Goal: Task Accomplishment & Management: Complete application form

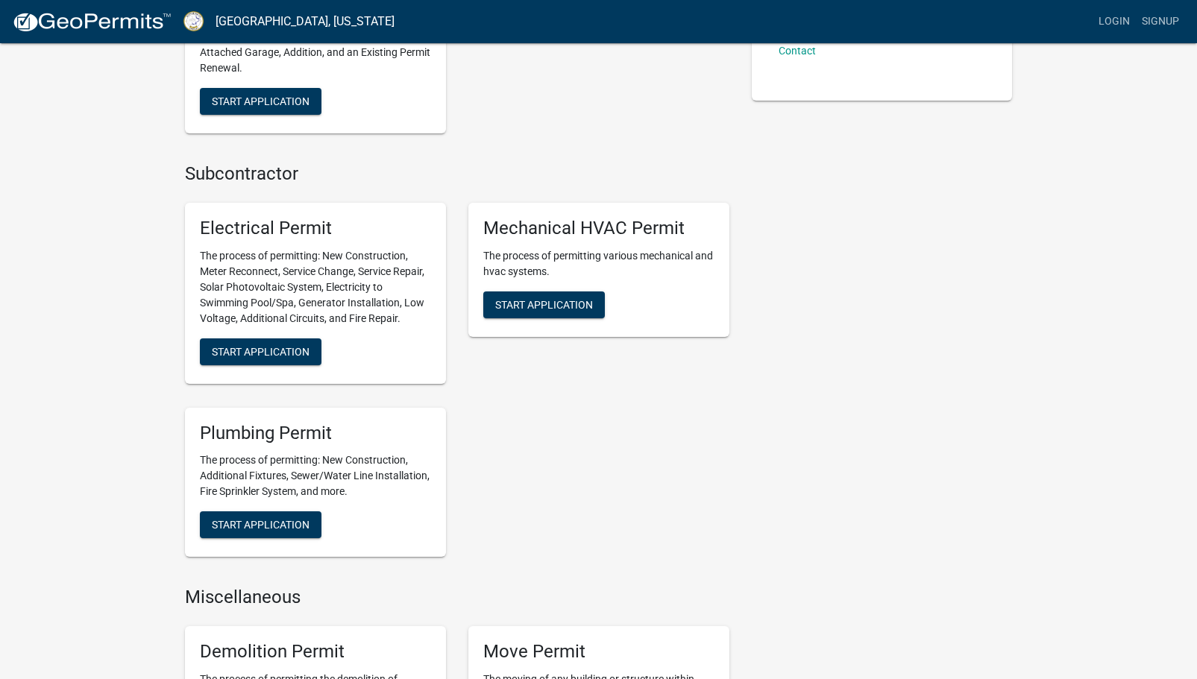
scroll to position [570, 0]
click at [1164, 19] on link "Signup" at bounding box center [1159, 21] width 49 height 28
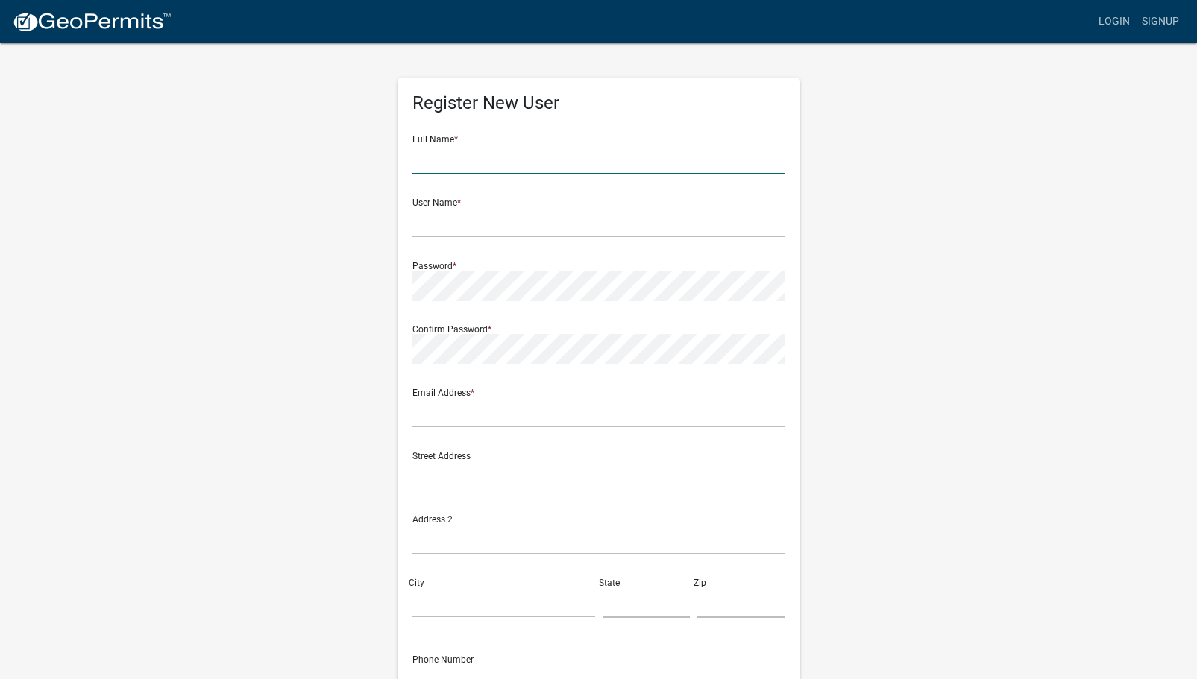
click at [451, 159] on input "text" at bounding box center [598, 159] width 373 height 31
type input "[PERSON_NAME]"
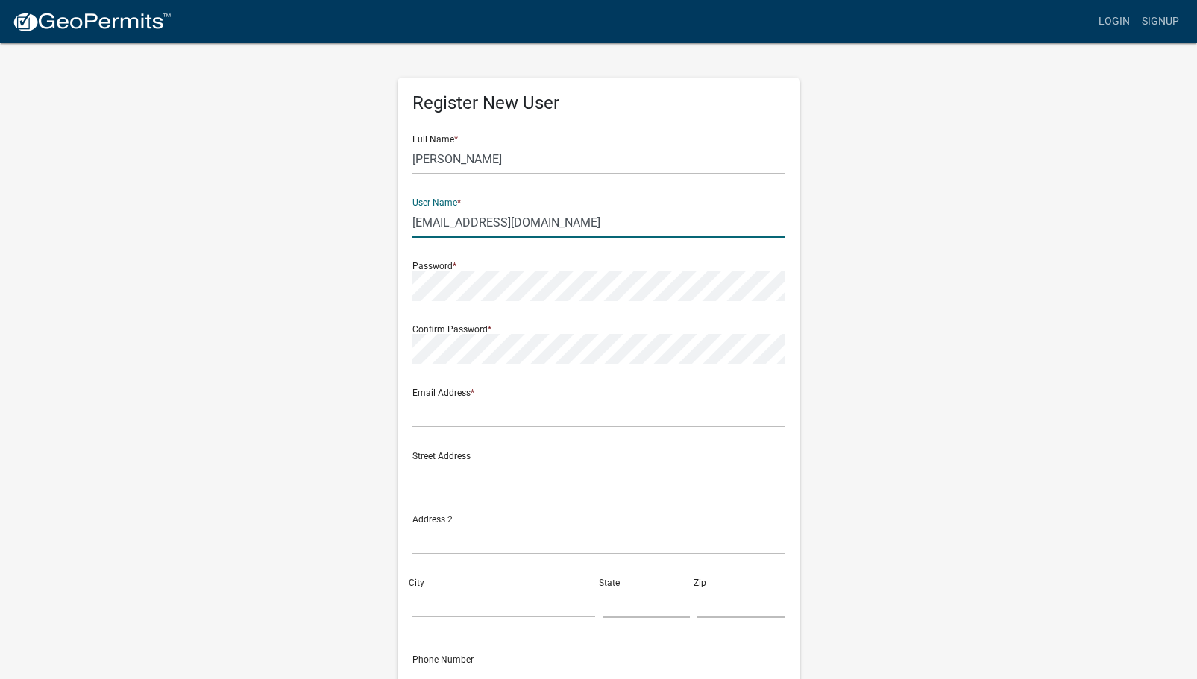
type input "[EMAIL_ADDRESS][DOMAIN_NAME]"
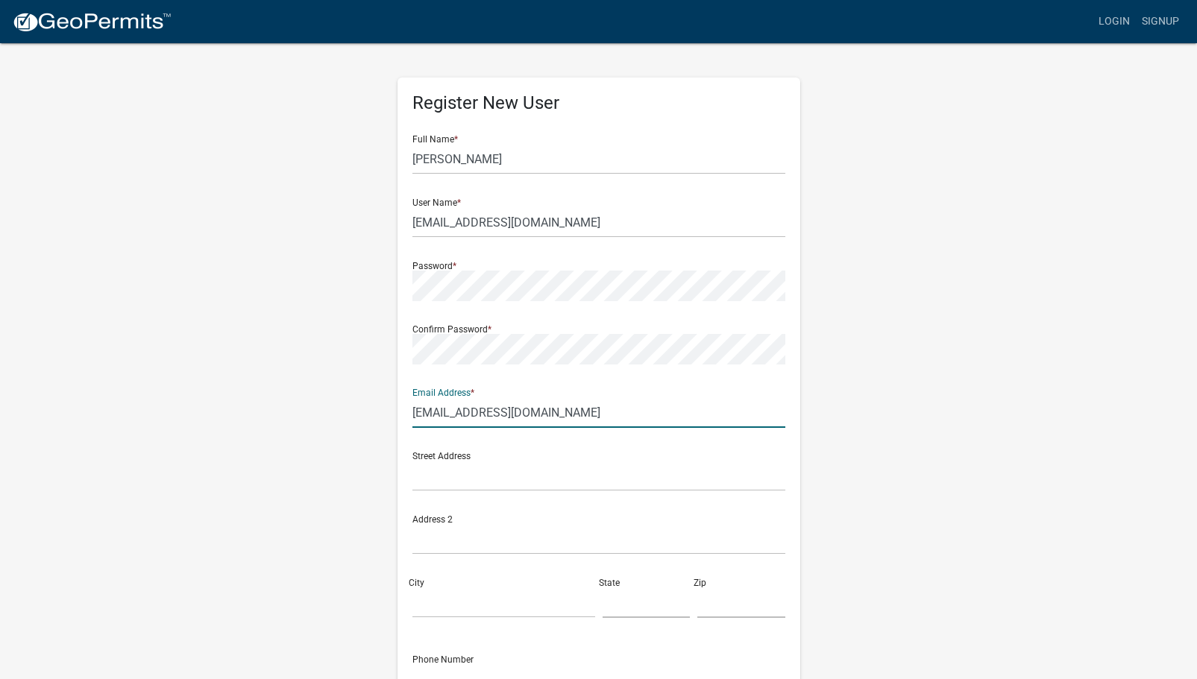
type input "[EMAIL_ADDRESS][DOMAIN_NAME]"
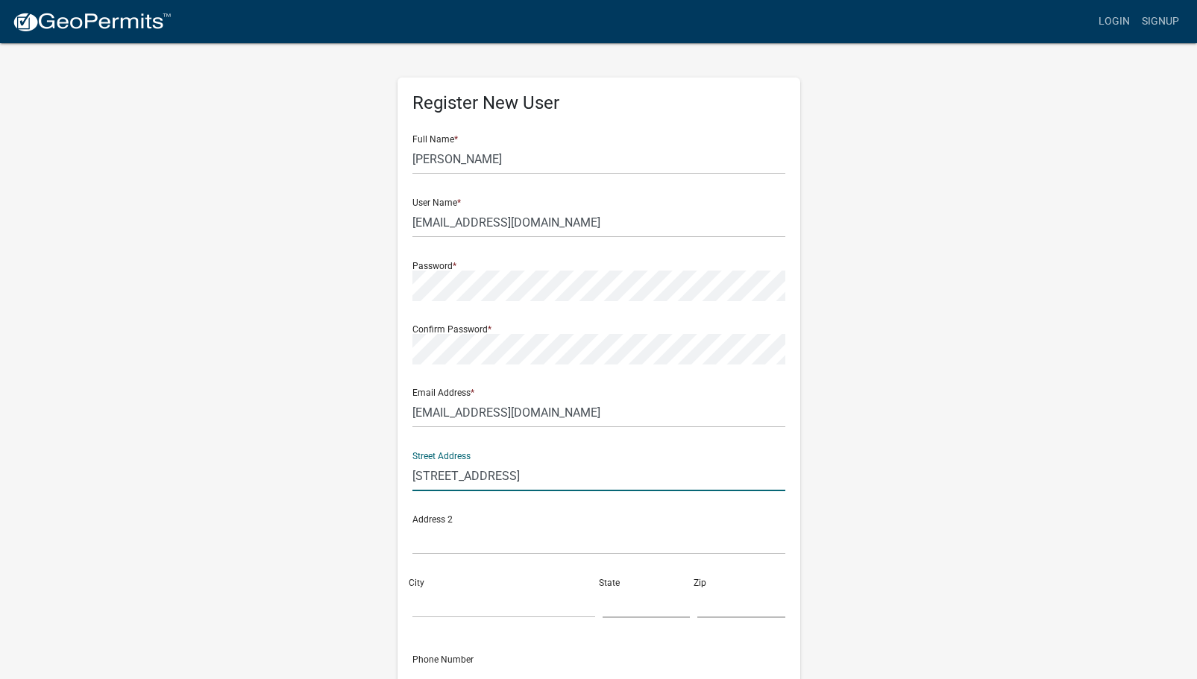
type input "[STREET_ADDRESS]"
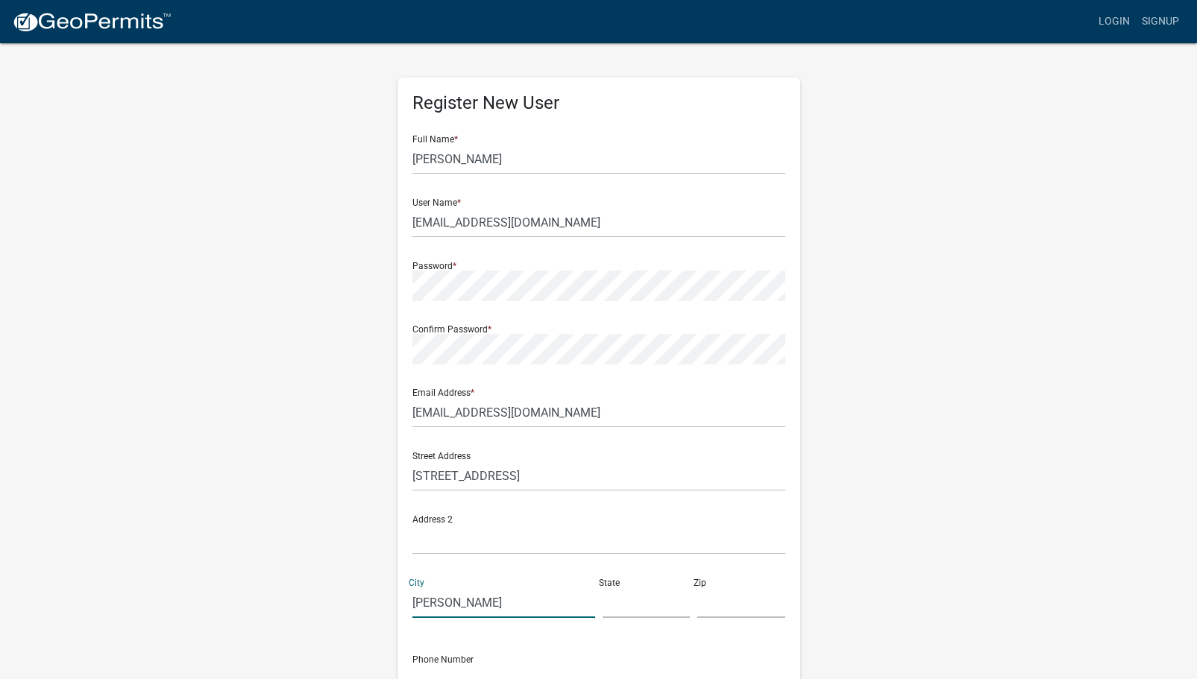
type input "[PERSON_NAME]"
type input "GA"
type input "30016"
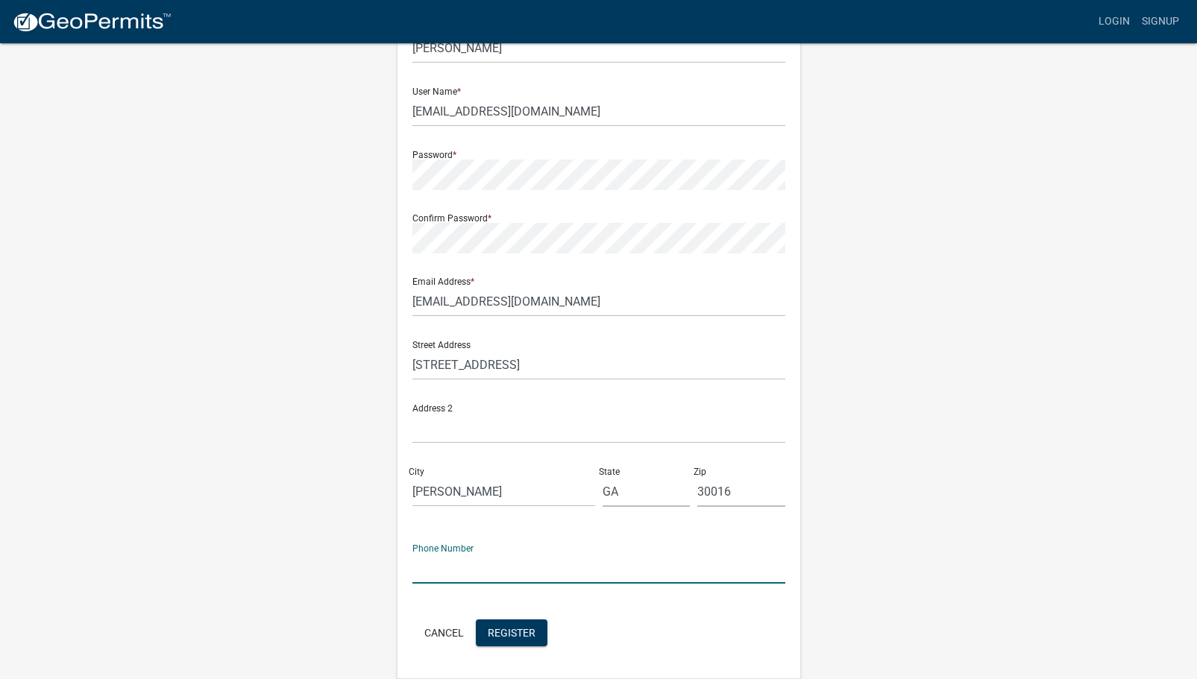
scroll to position [160, 0]
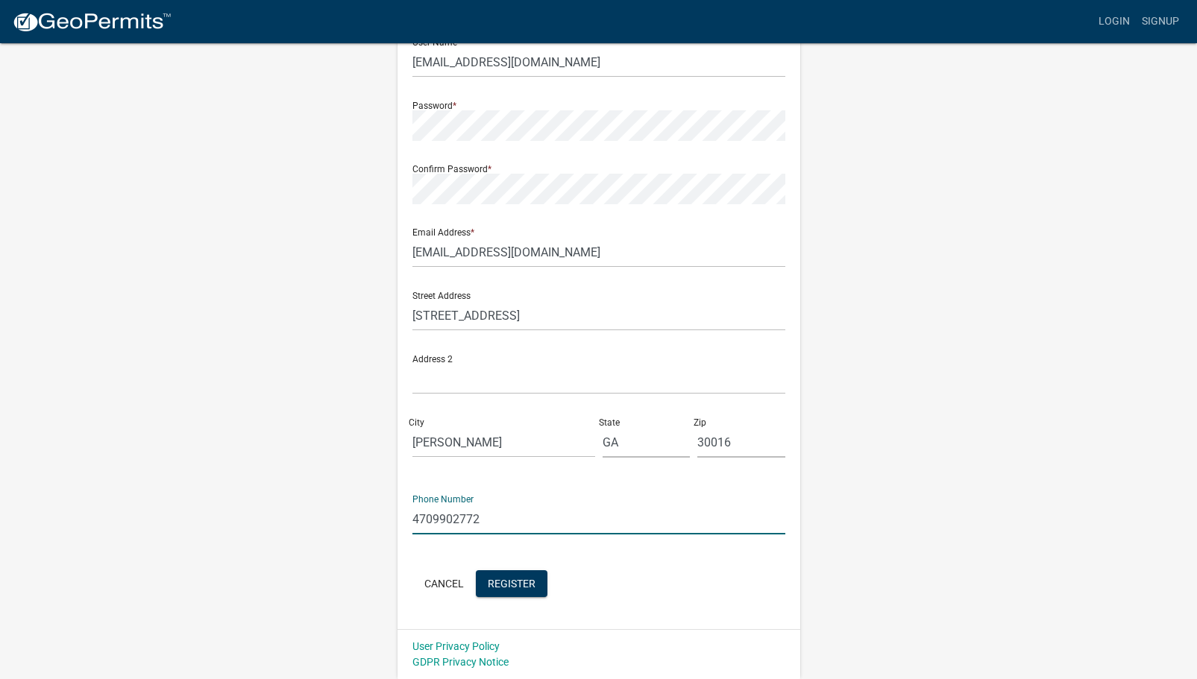
type input "4709902772"
click at [763, 445] on input "30016" at bounding box center [741, 442] width 88 height 31
click at [519, 582] on span "Register" at bounding box center [512, 583] width 48 height 12
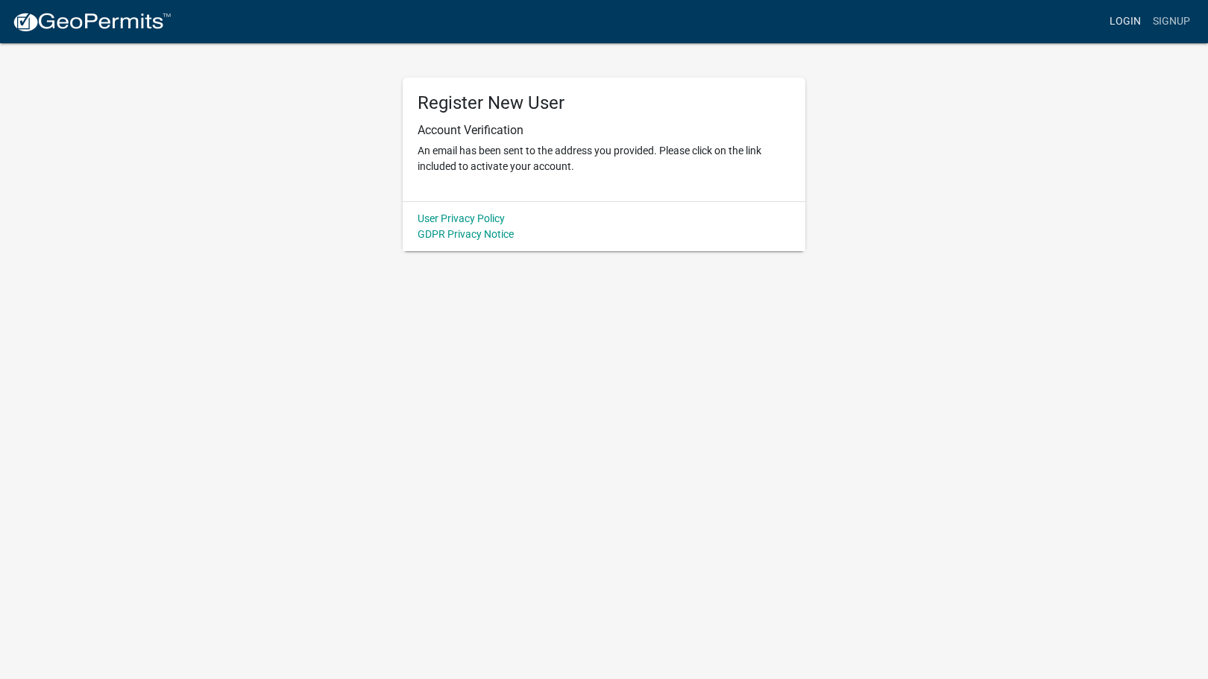
click at [1135, 19] on link "Login" at bounding box center [1124, 21] width 43 height 28
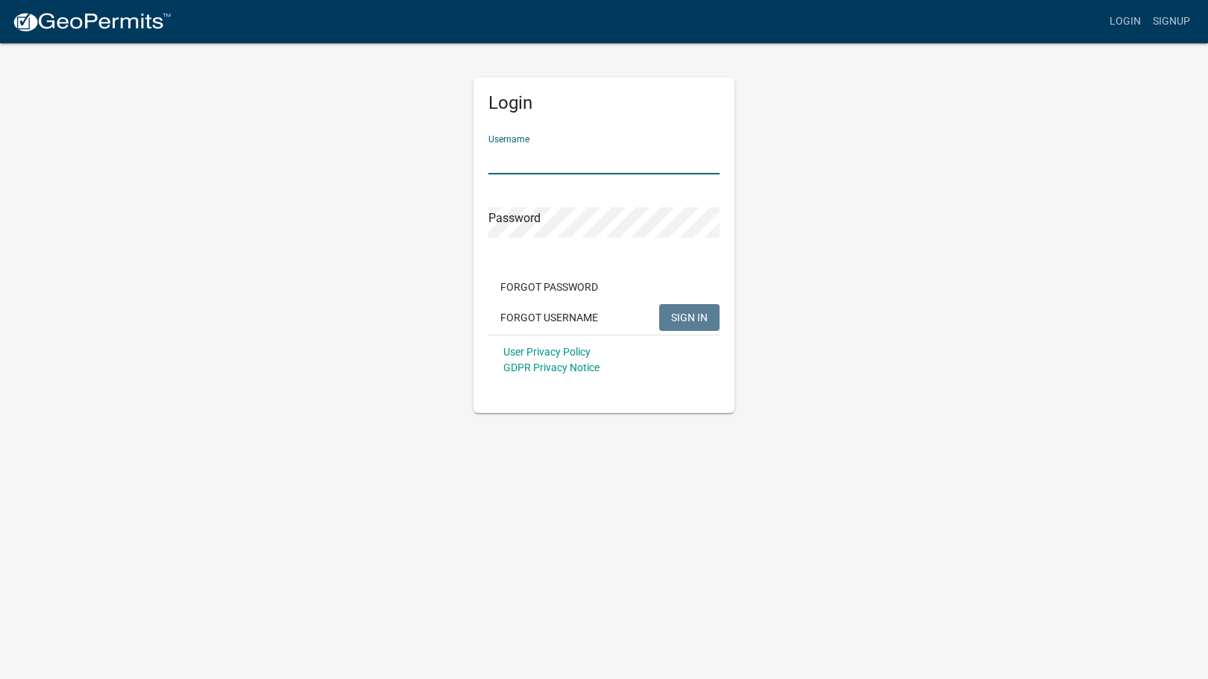
click at [621, 154] on input "Username" at bounding box center [603, 159] width 231 height 31
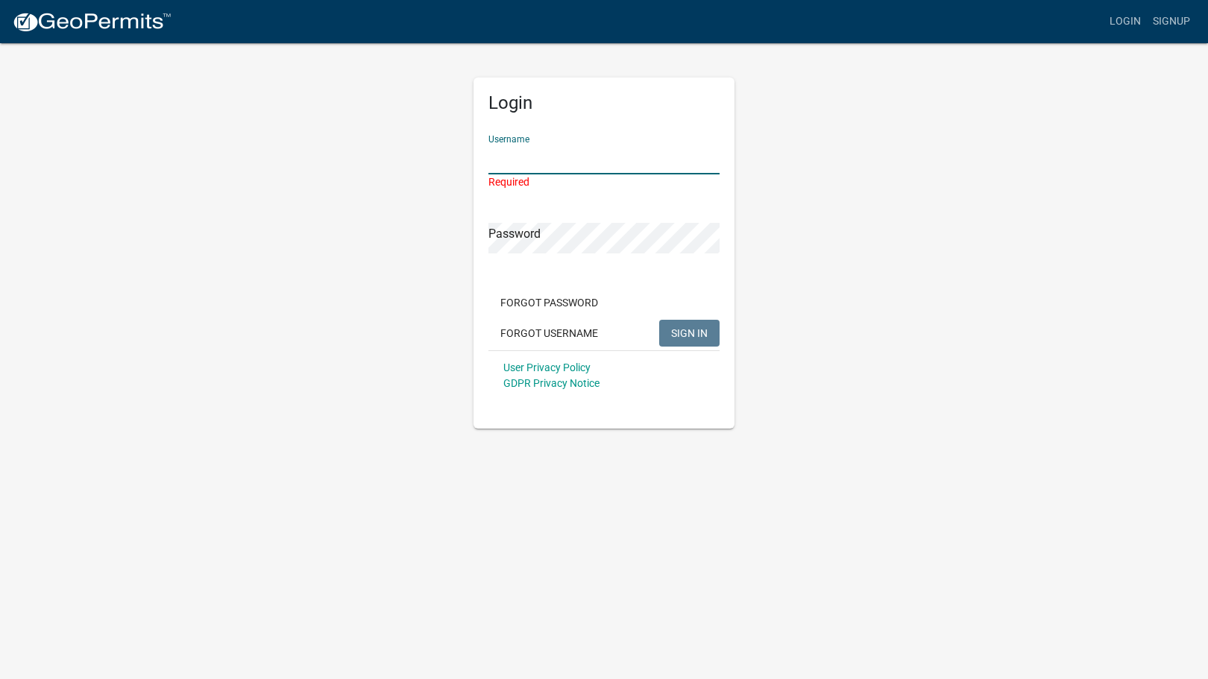
type input "[EMAIL_ADDRESS][DOMAIN_NAME]"
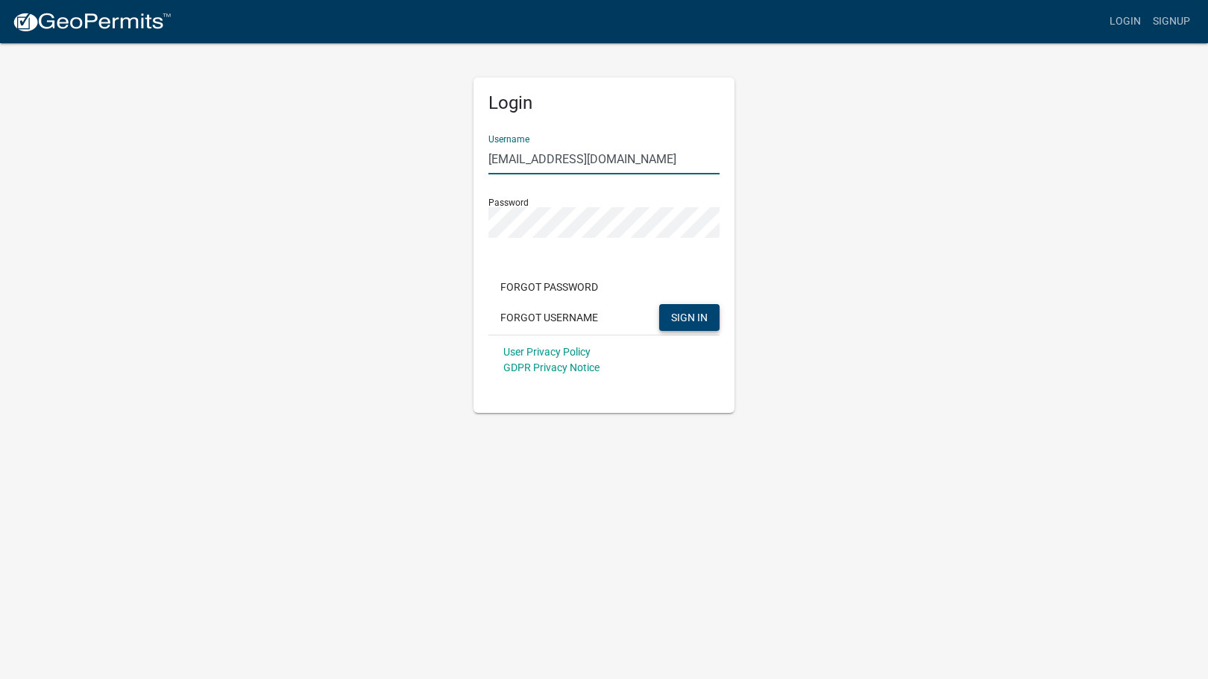
click at [684, 319] on span "SIGN IN" at bounding box center [689, 317] width 37 height 12
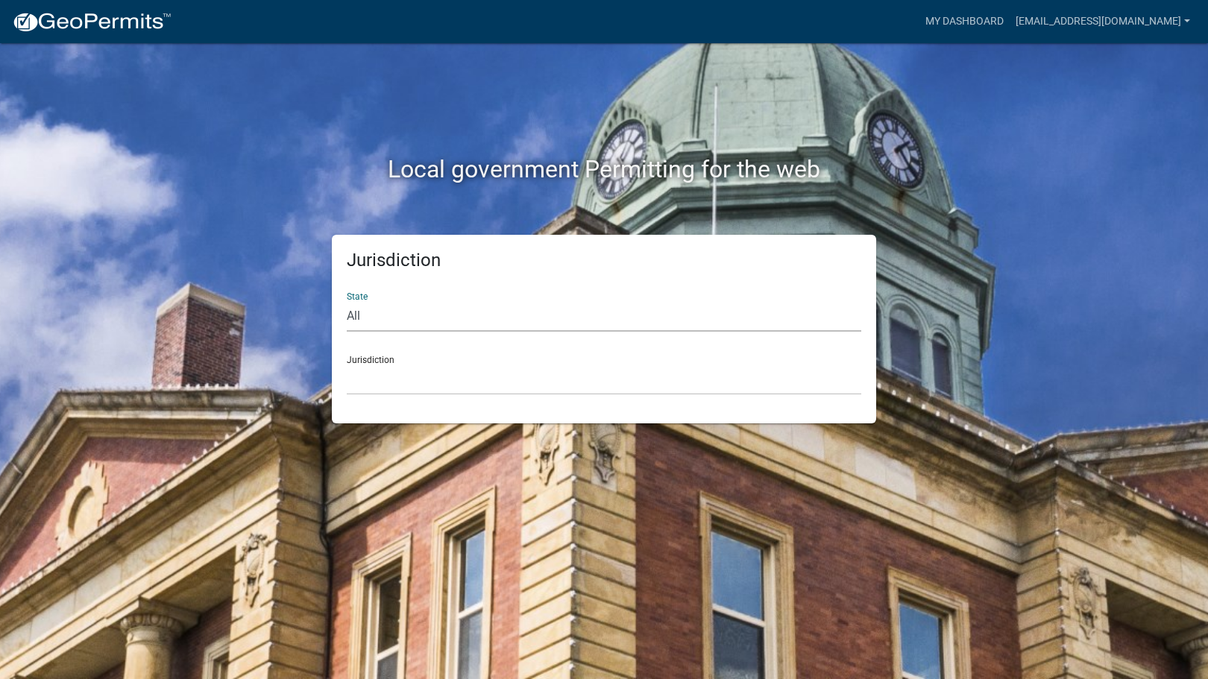
click at [404, 320] on select "All [US_STATE] [US_STATE] [US_STATE] [US_STATE] [US_STATE] [US_STATE] [US_STATE…" at bounding box center [604, 316] width 514 height 31
select select "[US_STATE]"
click at [347, 301] on select "All [US_STATE] [US_STATE] [US_STATE] [US_STATE] [US_STATE] [US_STATE] [US_STATE…" at bounding box center [604, 316] width 514 height 31
click at [381, 380] on select "[GEOGRAPHIC_DATA], [US_STATE][PERSON_NAME][GEOGRAPHIC_DATA], [US_STATE][PERSON_…" at bounding box center [604, 380] width 514 height 31
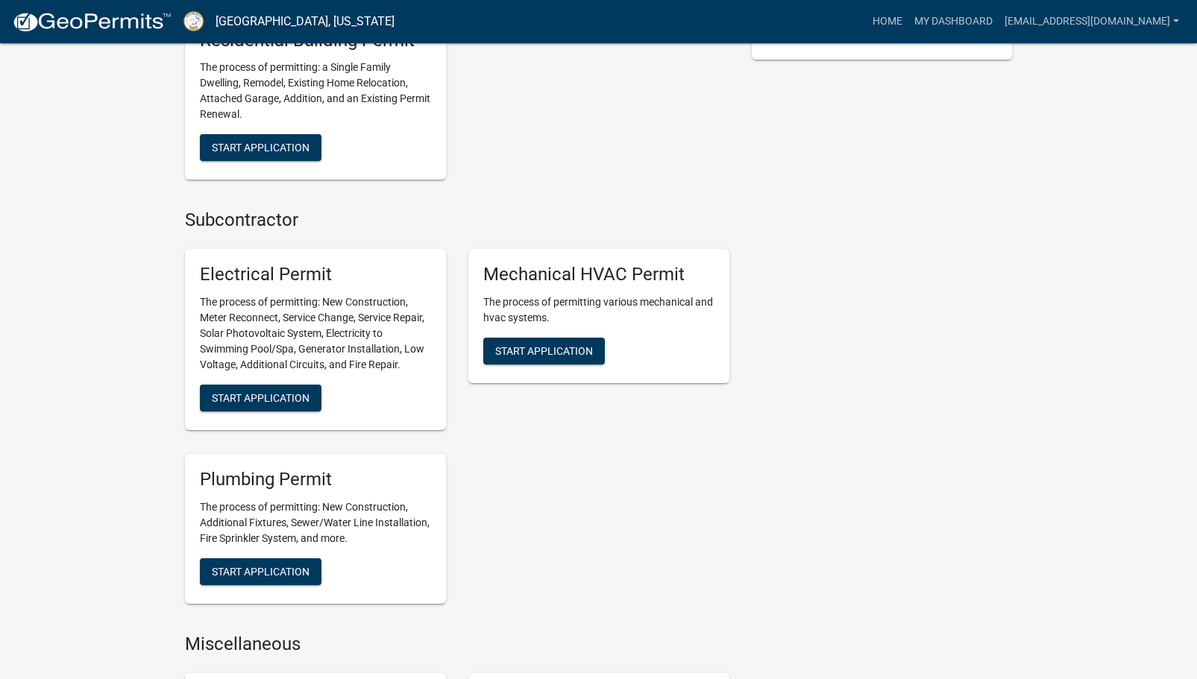
scroll to position [614, 0]
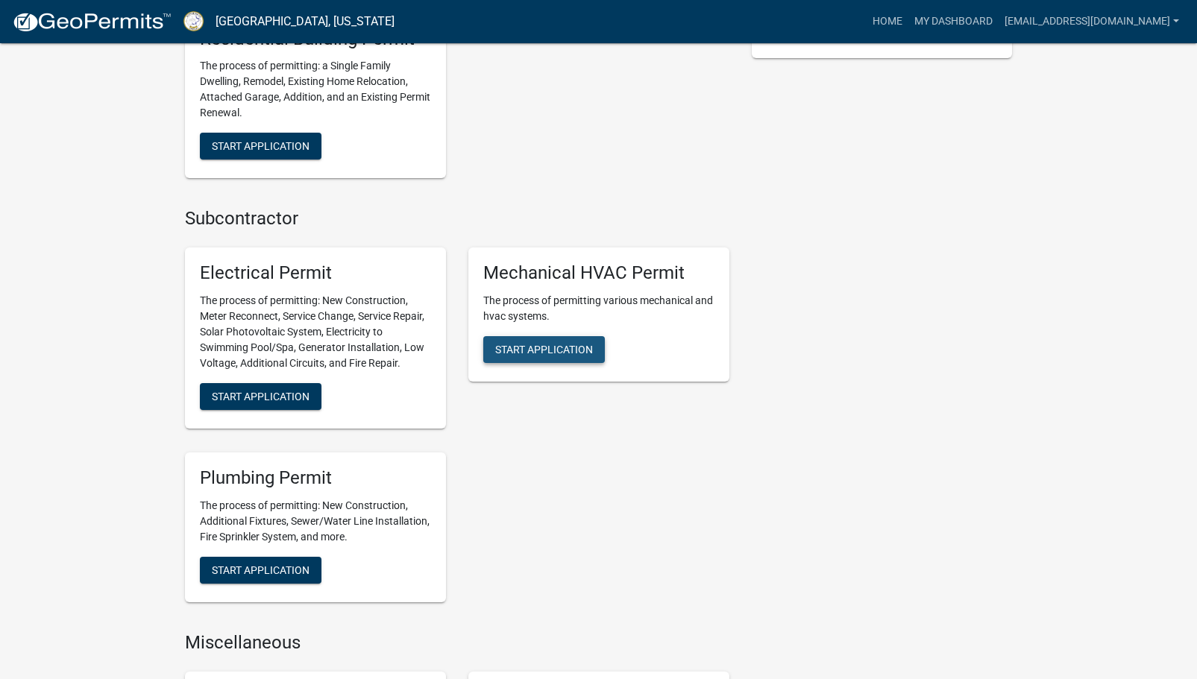
click at [535, 350] on span "Start Application" at bounding box center [544, 350] width 98 height 12
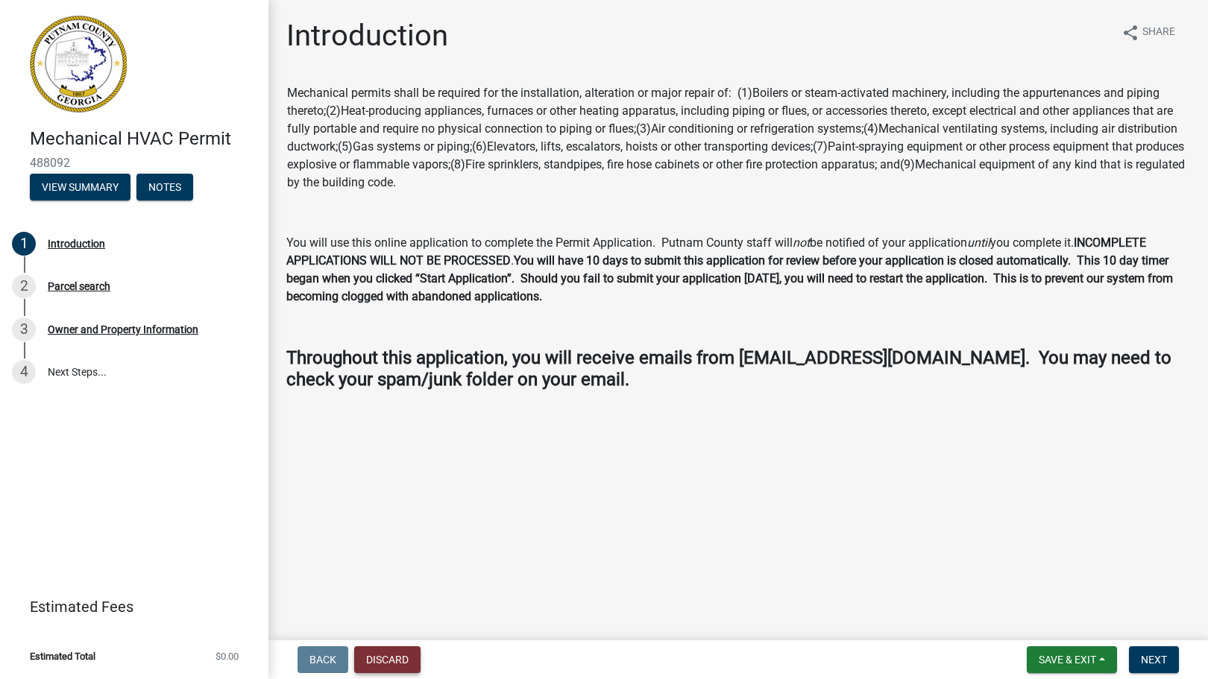
click at [393, 655] on button "Discard" at bounding box center [387, 659] width 66 height 27
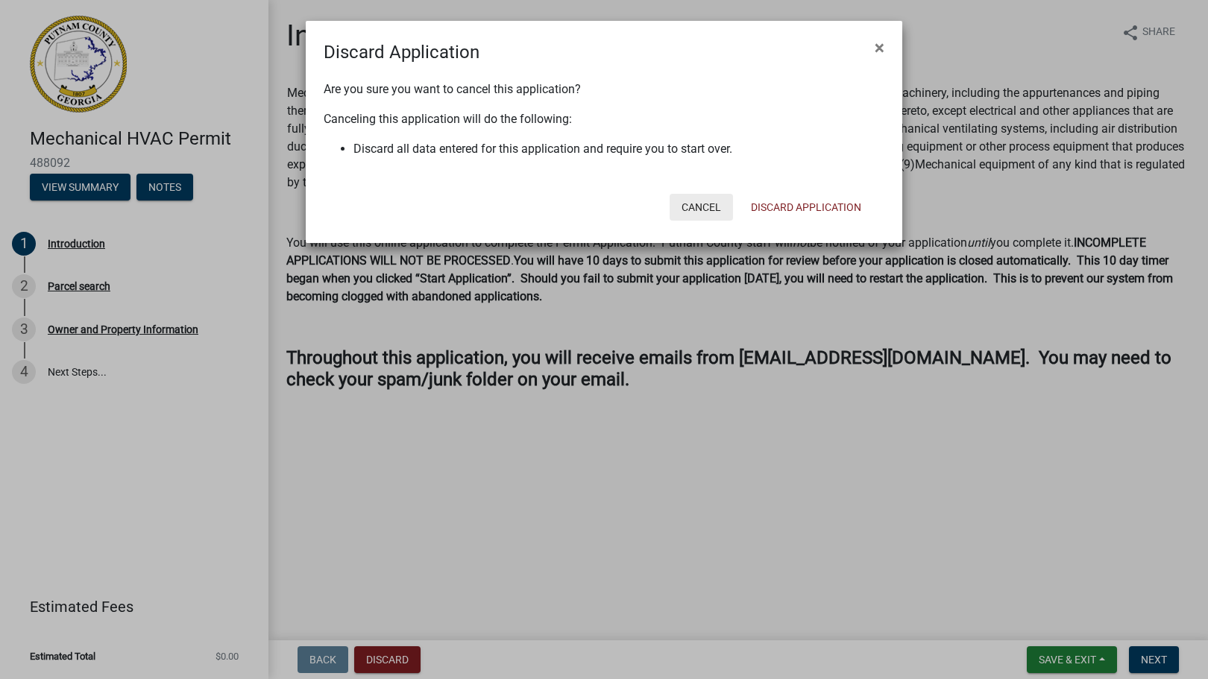
click at [725, 205] on button "Cancel" at bounding box center [700, 207] width 63 height 27
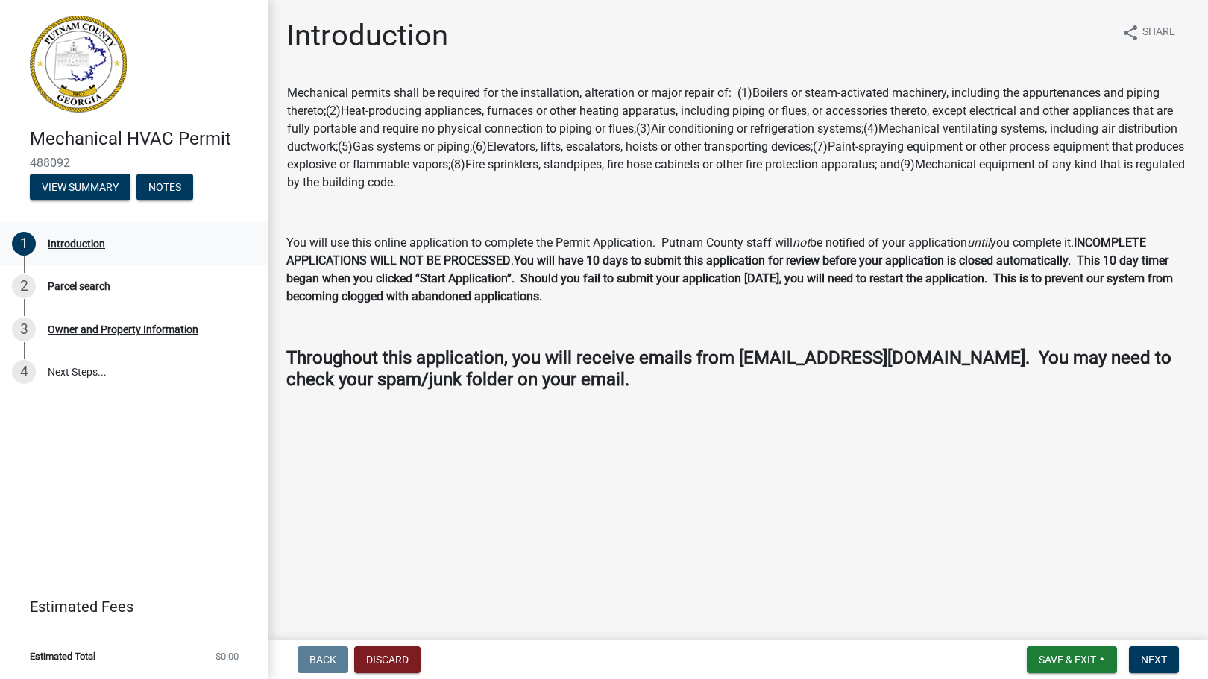
click at [84, 245] on div "Introduction" at bounding box center [76, 244] width 57 height 10
click at [73, 293] on div "2 Parcel search" at bounding box center [128, 286] width 233 height 24
click at [73, 282] on div "Parcel search" at bounding box center [79, 286] width 63 height 10
click at [1151, 663] on span "Next" at bounding box center [1154, 660] width 26 height 12
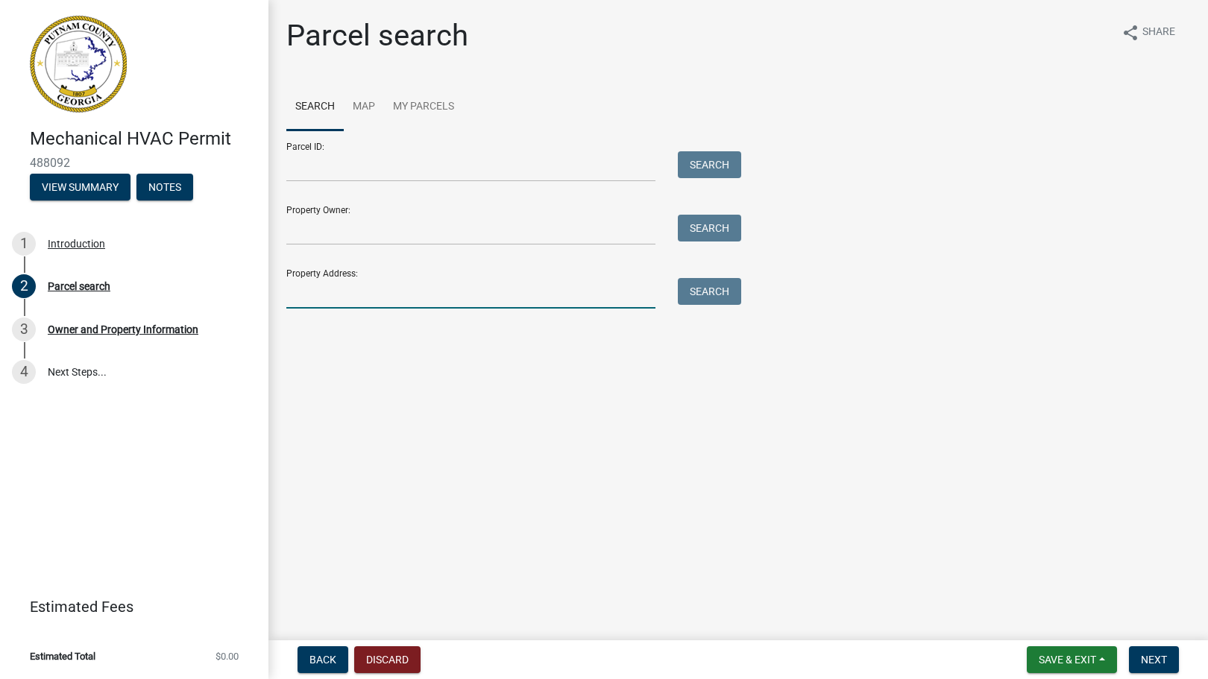
click at [346, 291] on input "Property Address:" at bounding box center [470, 293] width 369 height 31
type input "[STREET_ADDRESS]"
click at [716, 286] on button "Search" at bounding box center [709, 291] width 63 height 27
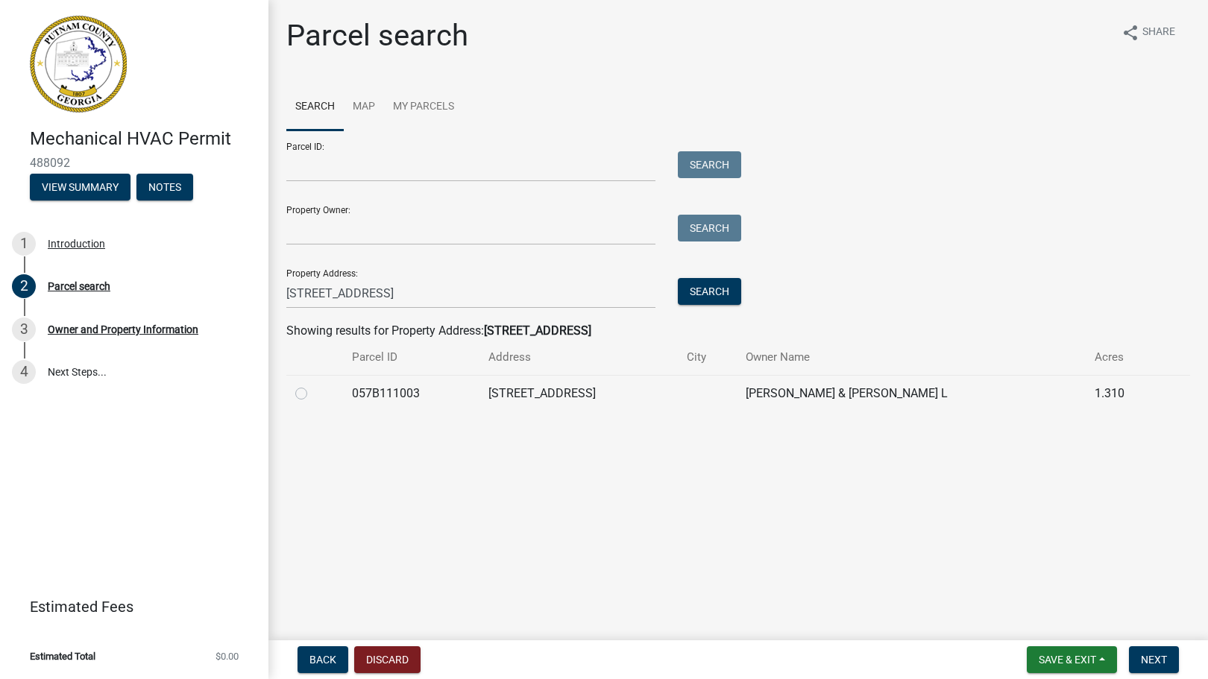
click at [308, 389] on div at bounding box center [314, 394] width 39 height 18
click at [313, 385] on label at bounding box center [313, 385] width 0 height 0
click at [313, 391] on input "radio" at bounding box center [318, 390] width 10 height 10
radio input "true"
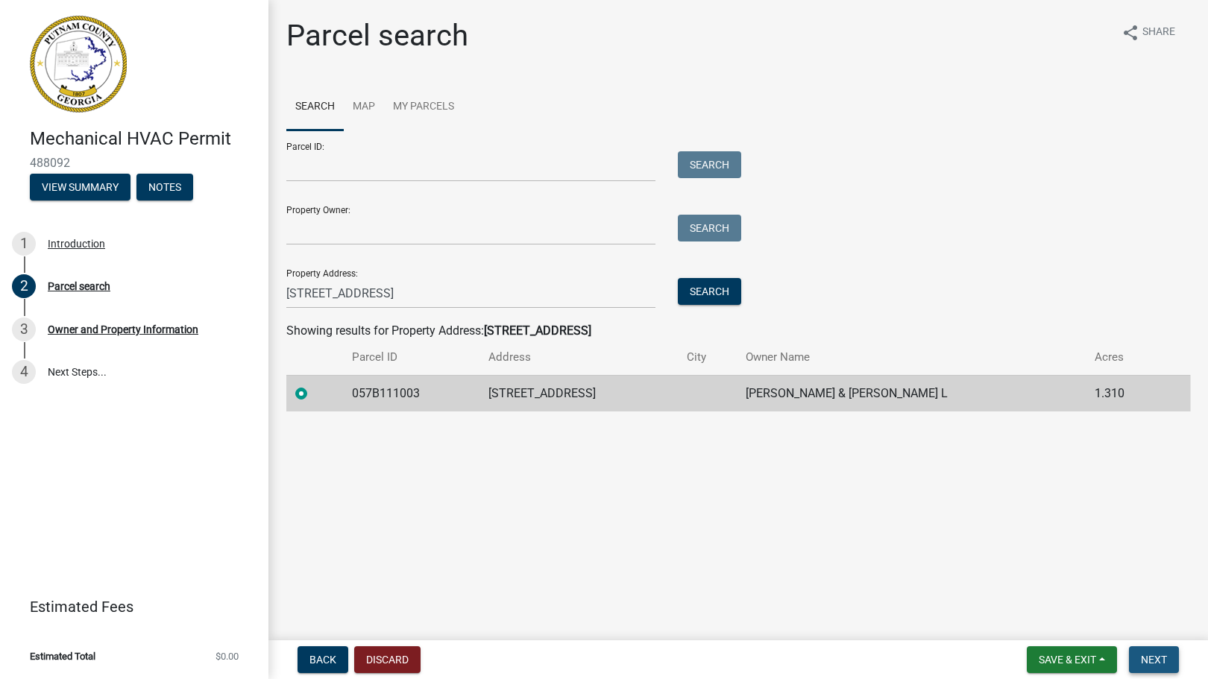
click at [1159, 658] on span "Next" at bounding box center [1154, 660] width 26 height 12
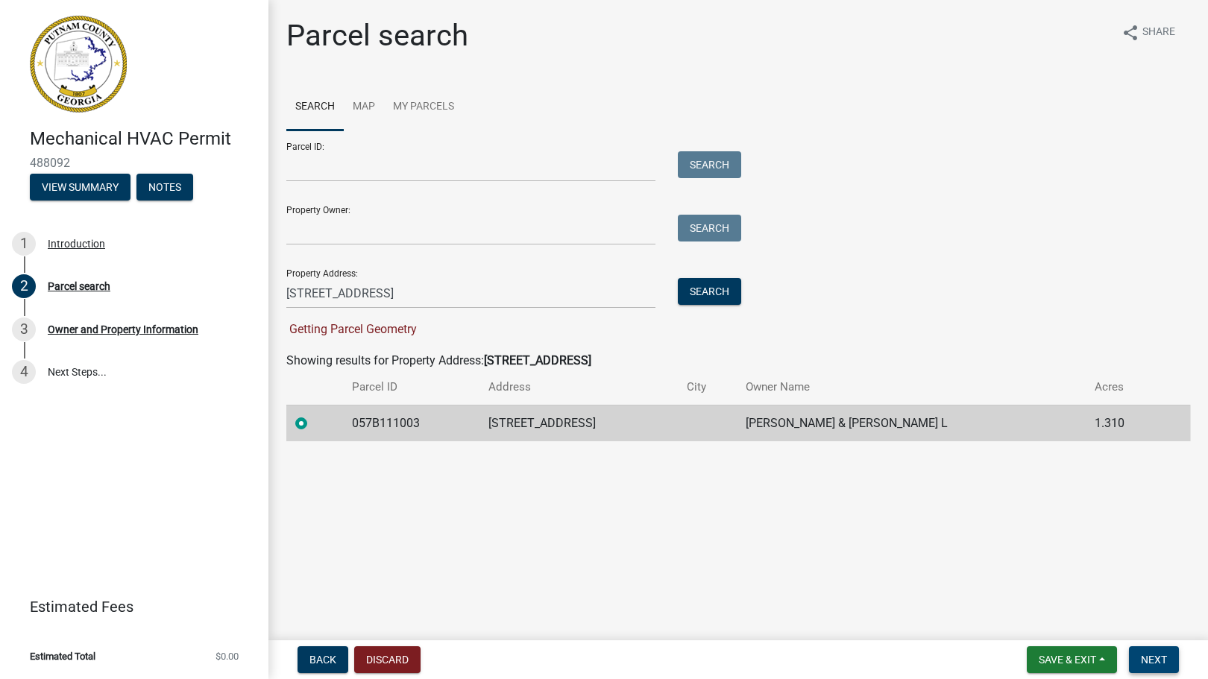
click at [1159, 658] on span "Next" at bounding box center [1154, 660] width 26 height 12
click at [640, 429] on td "[STREET_ADDRESS]" at bounding box center [578, 423] width 199 height 37
click at [1147, 659] on span "Next" at bounding box center [1154, 660] width 26 height 12
click at [819, 426] on td "[PERSON_NAME] & [PERSON_NAME] L" at bounding box center [911, 423] width 349 height 37
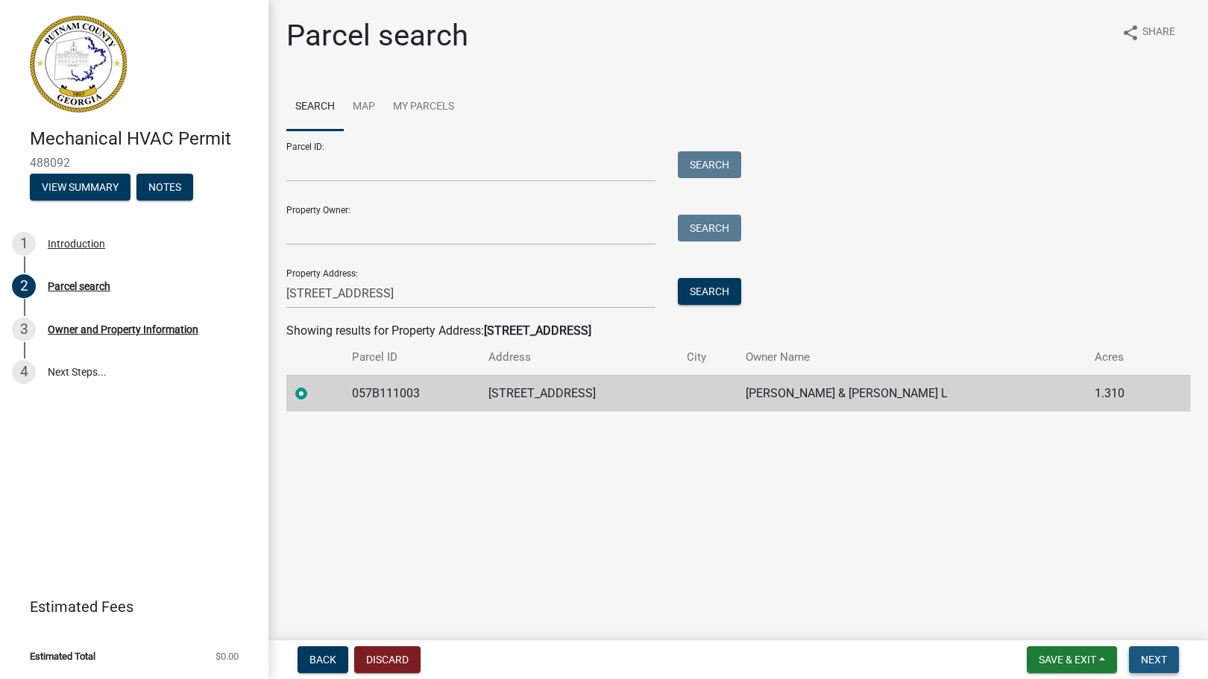
click at [1152, 664] on span "Next" at bounding box center [1154, 660] width 26 height 12
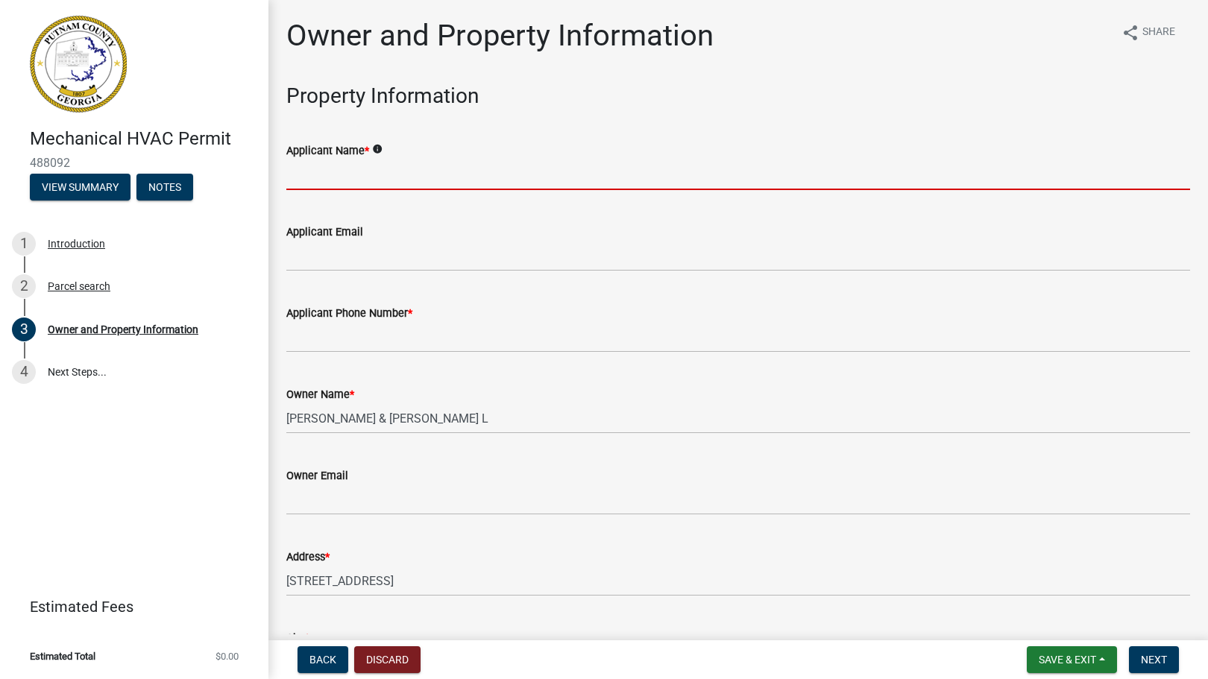
click at [337, 173] on input "Applicant Name *" at bounding box center [738, 175] width 904 height 31
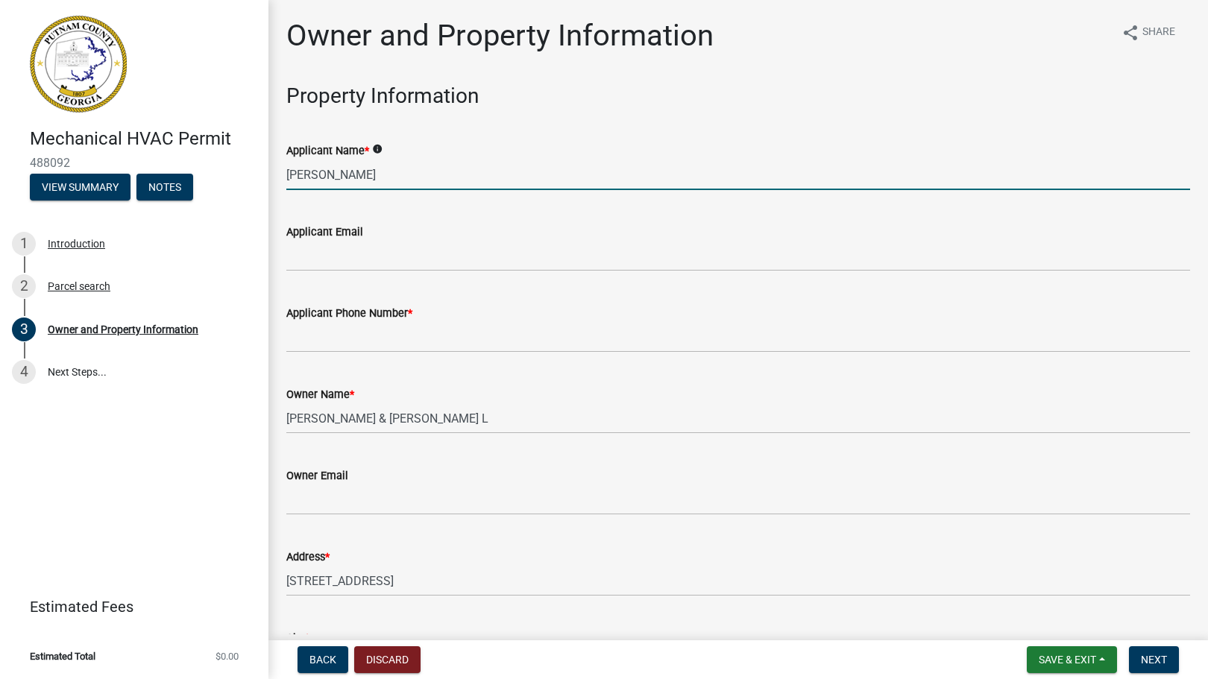
type input "[PERSON_NAME]"
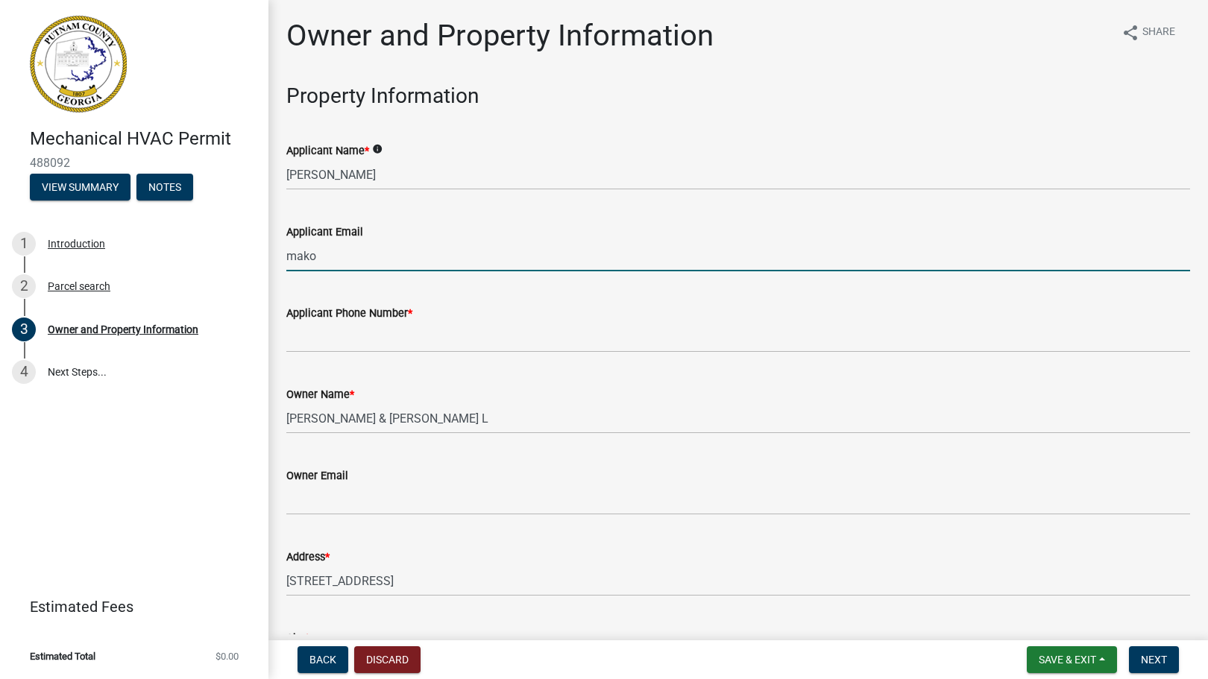
type input "[EMAIL_ADDRESS][DOMAIN_NAME]"
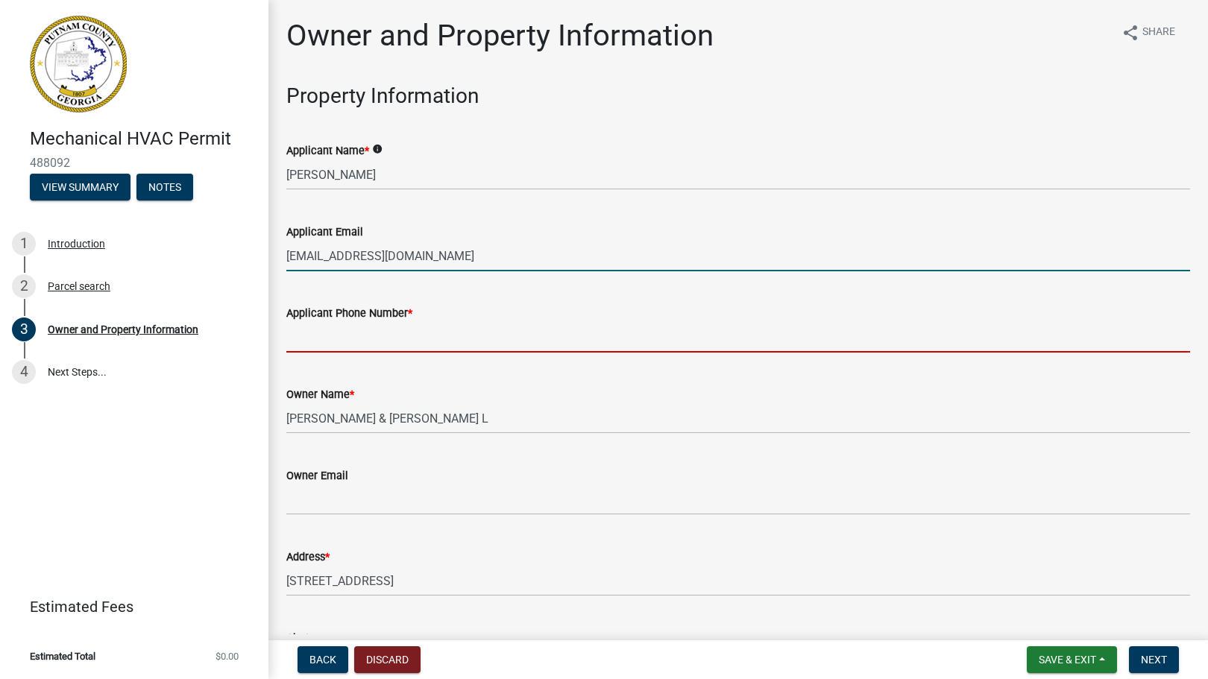
type input "4709902772"
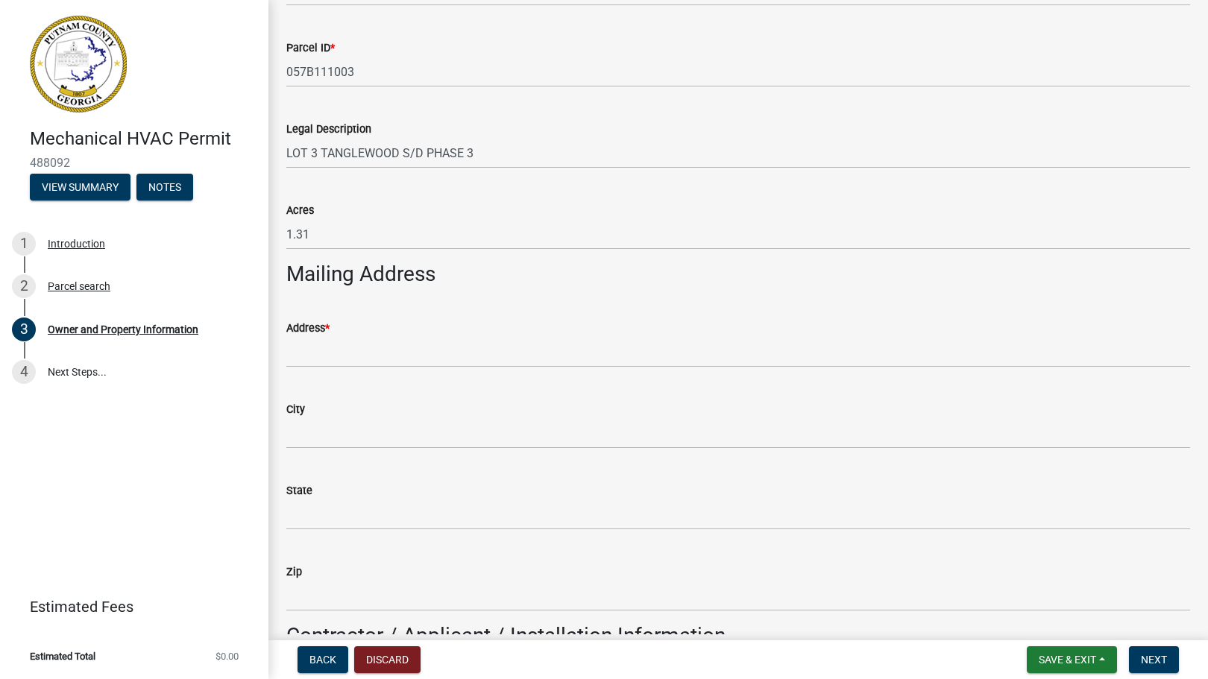
scroll to position [672, 0]
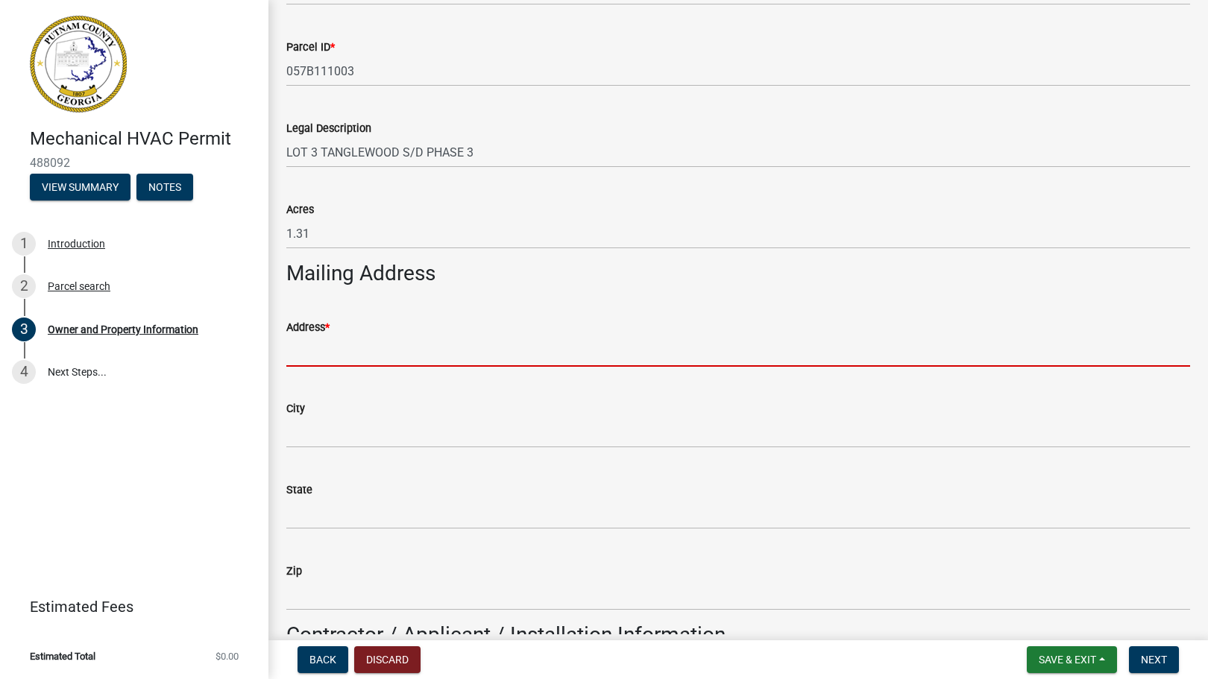
click at [332, 347] on input "Address *" at bounding box center [738, 351] width 904 height 31
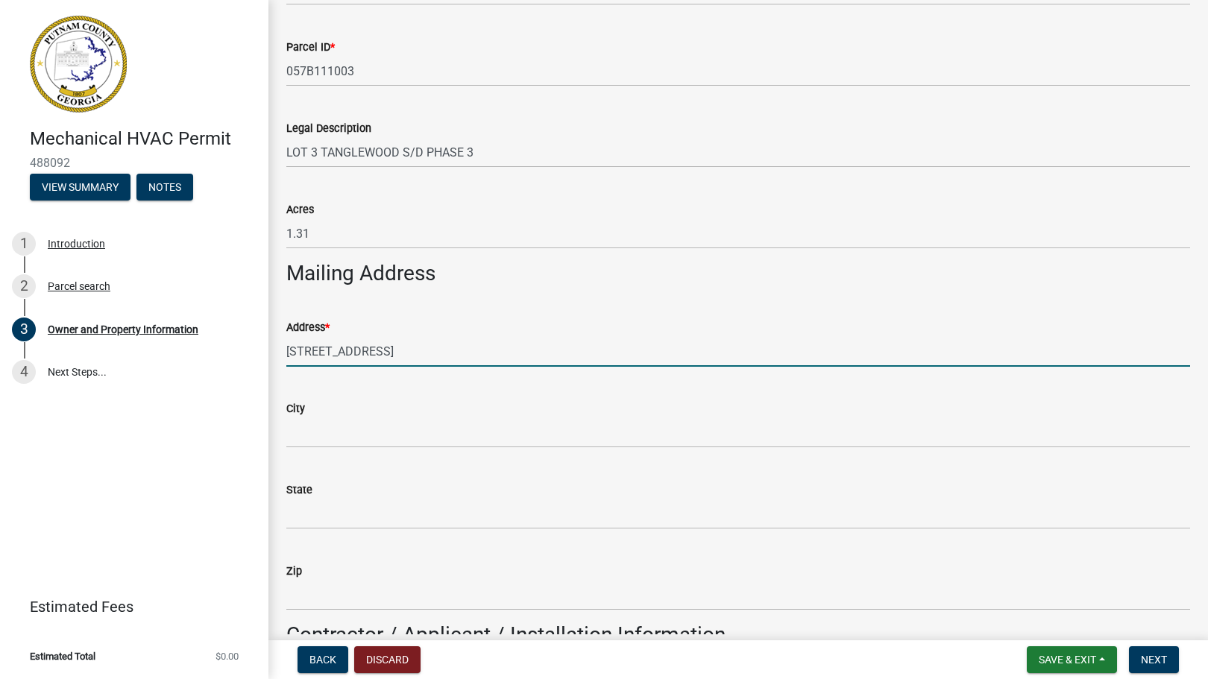
type input "[STREET_ADDRESS]"
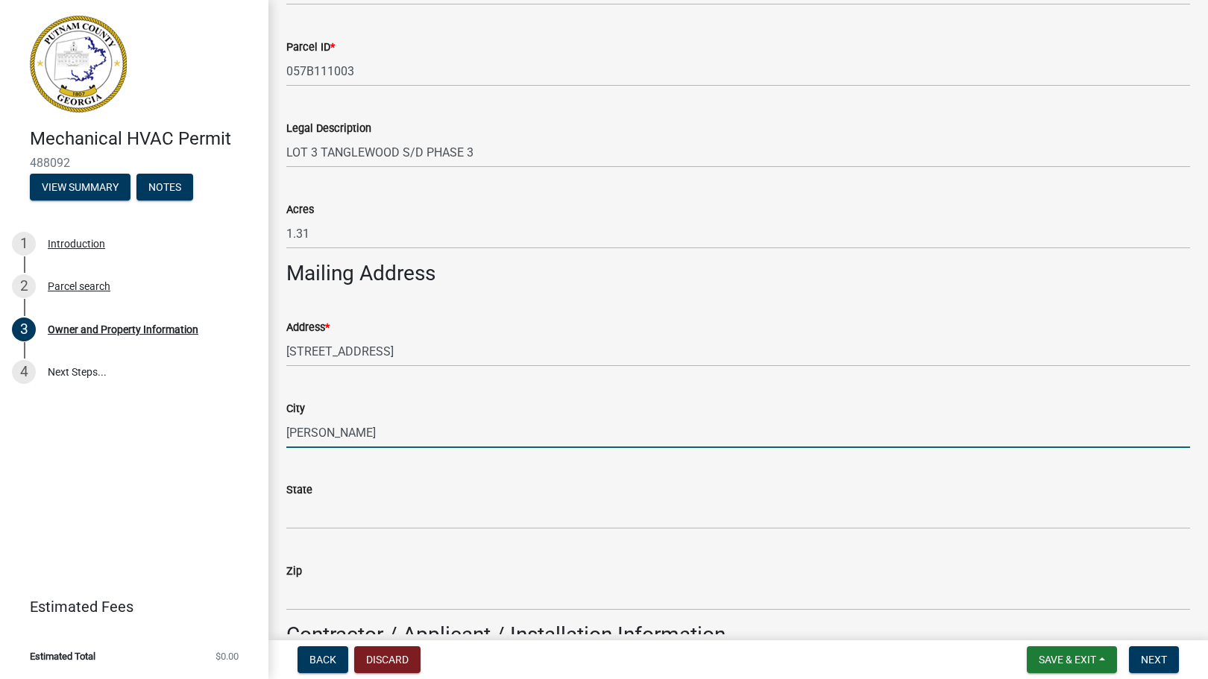
type input "[PERSON_NAME]"
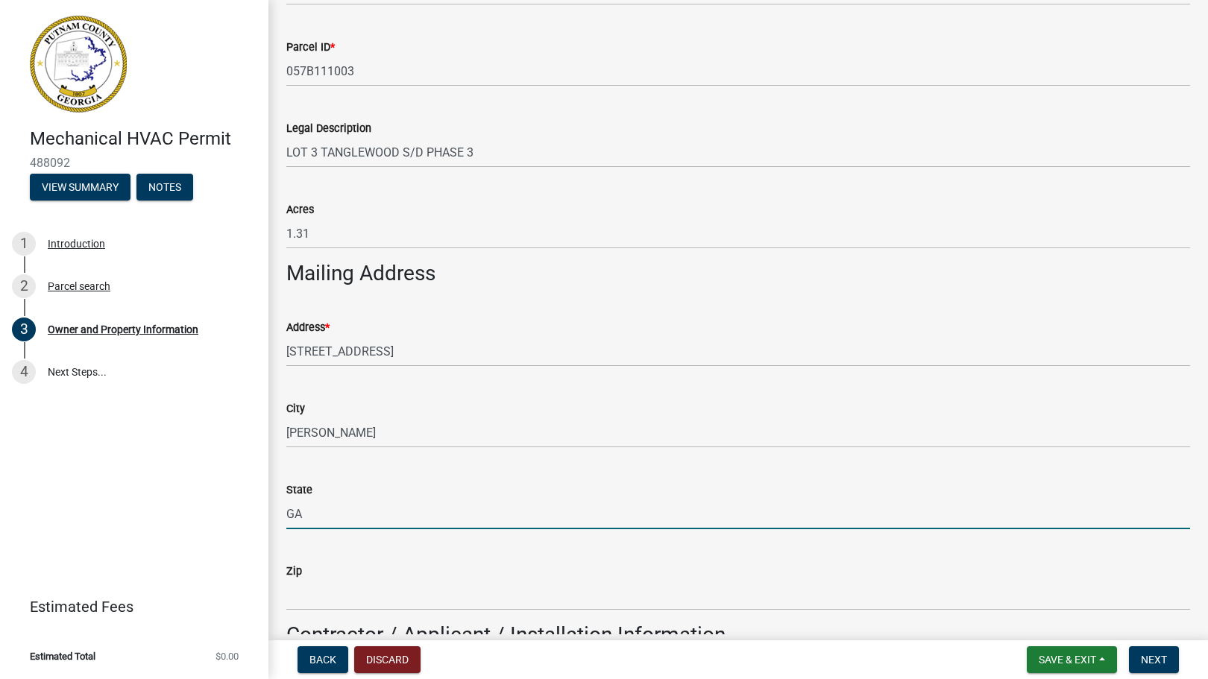
type input "GA"
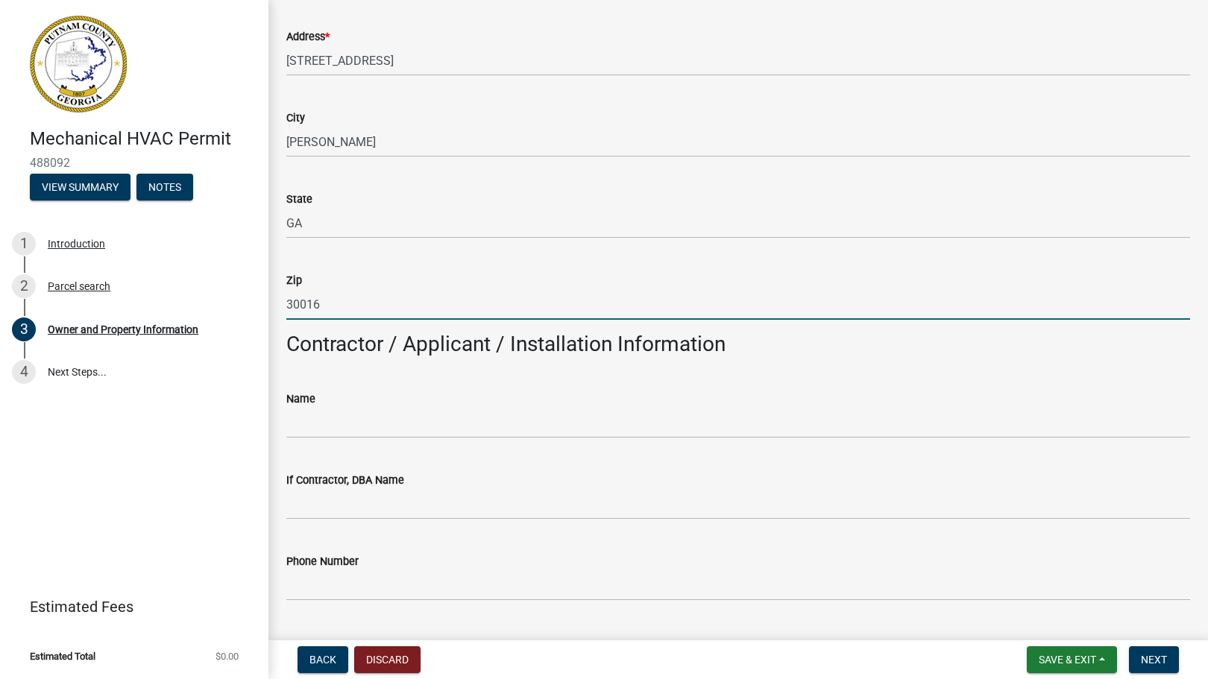
scroll to position [964, 0]
type input "30016"
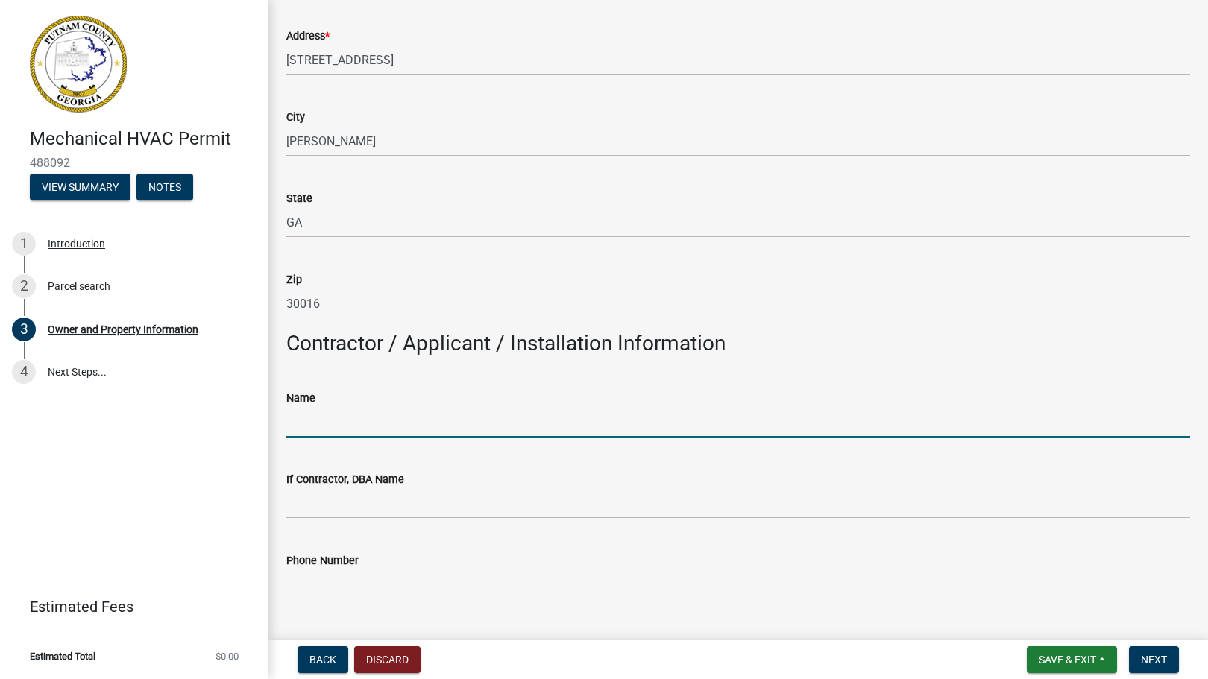
click at [312, 418] on input "Name" at bounding box center [738, 422] width 904 height 31
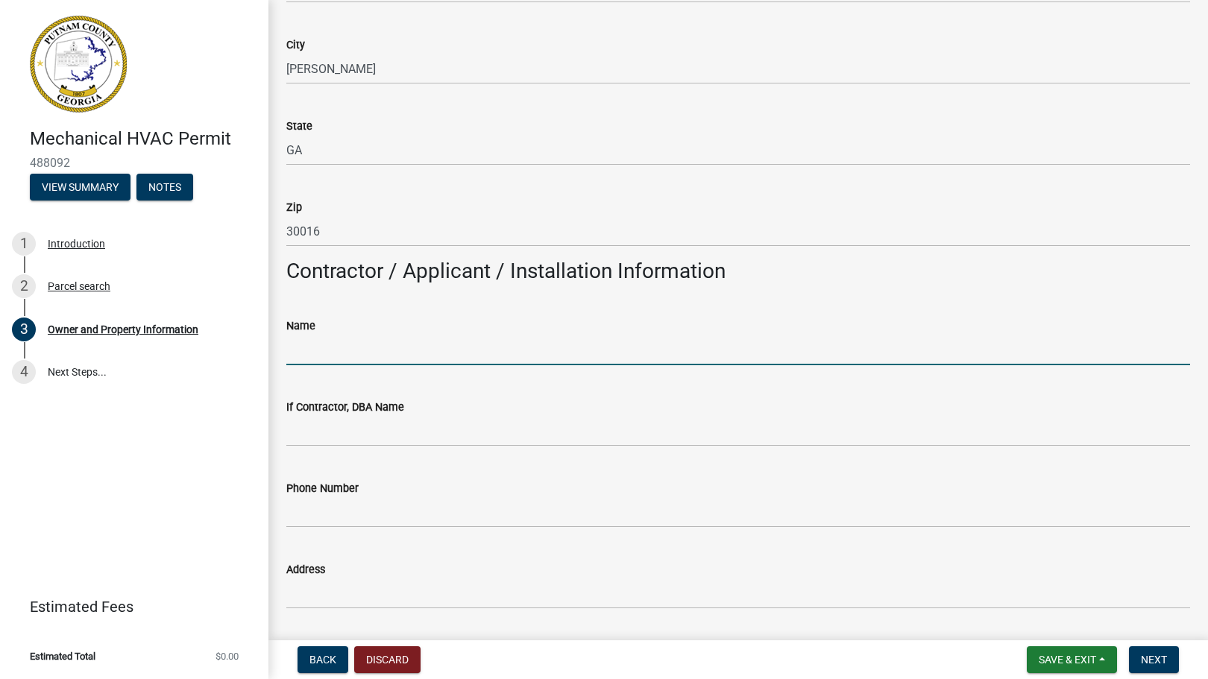
scroll to position [1037, 0]
type input "Mako Refrigeration"
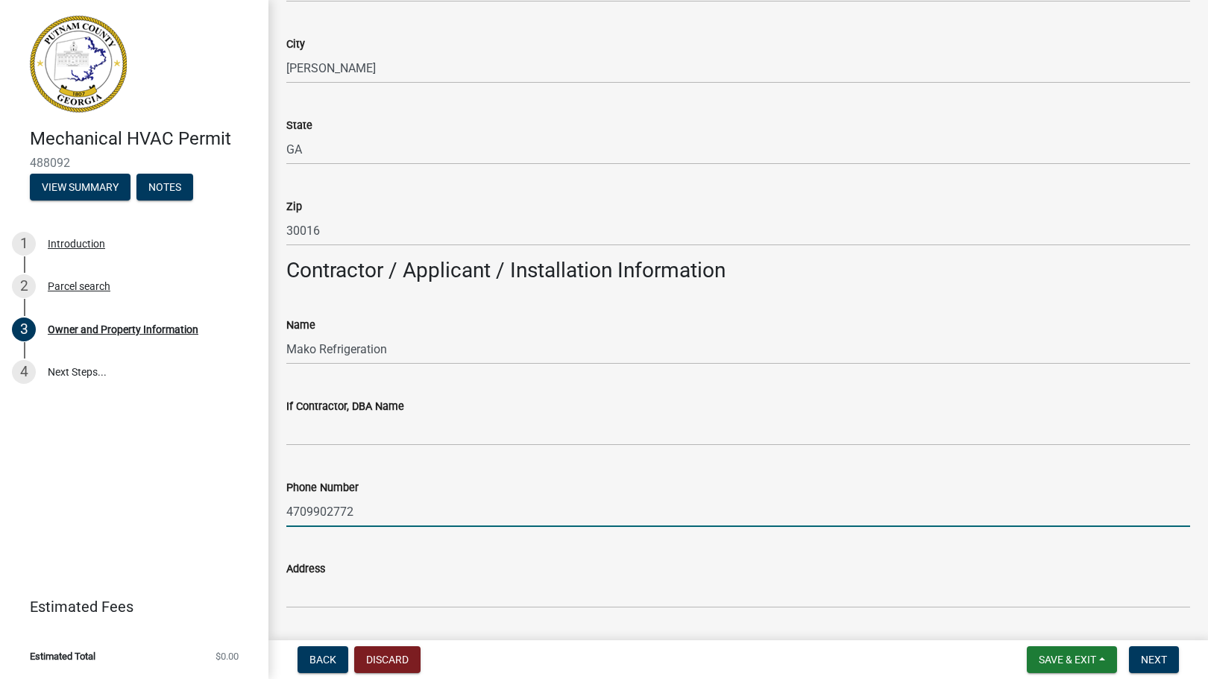
type input "4709902772"
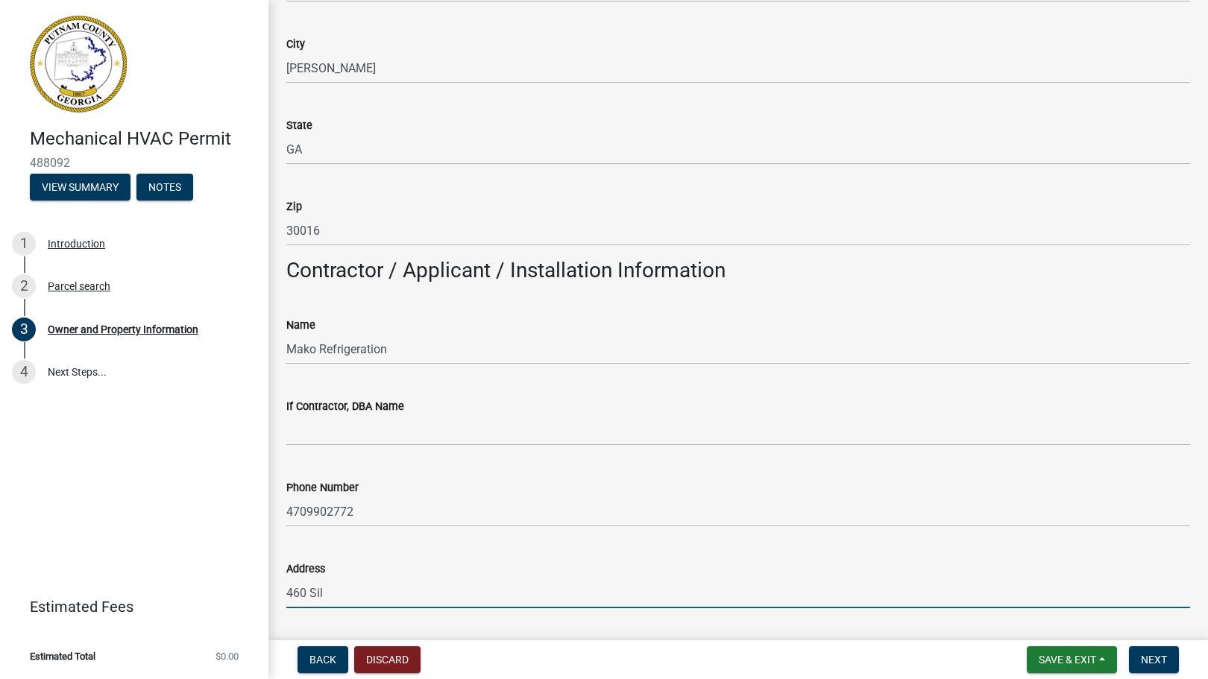
type input "[STREET_ADDRESS]"
type input "[PERSON_NAME]"
type input "GA"
type input "30016"
type input "[EMAIL_ADDRESS][DOMAIN_NAME]"
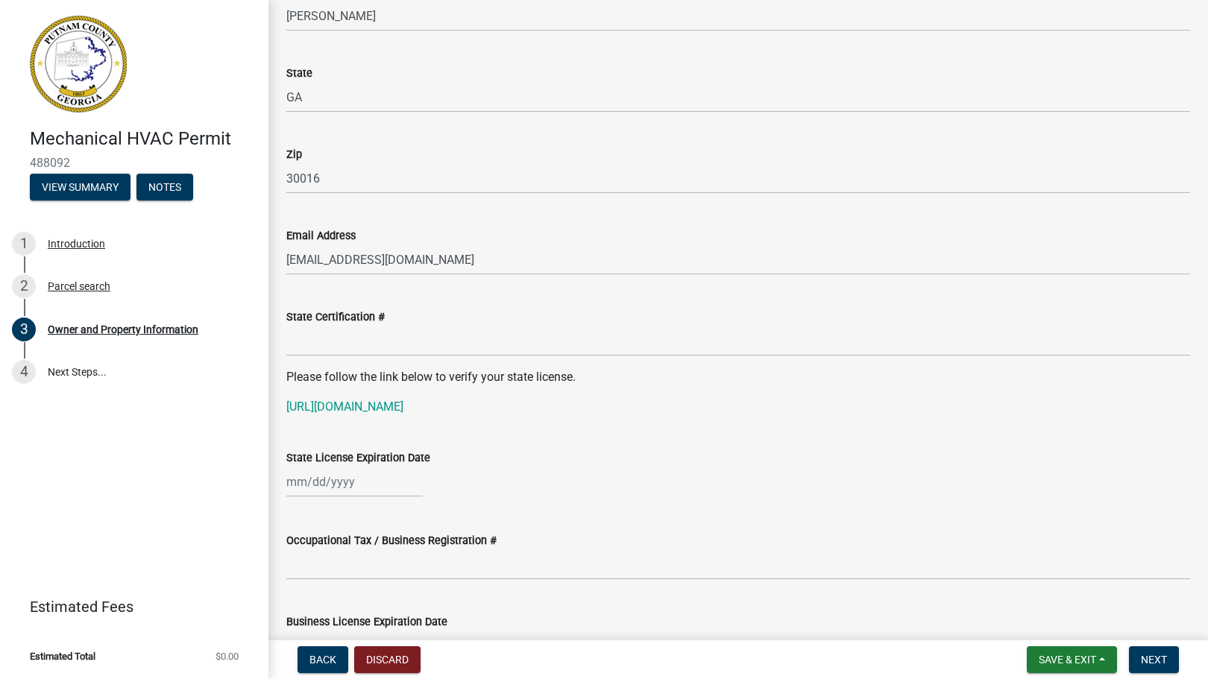
scroll to position [1701, 0]
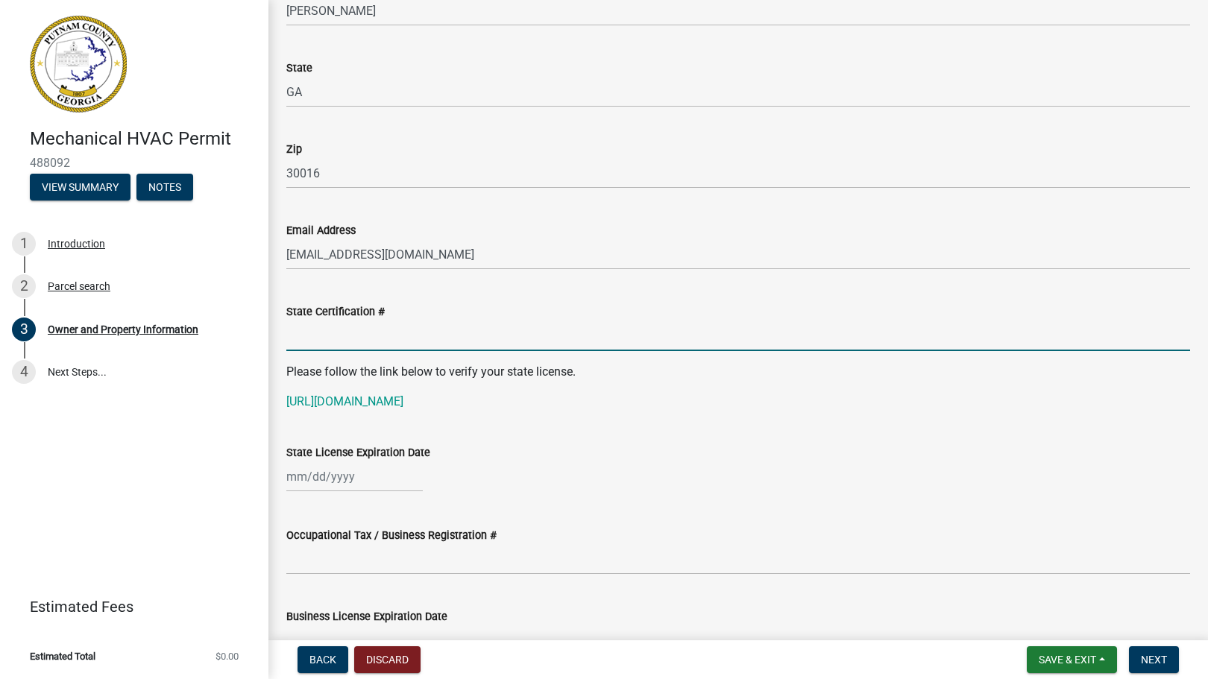
click at [297, 342] on input "State Certification #" at bounding box center [738, 336] width 904 height 31
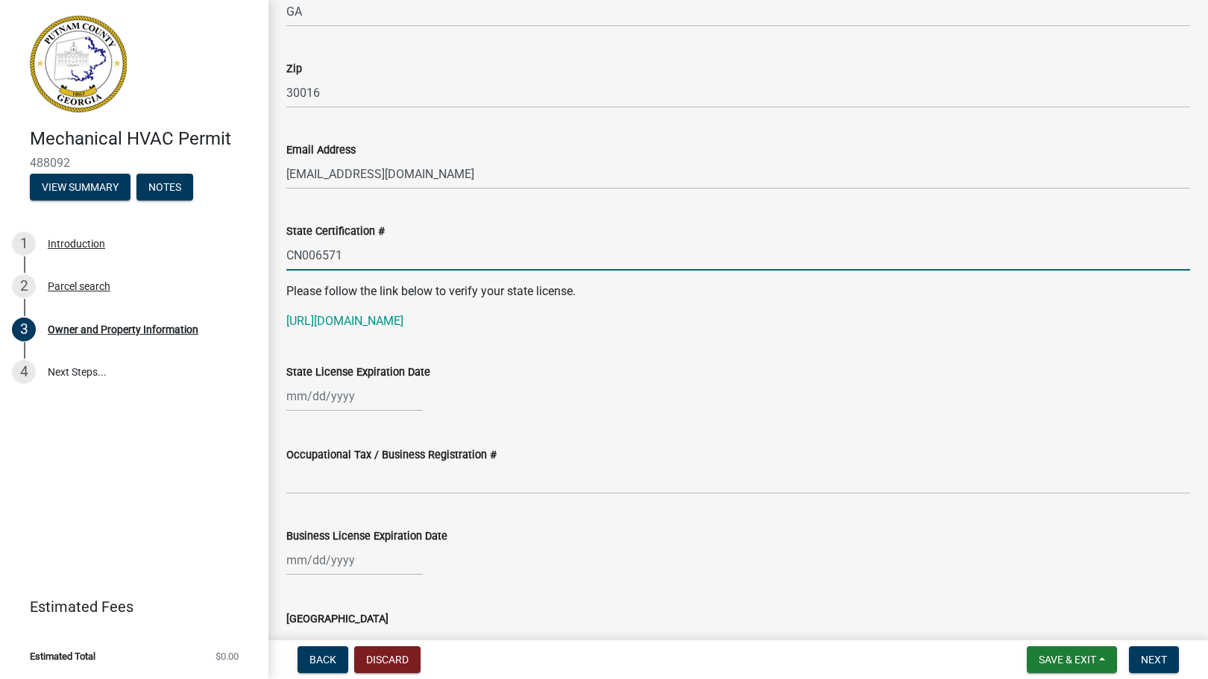
scroll to position [1782, 0]
type input "CN006571"
click at [335, 319] on link "[URL][DOMAIN_NAME]" at bounding box center [344, 320] width 117 height 14
click at [514, 226] on div "State Certification #" at bounding box center [738, 230] width 904 height 18
click at [352, 400] on div at bounding box center [354, 395] width 136 height 31
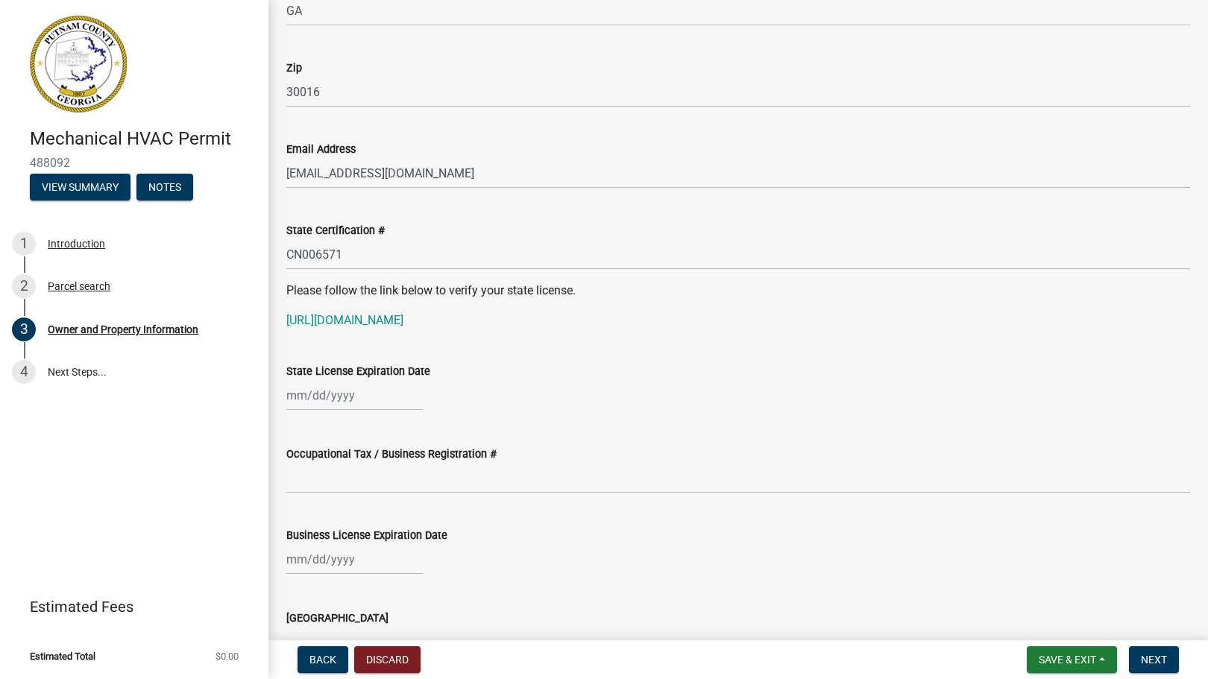
select select "10"
select select "2025"
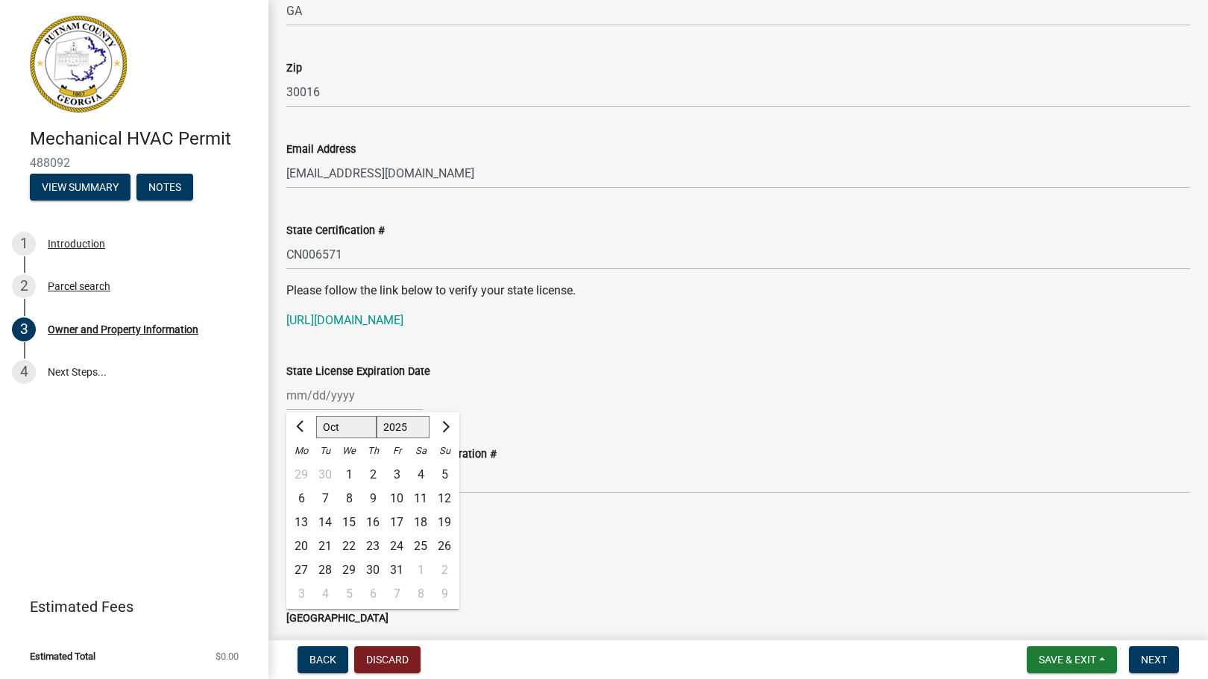
click at [549, 349] on div "State License Expiration Date Jan Feb Mar Apr [PERSON_NAME][DATE] Sep Oct Nov […" at bounding box center [738, 375] width 904 height 69
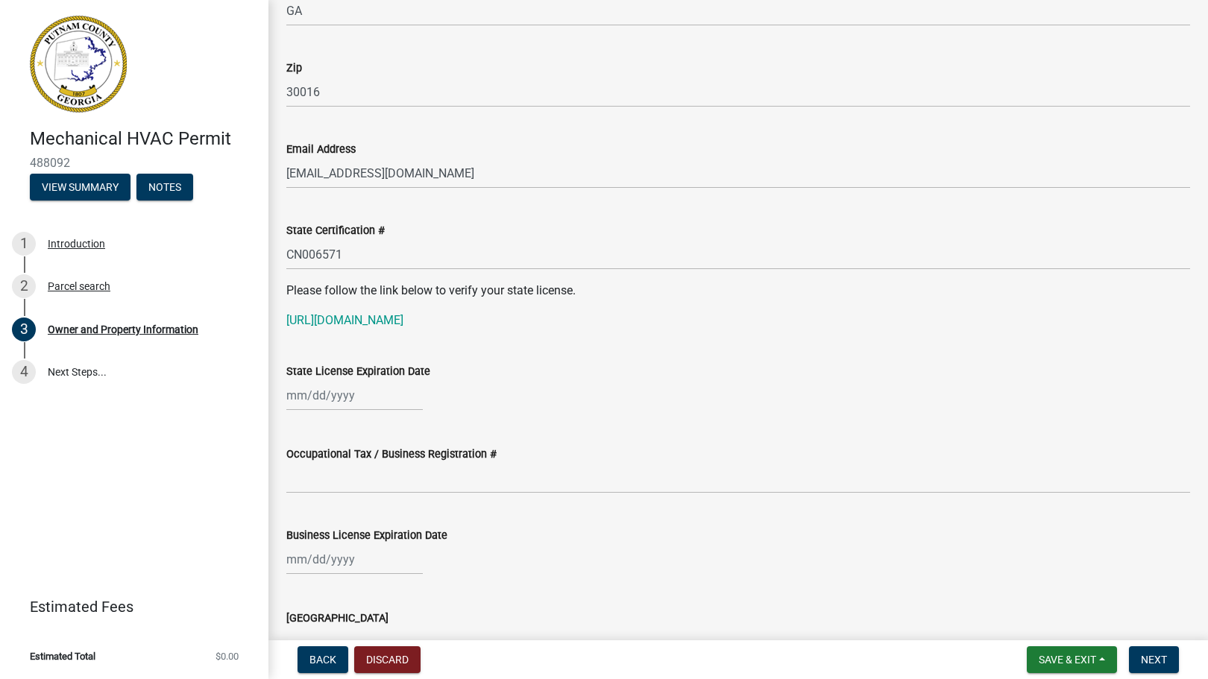
click at [523, 343] on div "State License Expiration Date" at bounding box center [738, 375] width 904 height 69
click at [488, 353] on div "State License Expiration Date" at bounding box center [738, 375] width 904 height 69
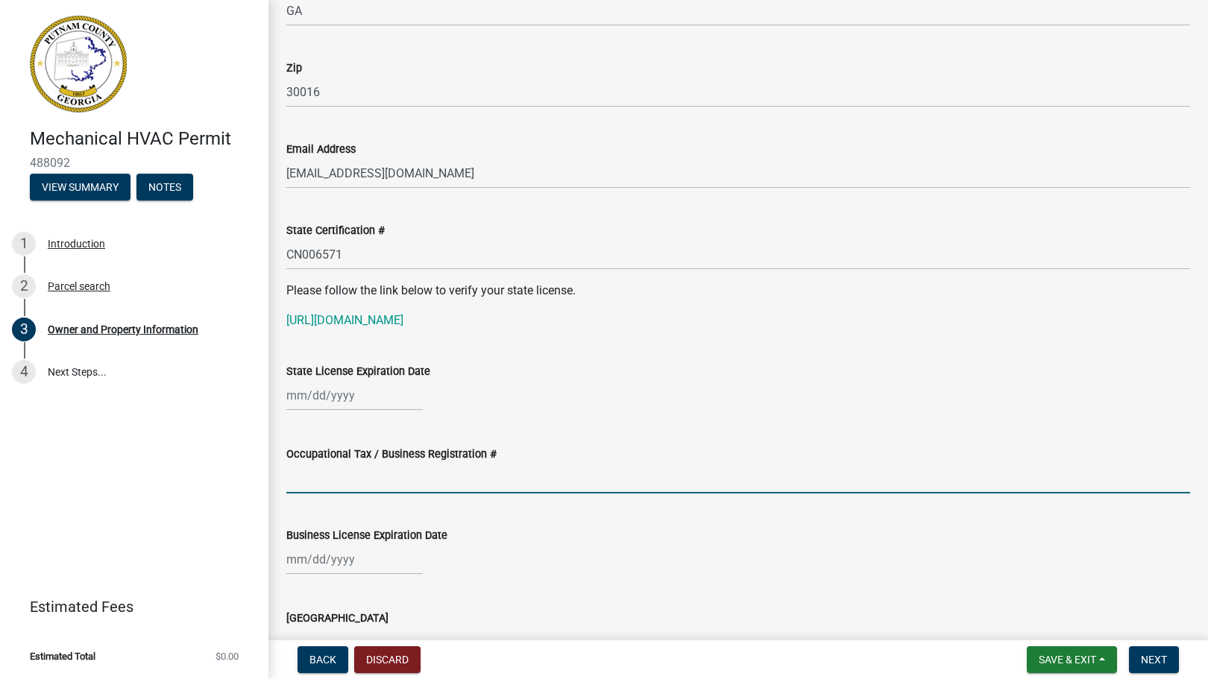
click at [591, 481] on input "Occupational Tax / Business Registration #" at bounding box center [738, 478] width 904 height 31
click at [305, 561] on div at bounding box center [354, 559] width 136 height 31
select select "10"
select select "2025"
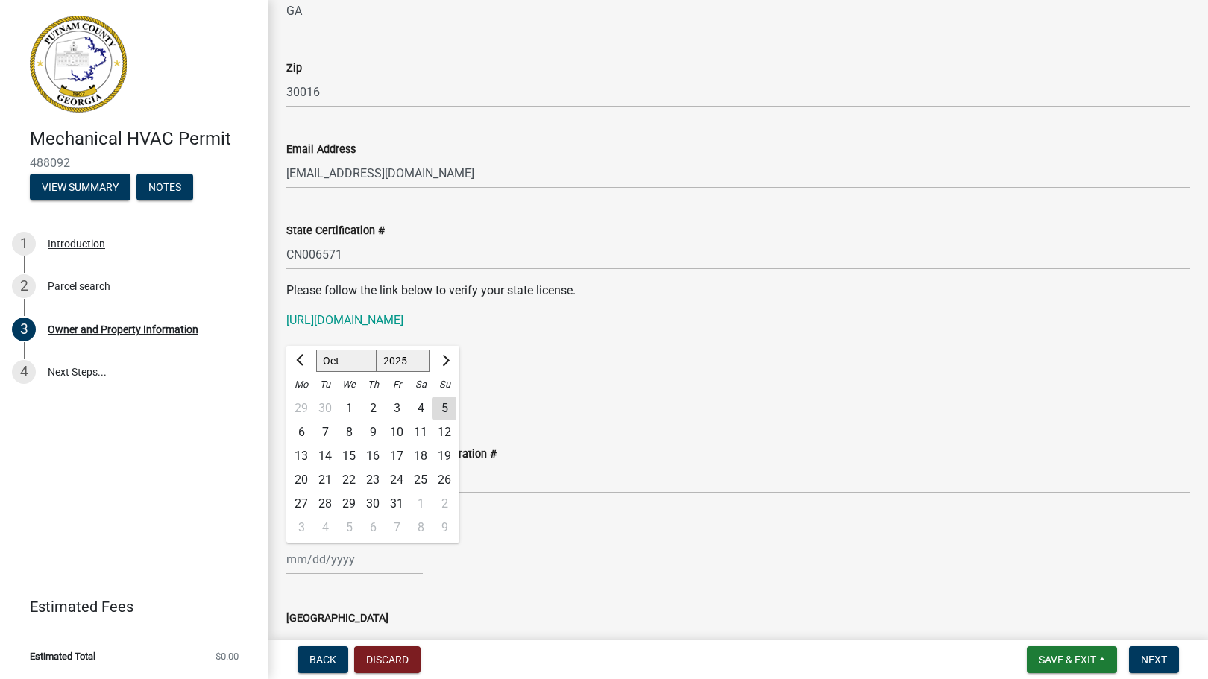
click at [532, 373] on div "State License Expiration Date" at bounding box center [738, 371] width 904 height 18
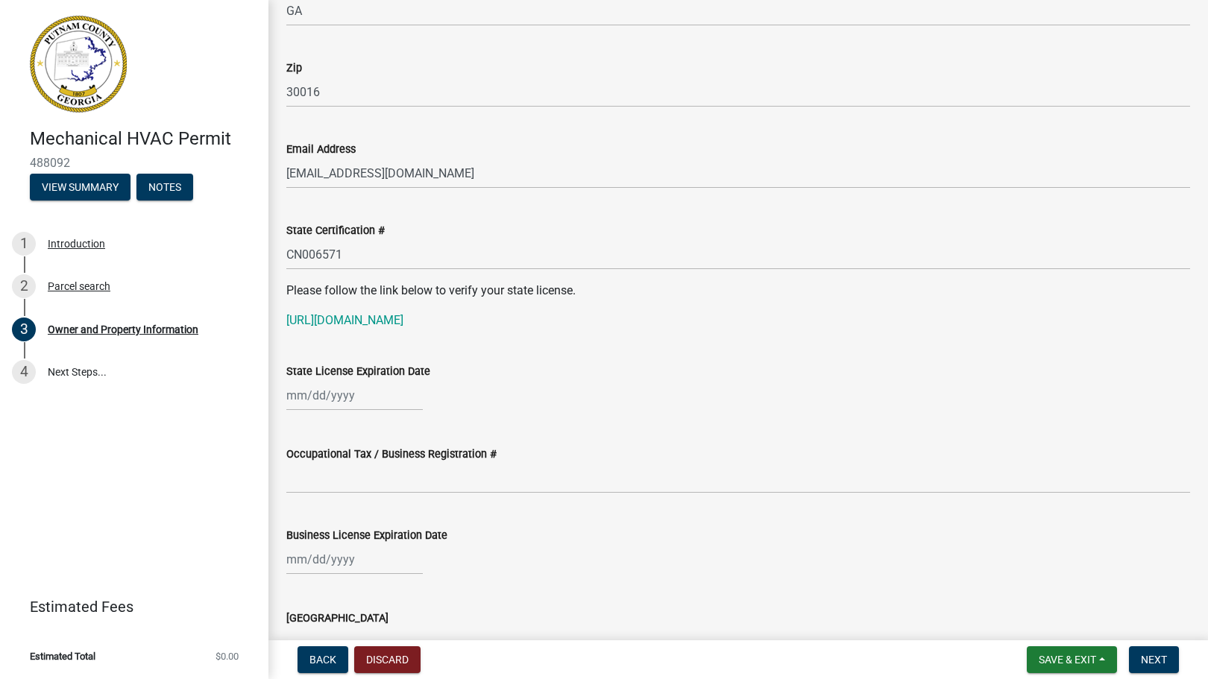
click at [509, 154] on div "Email Address" at bounding box center [738, 149] width 904 height 18
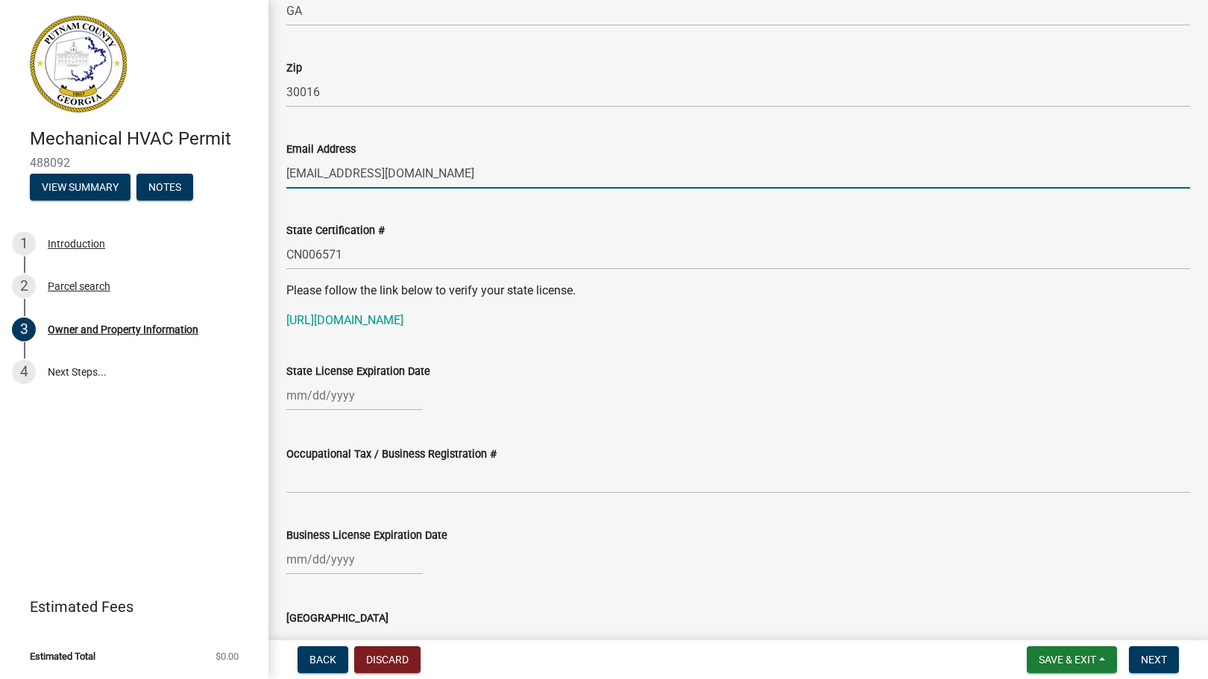
click at [499, 167] on input "[EMAIL_ADDRESS][DOMAIN_NAME]" at bounding box center [738, 173] width 904 height 31
select select "10"
select select "2025"
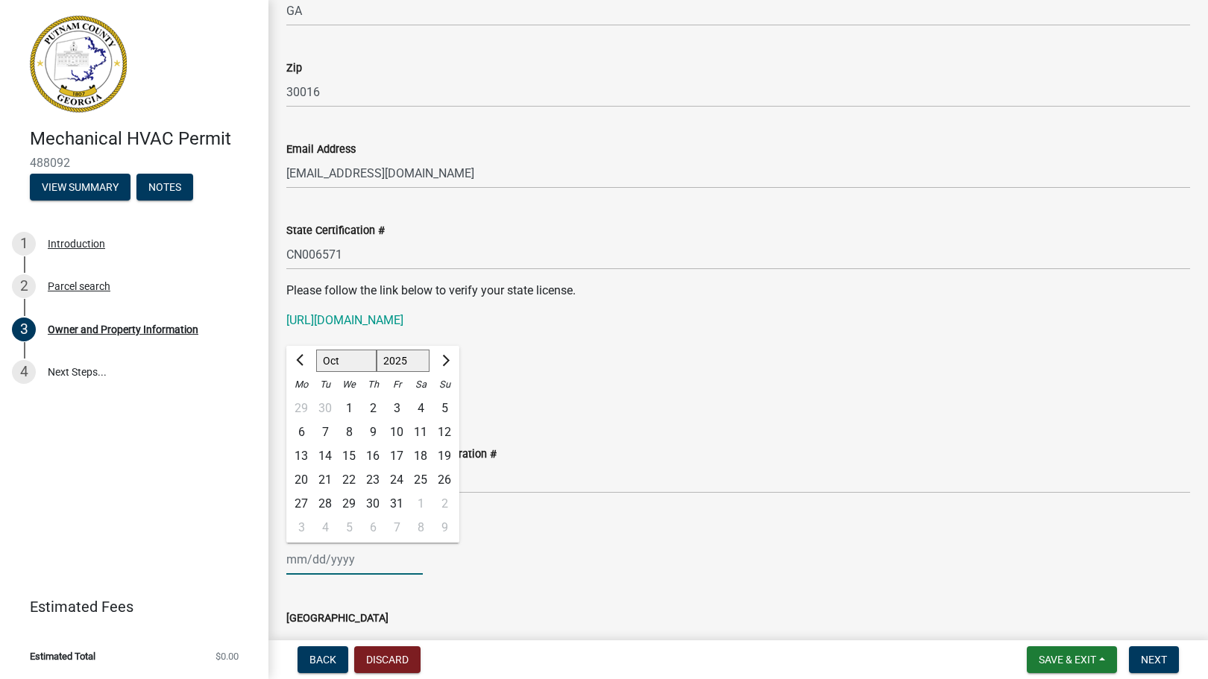
click at [326, 560] on div "[PERSON_NAME] Feb Mar Apr [PERSON_NAME][DATE] Oct Nov [DATE] 1526 1527 1528 152…" at bounding box center [354, 559] width 136 height 31
click at [303, 364] on span "Previous month" at bounding box center [301, 360] width 11 height 11
select select "9"
click at [558, 365] on div "State License Expiration Date" at bounding box center [738, 371] width 904 height 18
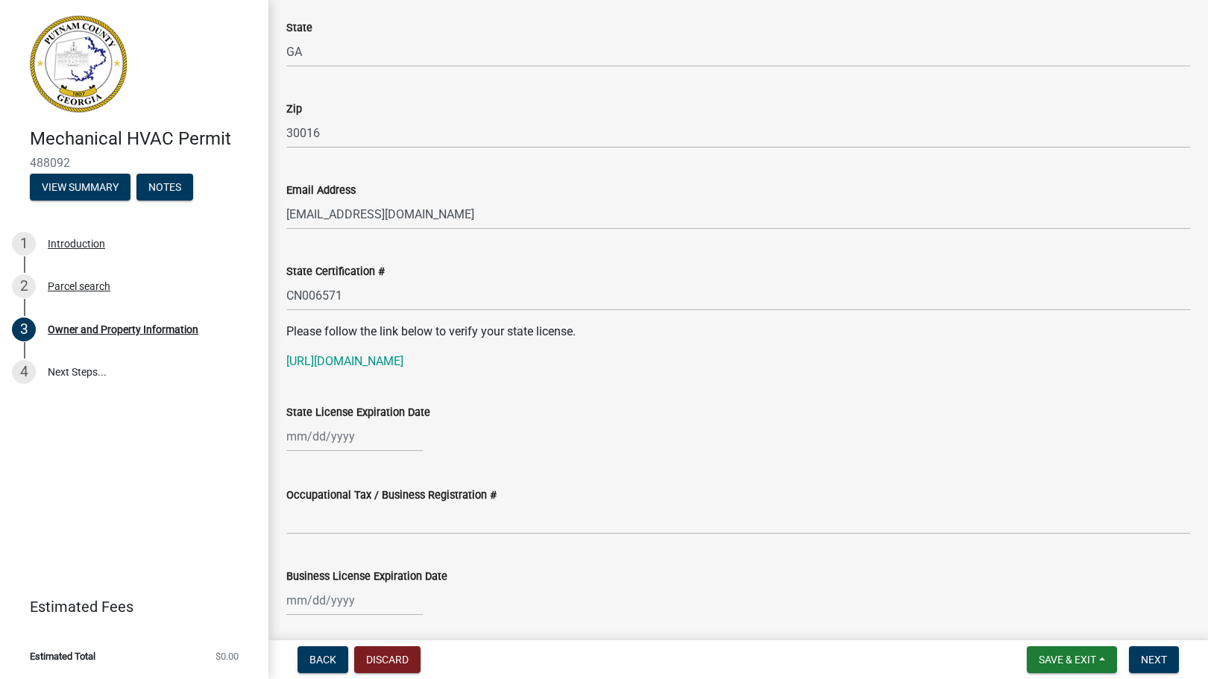
scroll to position [1740, 0]
click at [653, 473] on div "Occupational Tax / Business Registration #" at bounding box center [738, 500] width 904 height 69
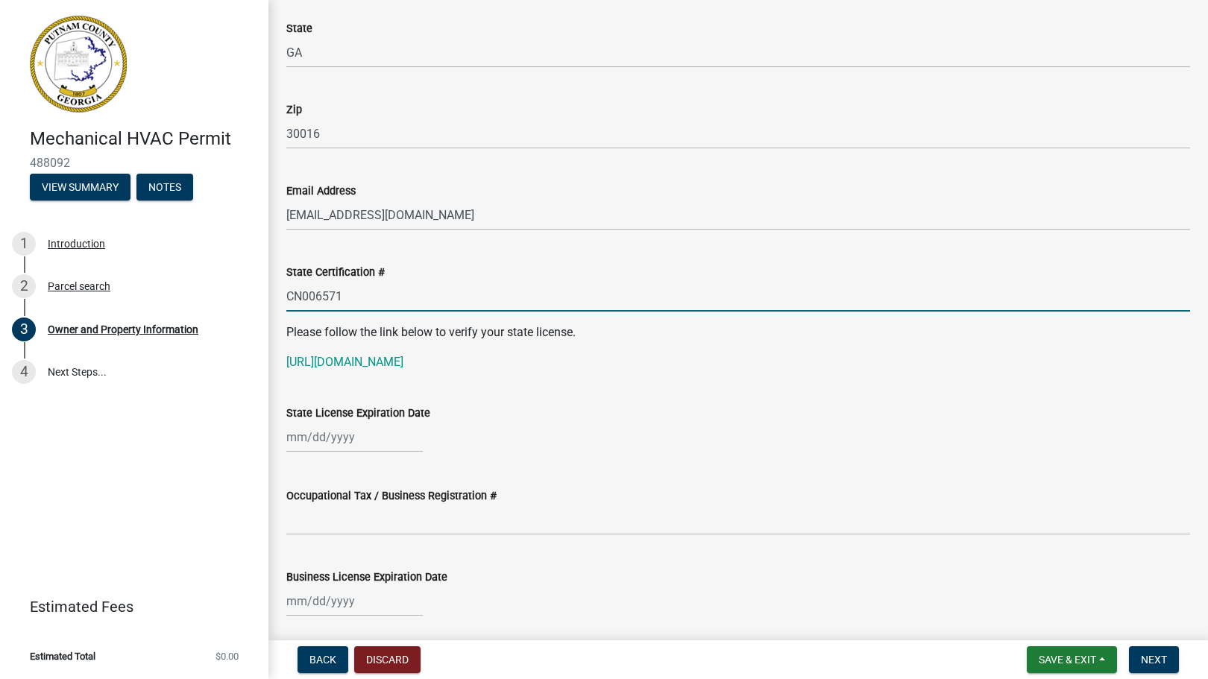
click at [529, 297] on input "CN006571" at bounding box center [738, 296] width 904 height 31
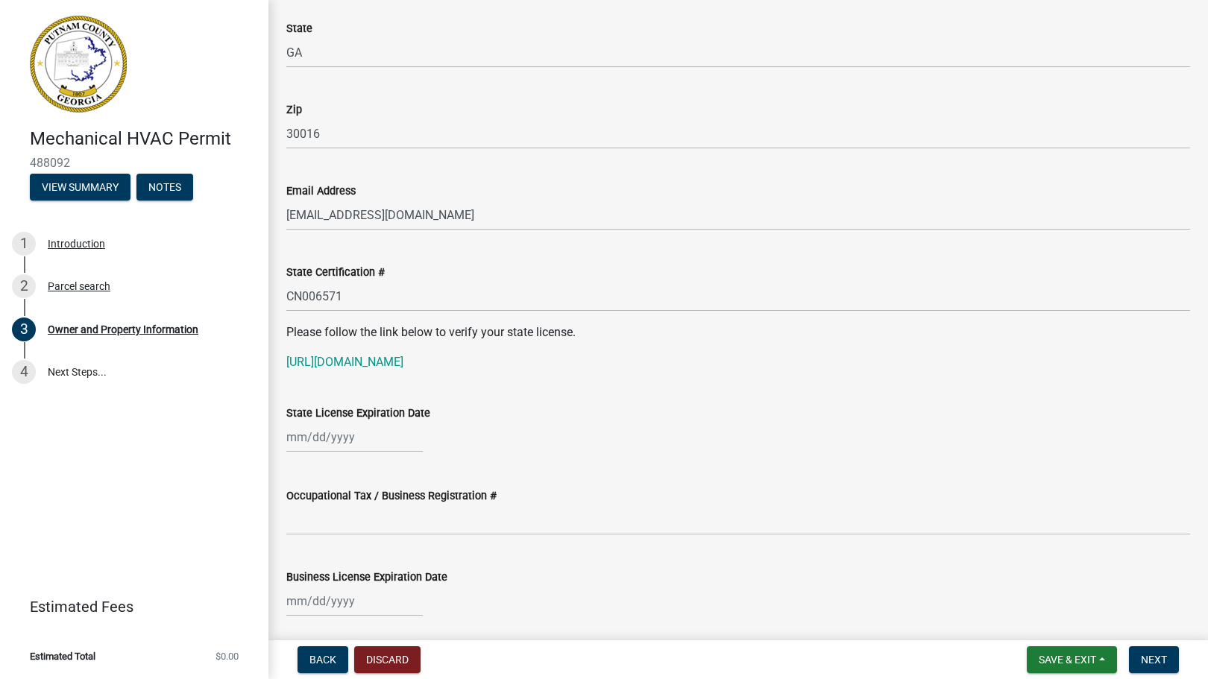
select select "10"
select select "2025"
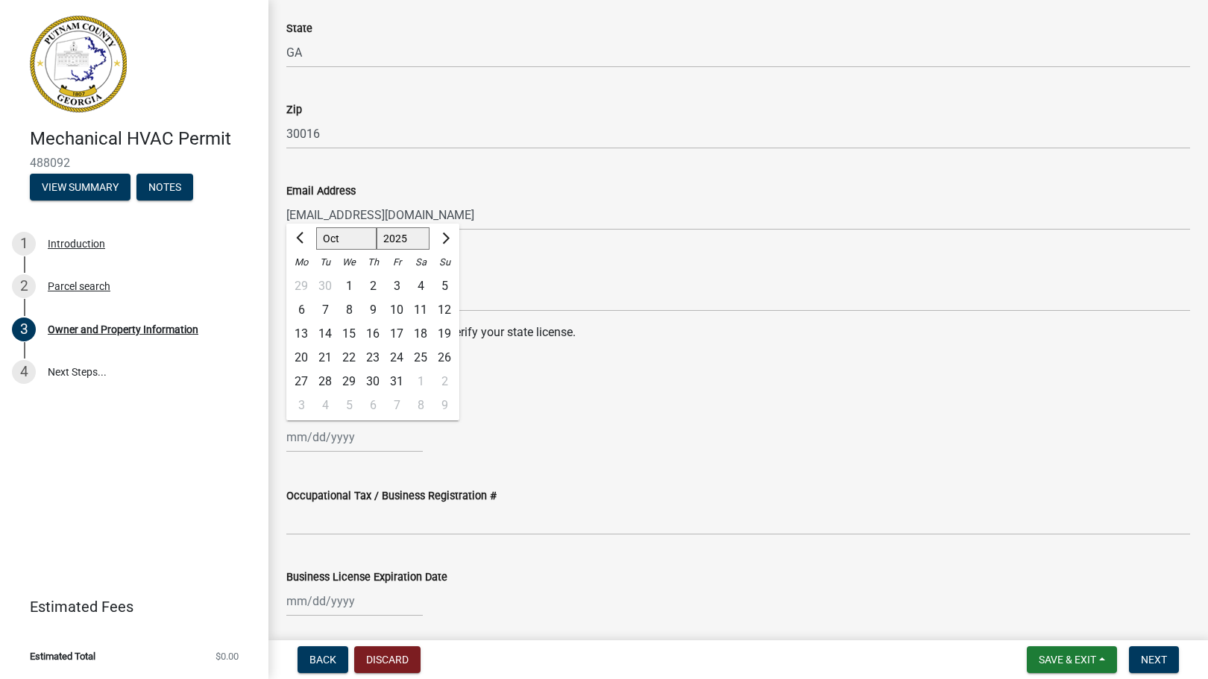
click at [578, 378] on wm-data-entity-input "Please follow the link below to verify your state license. [URL][DOMAIN_NAME]" at bounding box center [738, 354] width 904 height 60
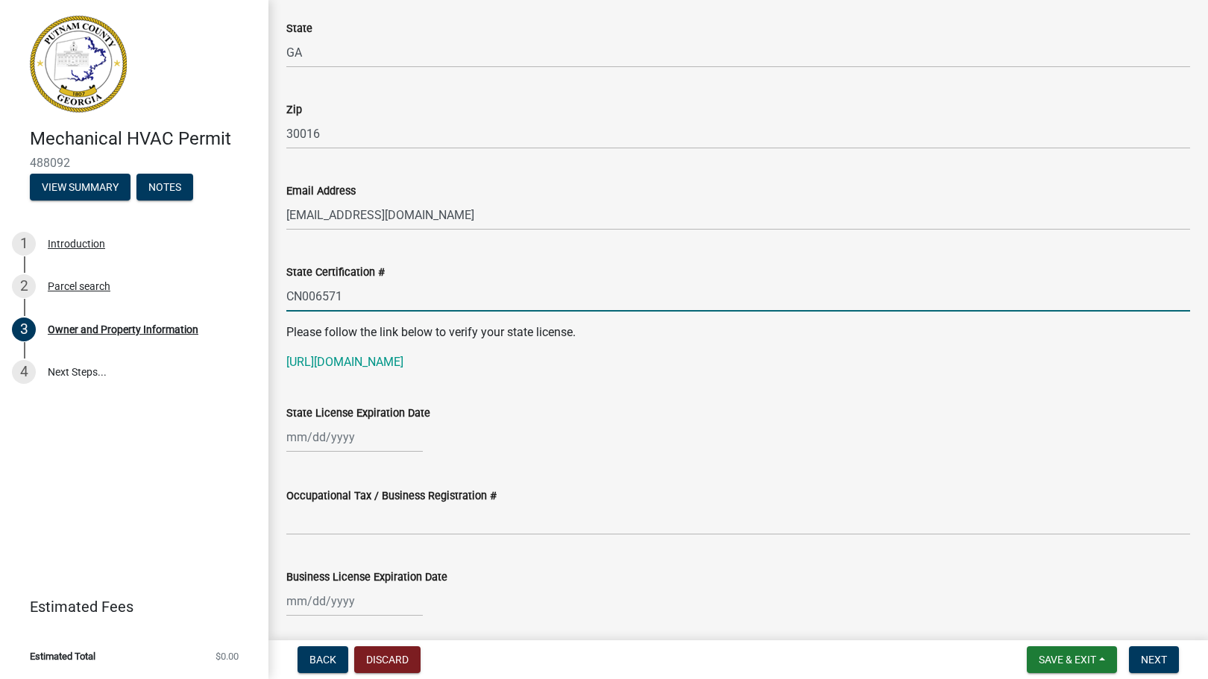
click at [455, 293] on input "CN006571" at bounding box center [738, 296] width 904 height 31
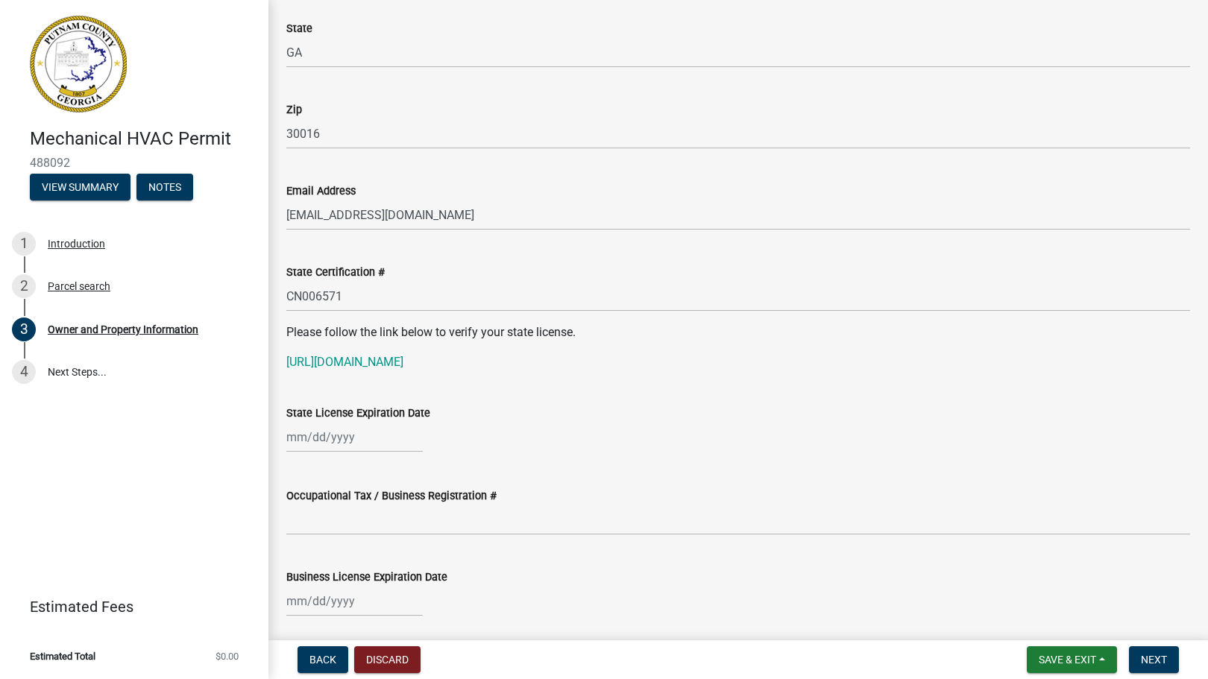
select select "10"
select select "2025"
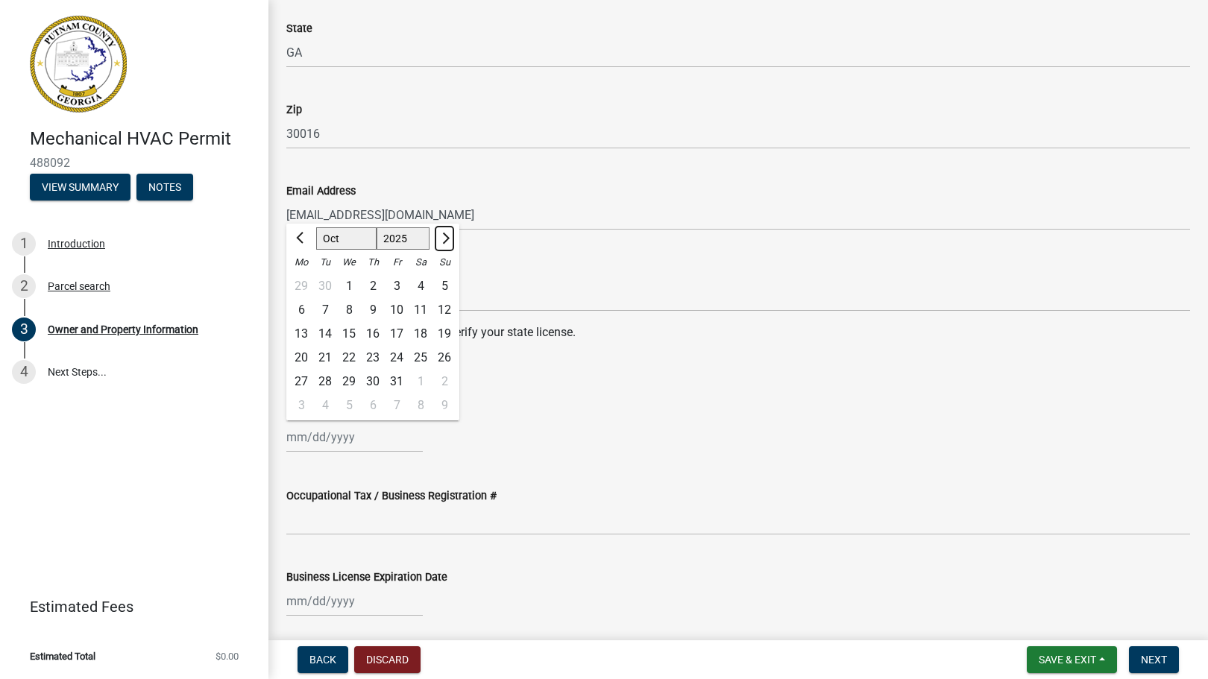
click at [447, 233] on button "Next month" at bounding box center [444, 239] width 18 height 24
select select "12"
click at [350, 378] on div "31" at bounding box center [349, 382] width 24 height 24
type input "[DATE]"
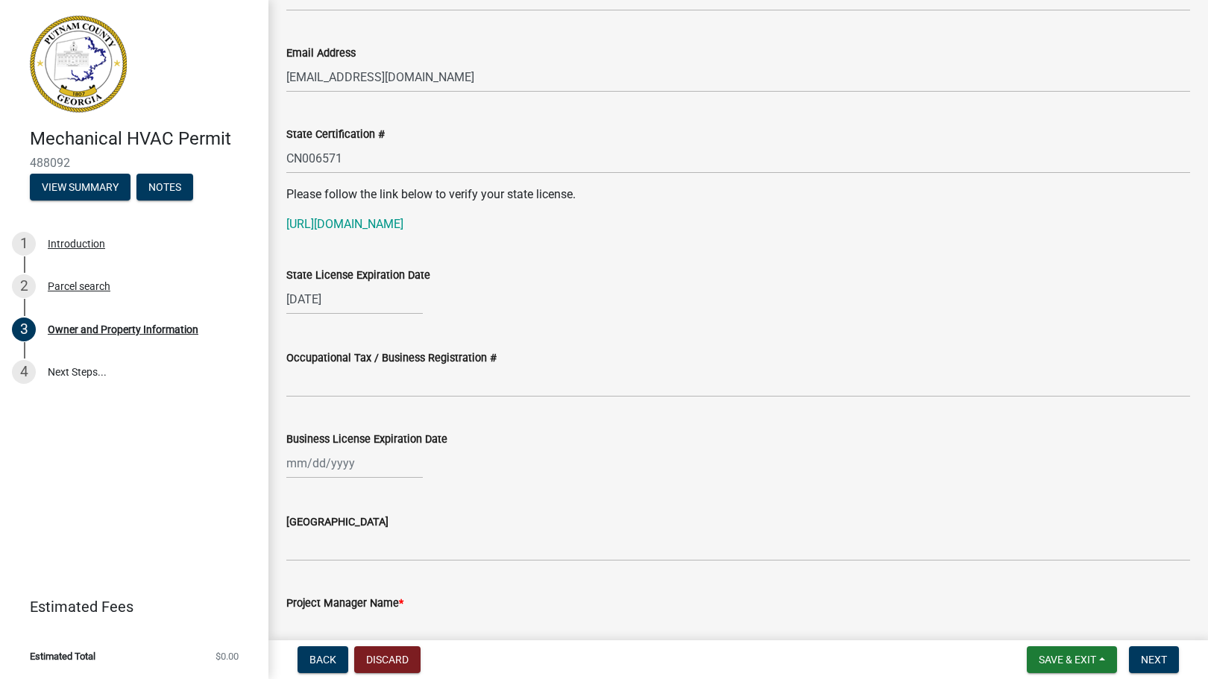
scroll to position [1879, 0]
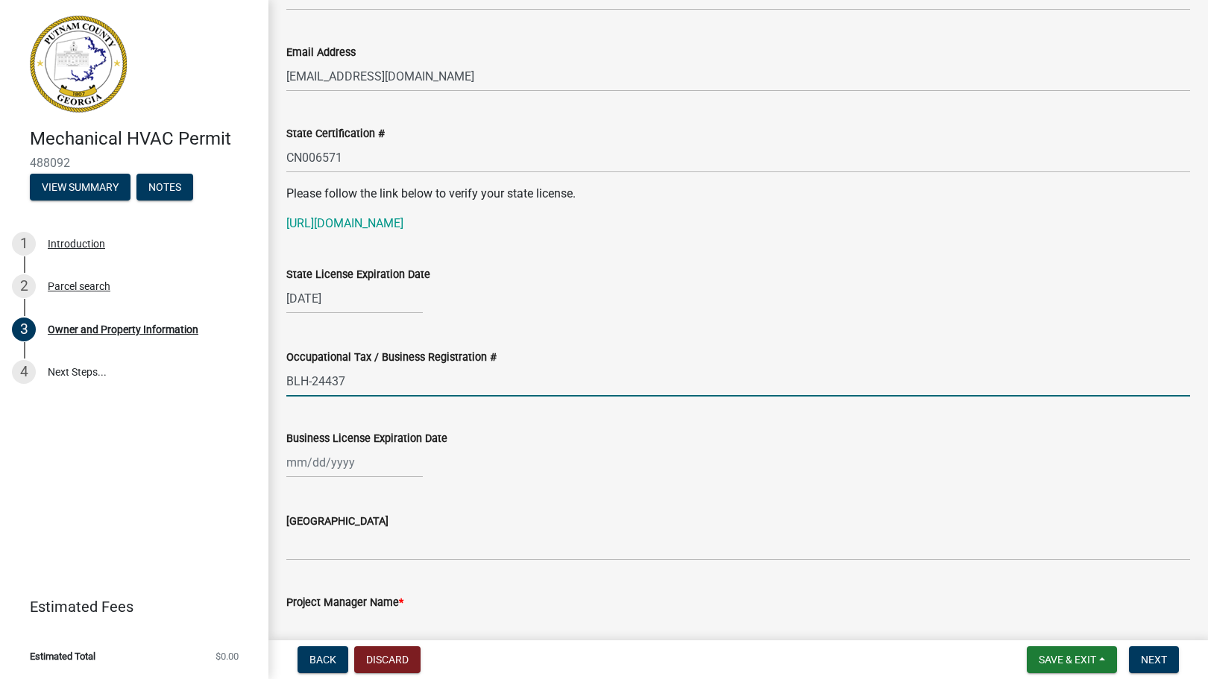
type input "BLH-24437"
select select "10"
select select "2025"
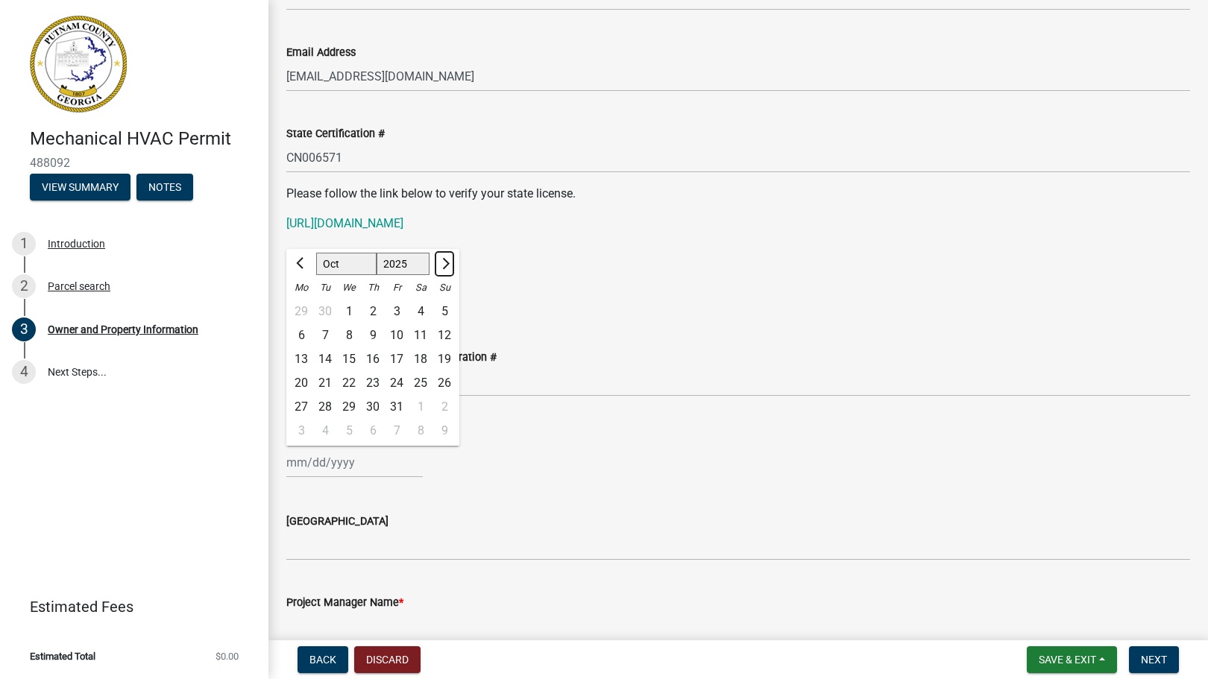
click at [449, 265] on button "Next month" at bounding box center [444, 264] width 18 height 24
select select "12"
click at [349, 402] on div "31" at bounding box center [349, 407] width 24 height 24
type input "[DATE]"
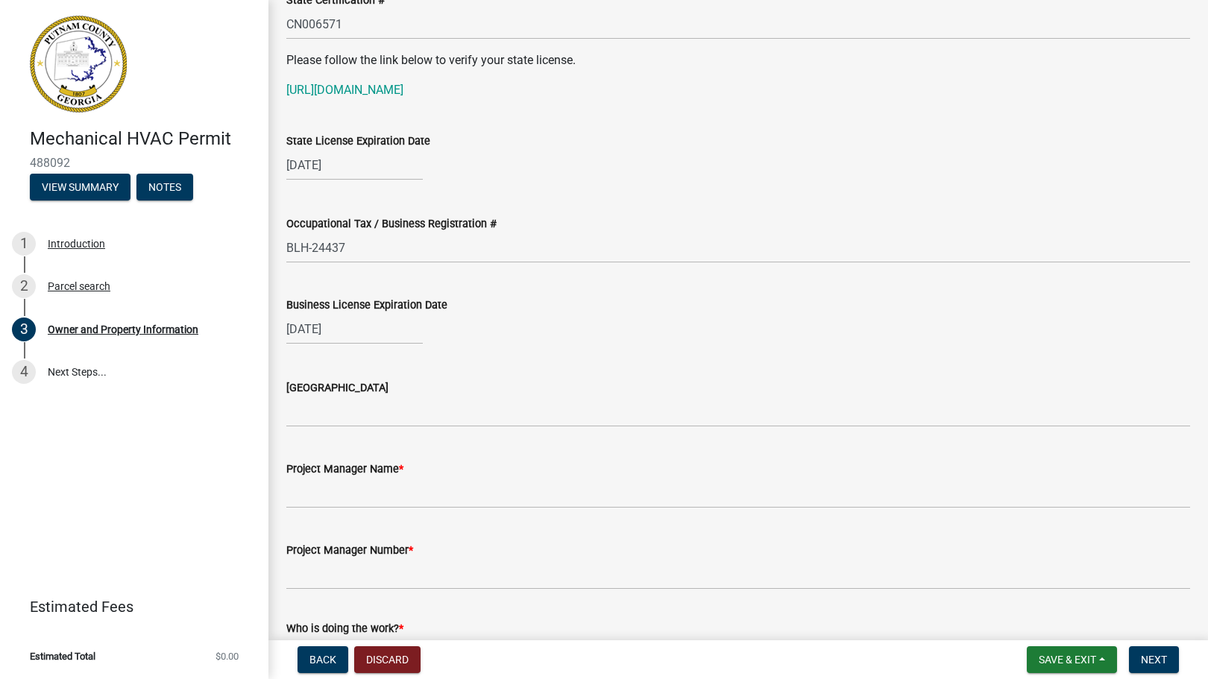
scroll to position [2013, 0]
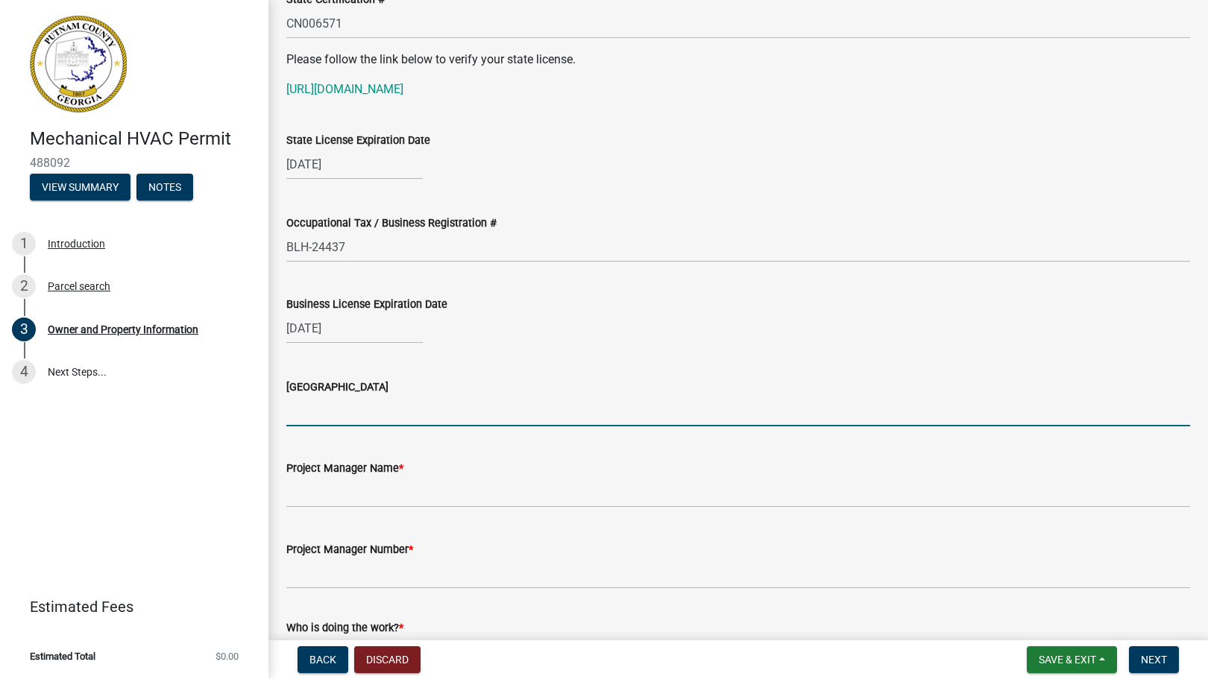
click at [333, 404] on input "[GEOGRAPHIC_DATA]" at bounding box center [738, 411] width 904 height 31
type input "[PERSON_NAME]"
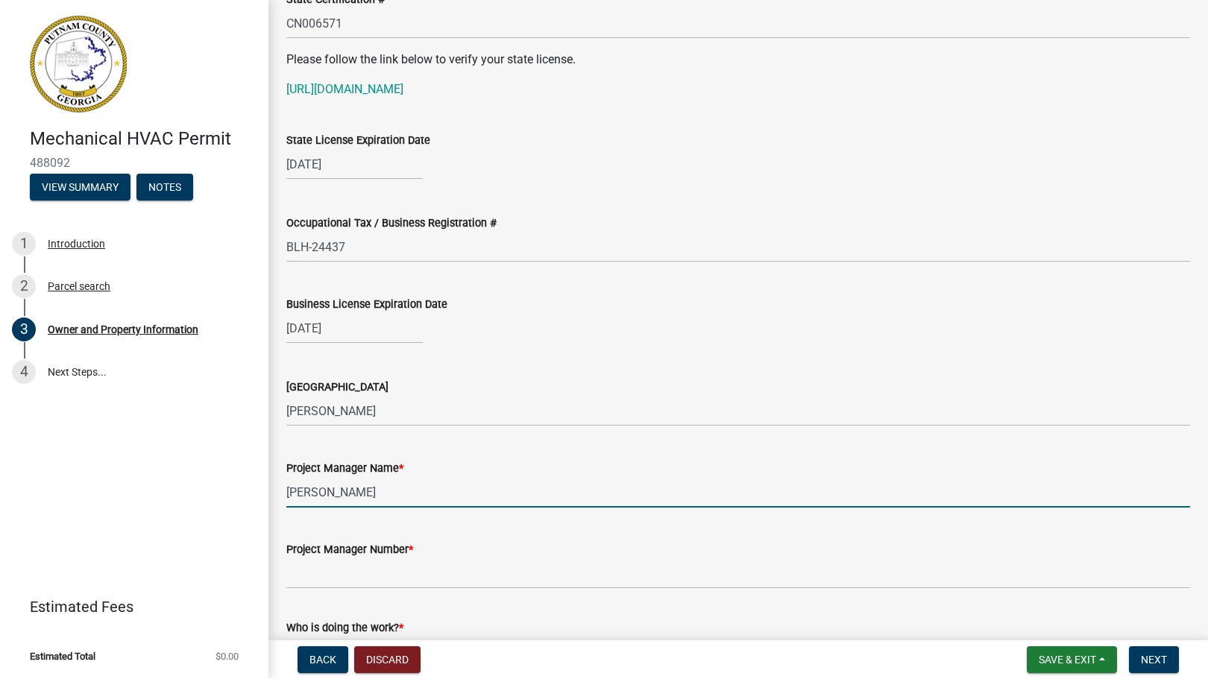
type input "[PERSON_NAME]"
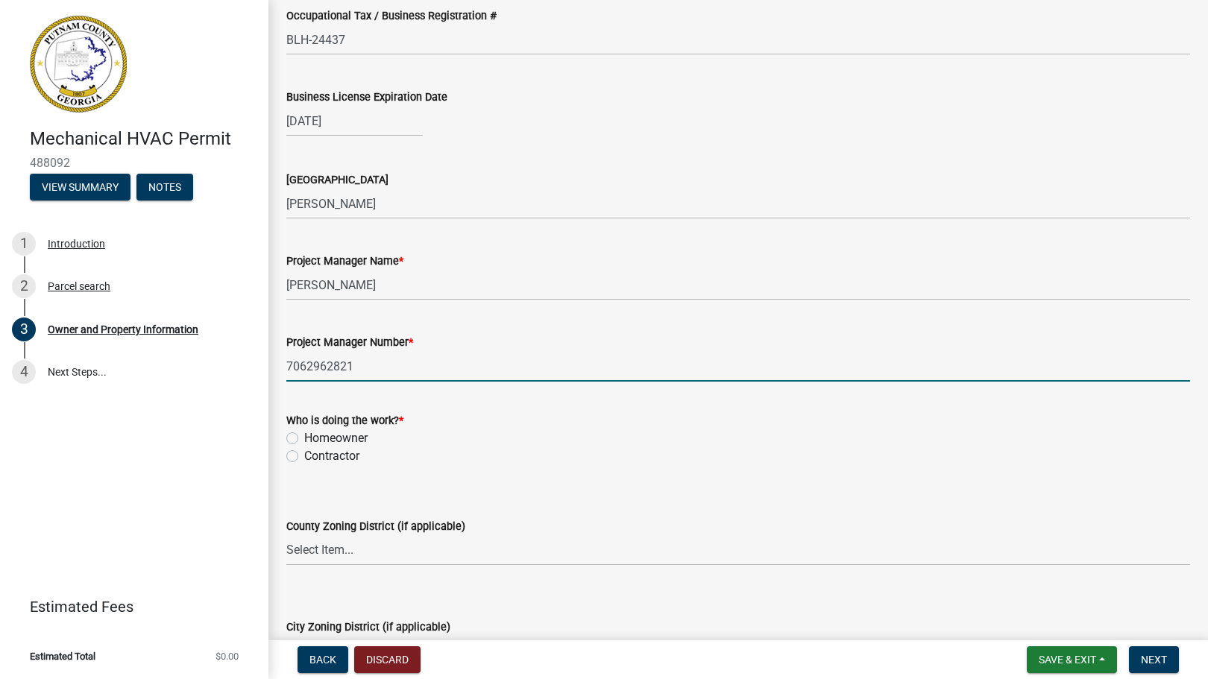
scroll to position [2246, 0]
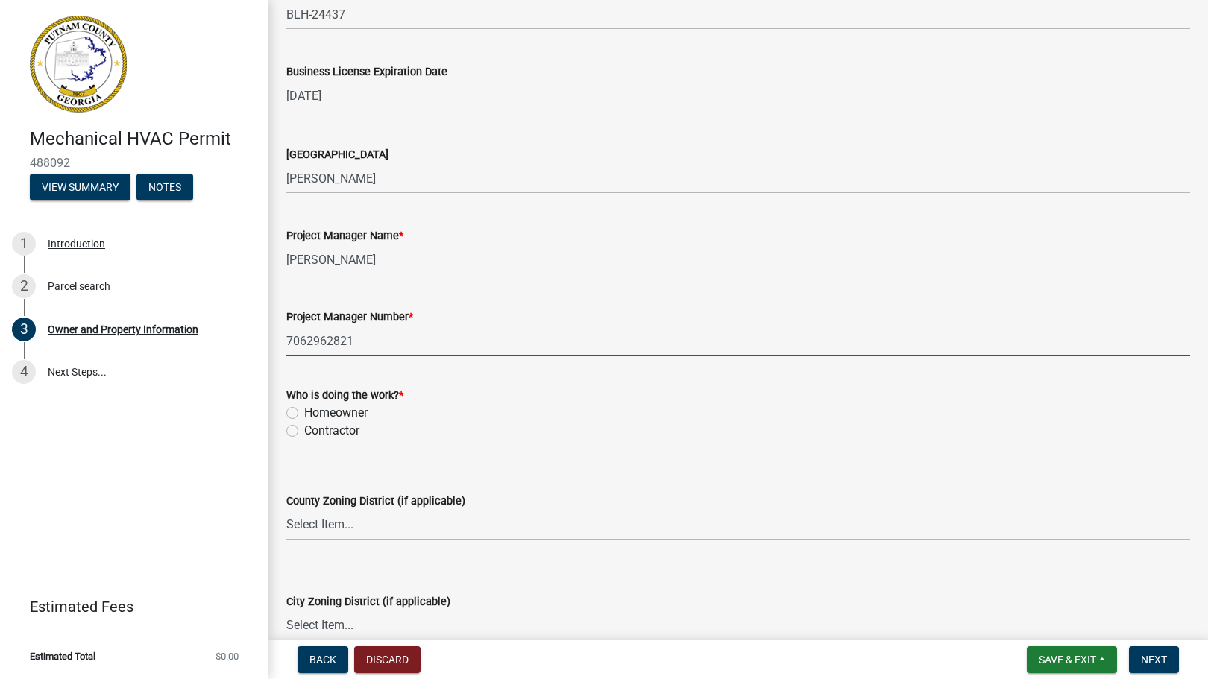
type input "7062962821"
click at [304, 432] on label "Contractor" at bounding box center [331, 431] width 55 height 18
click at [304, 432] on input "Contractor" at bounding box center [309, 427] width 10 height 10
radio input "true"
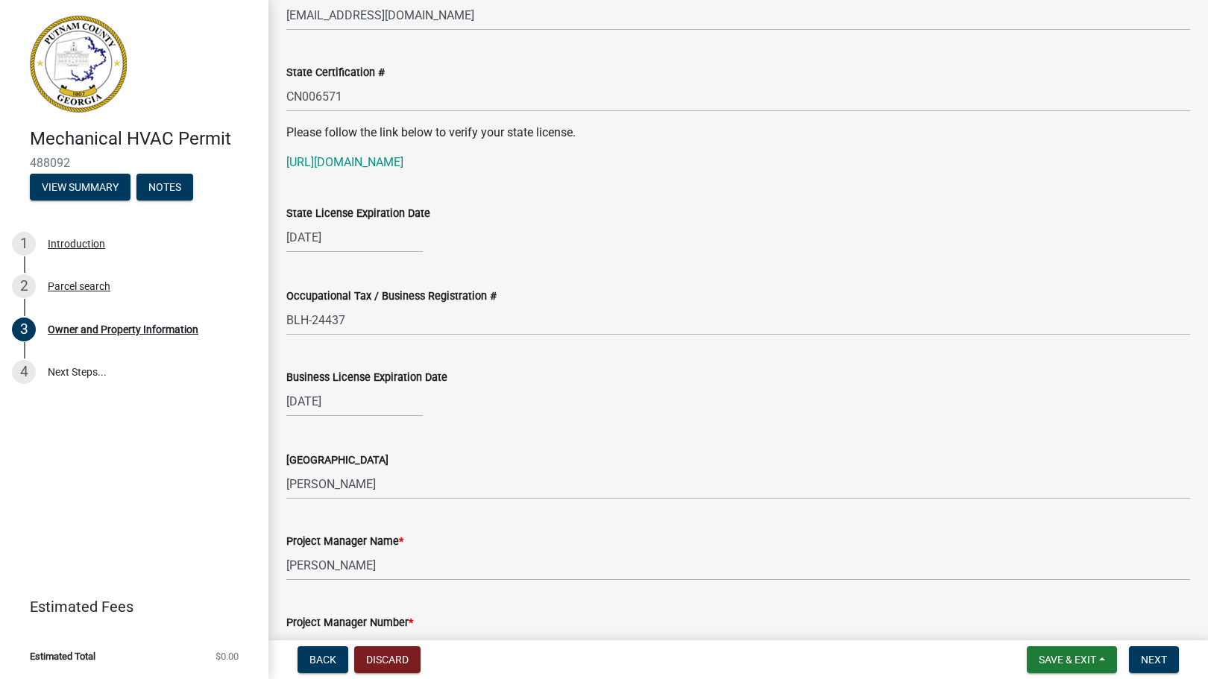
scroll to position [2525, 0]
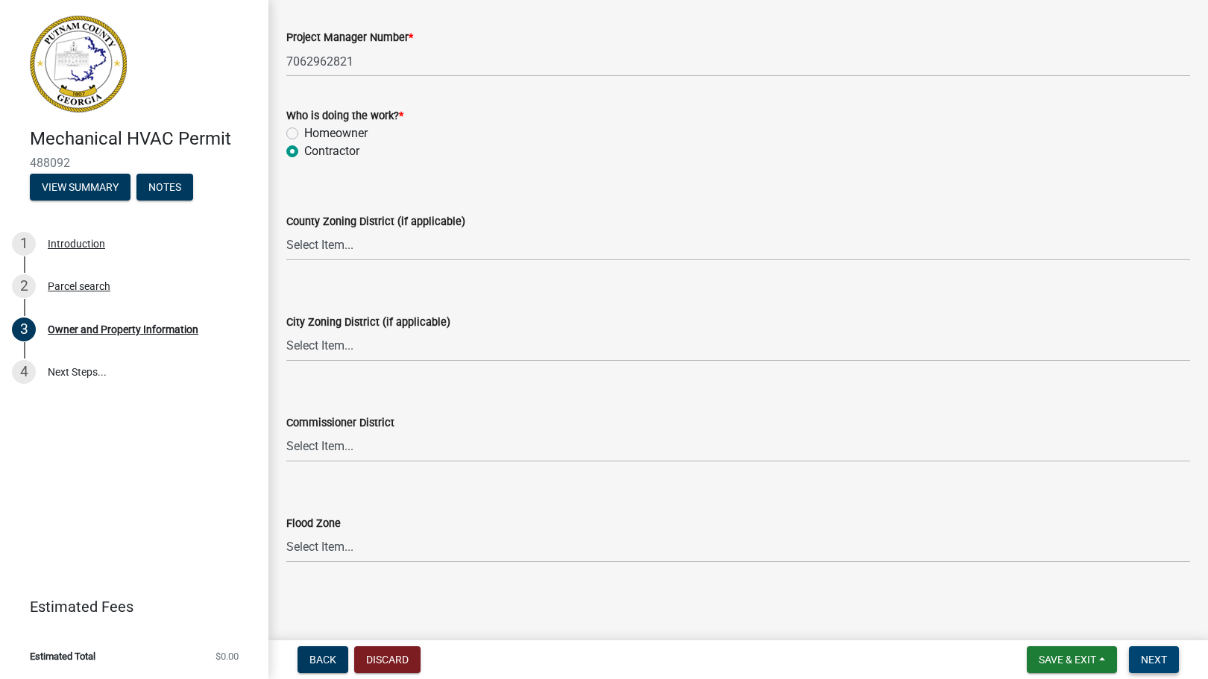
click at [1164, 658] on span "Next" at bounding box center [1154, 660] width 26 height 12
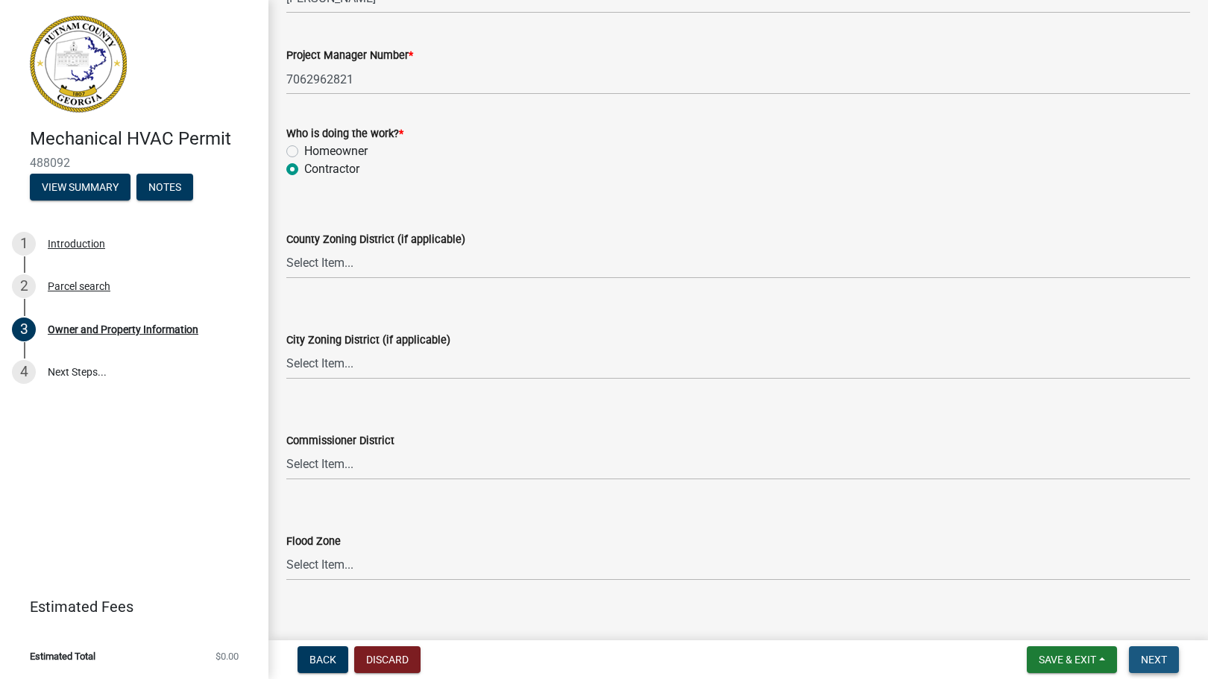
scroll to position [2543, 0]
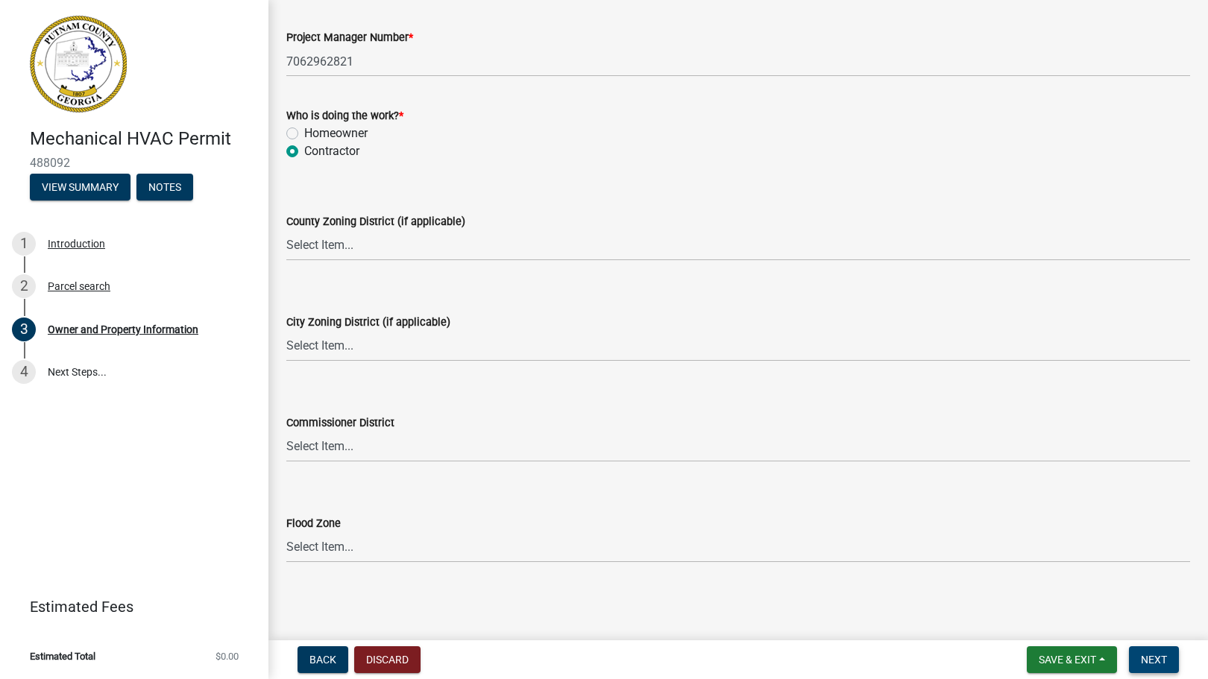
click at [1164, 658] on span "Next" at bounding box center [1154, 660] width 26 height 12
click at [1156, 661] on span "Next" at bounding box center [1154, 660] width 26 height 12
click at [1135, 655] on button "Next" at bounding box center [1154, 659] width 50 height 27
click at [1168, 654] on button "Next" at bounding box center [1154, 659] width 50 height 27
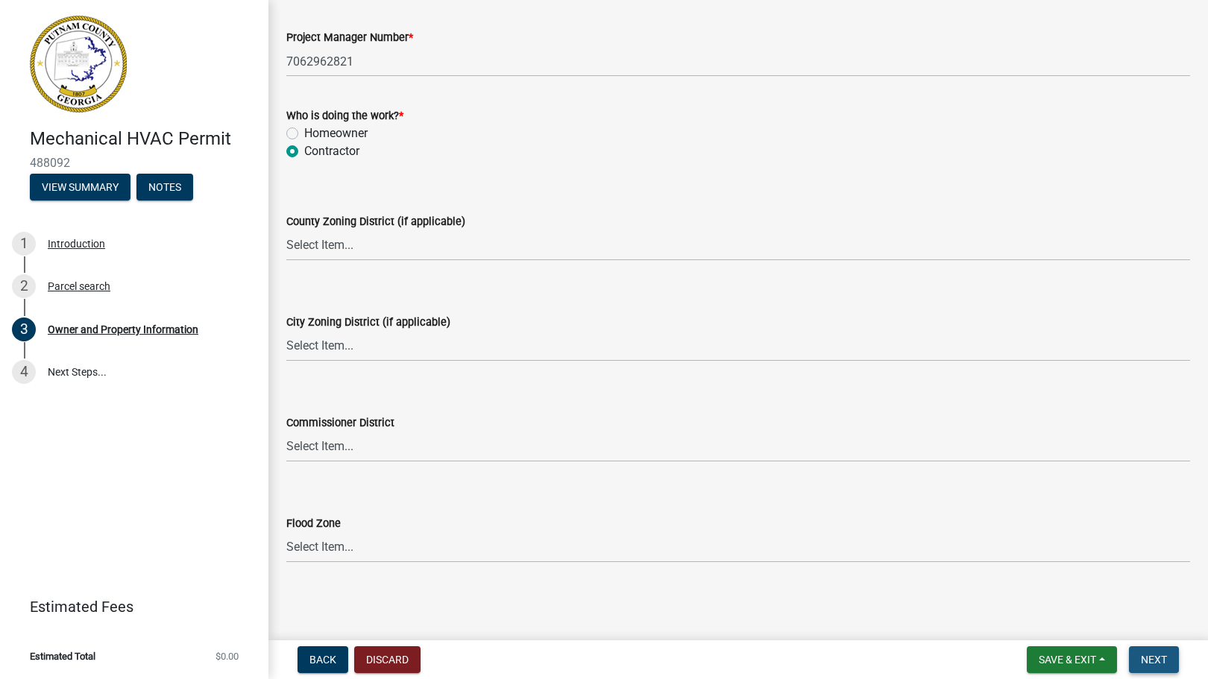
click at [1168, 654] on button "Next" at bounding box center [1154, 659] width 50 height 27
click at [433, 347] on select "Select Item... A-1 A-2 R-1 R-2 R-3 R-4 MHP C-1 C-2 I-1 I-2 DB FH H-P N/A" at bounding box center [738, 346] width 904 height 31
click at [373, 249] on select "Select Item... AG-1 R-1R R-1 R-2 MHP RM-1 RM-3 C-1 C-2 I-M PUD N/A" at bounding box center [738, 245] width 904 height 31
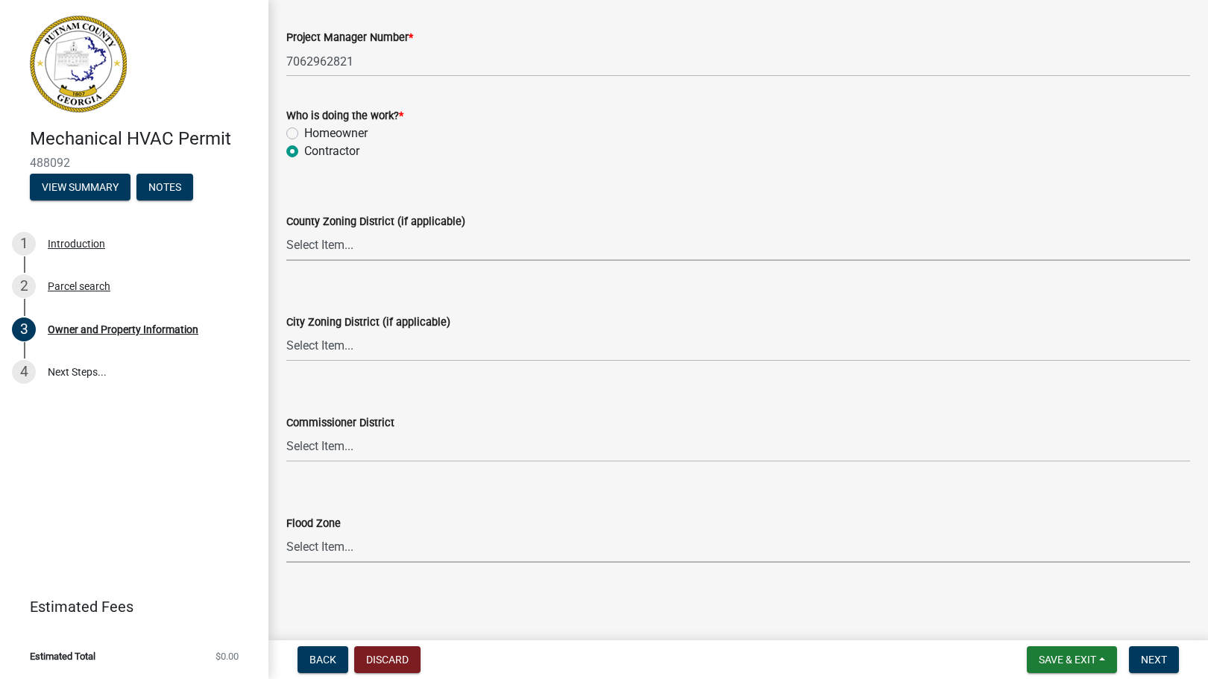
click at [376, 547] on select "Select Item... Zone A Zone V Zone A99 Zone AE Zone AO Zone AH Zone VE Zone AR Z…" at bounding box center [738, 547] width 904 height 31
click at [346, 445] on select "Select Item... District 1 District 2 District 3 District 4" at bounding box center [738, 447] width 904 height 31
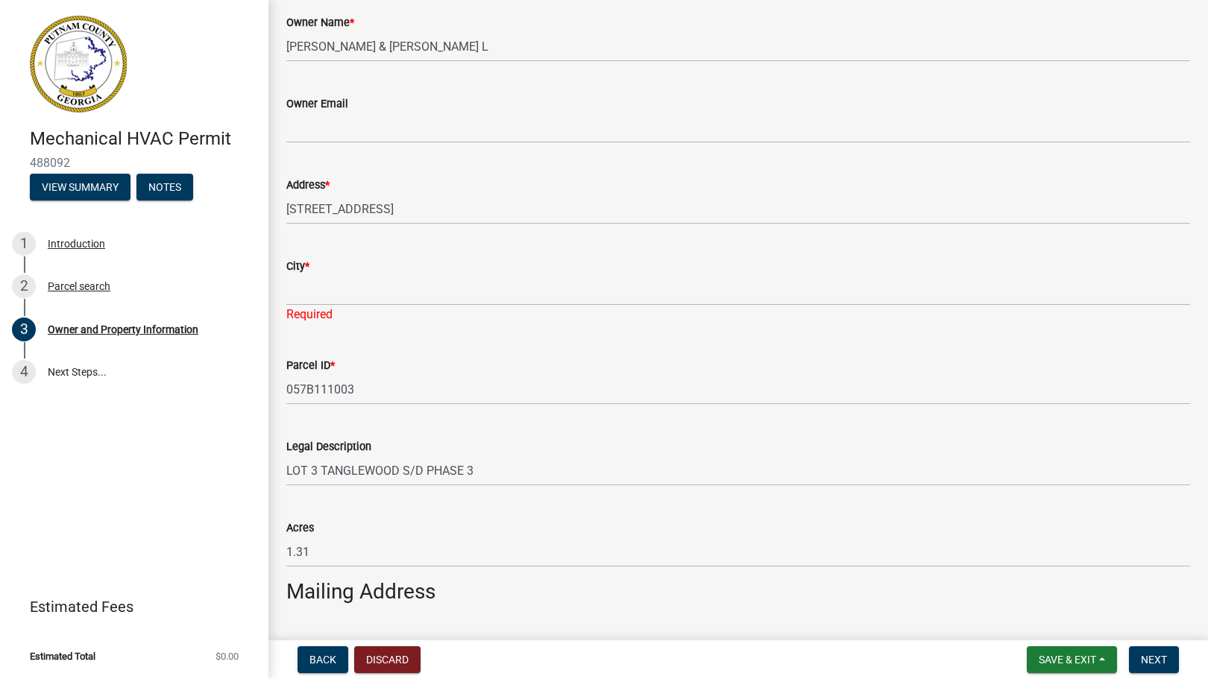
scroll to position [370, 0]
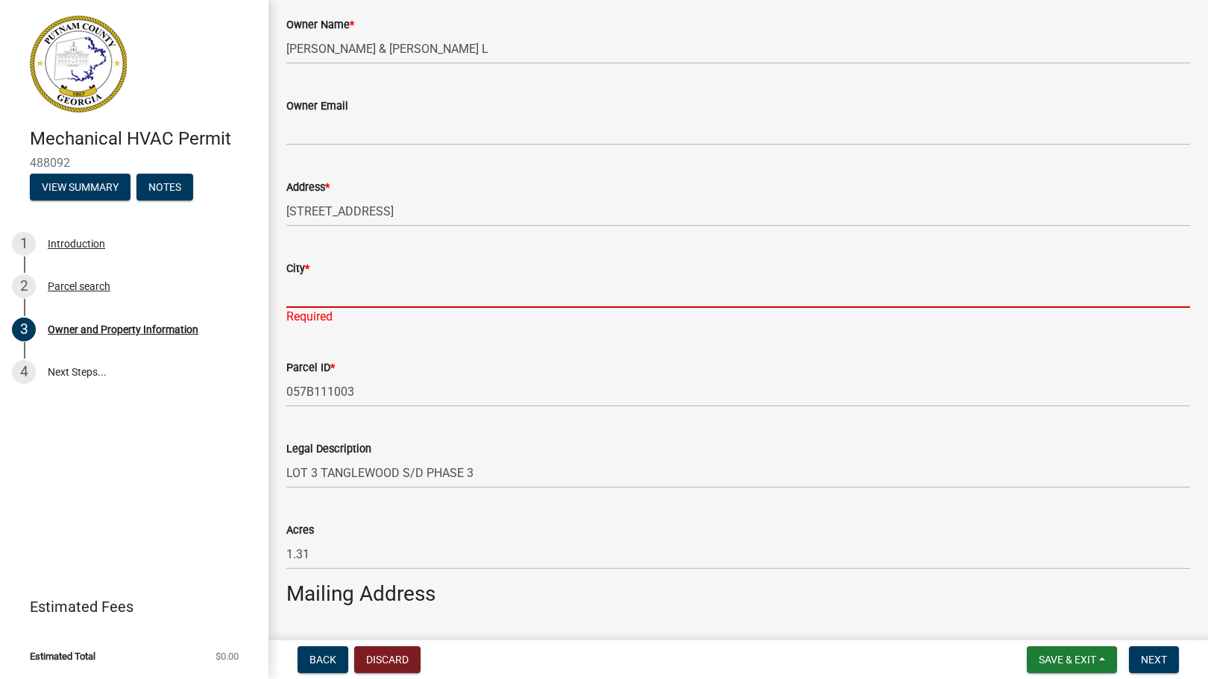
click at [318, 299] on input "City *" at bounding box center [738, 292] width 904 height 31
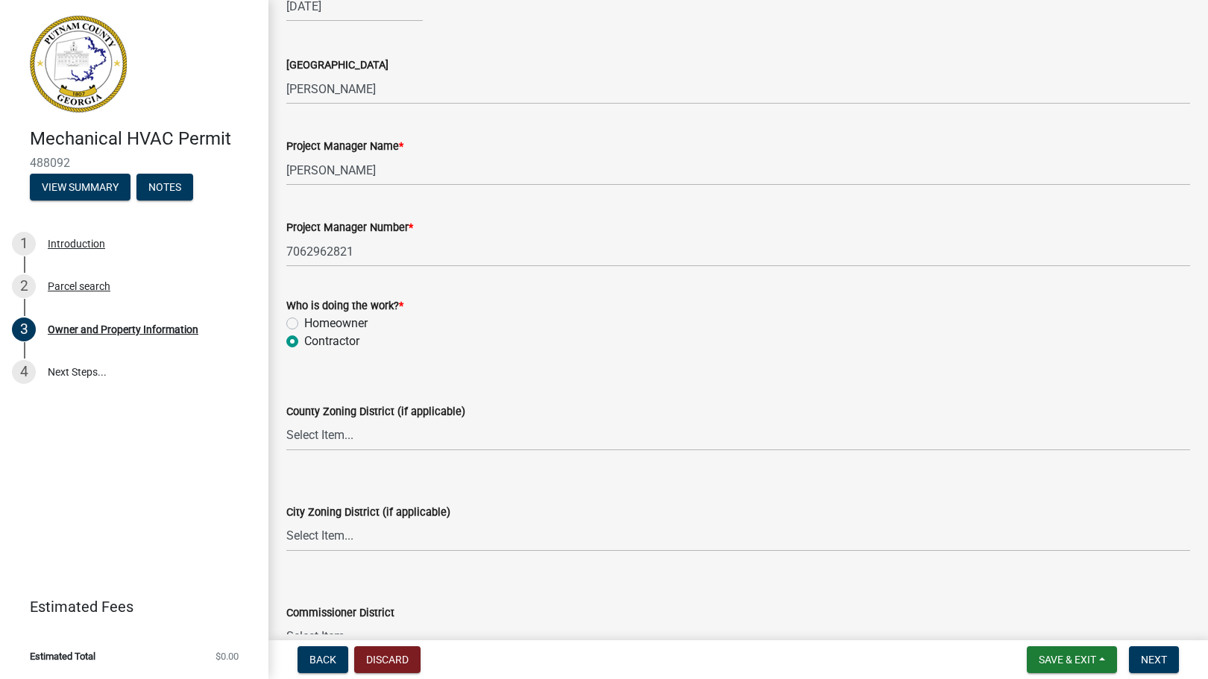
scroll to position [2543, 0]
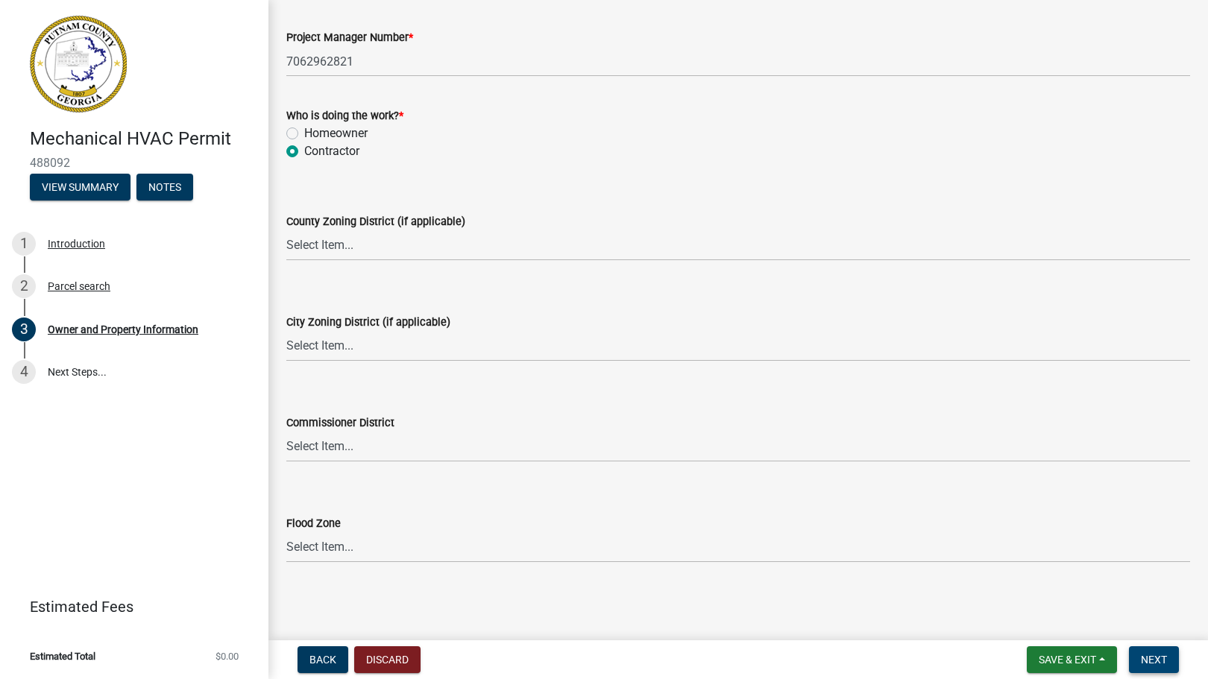
type input "Eatonton"
click at [1159, 661] on span "Next" at bounding box center [1154, 660] width 26 height 12
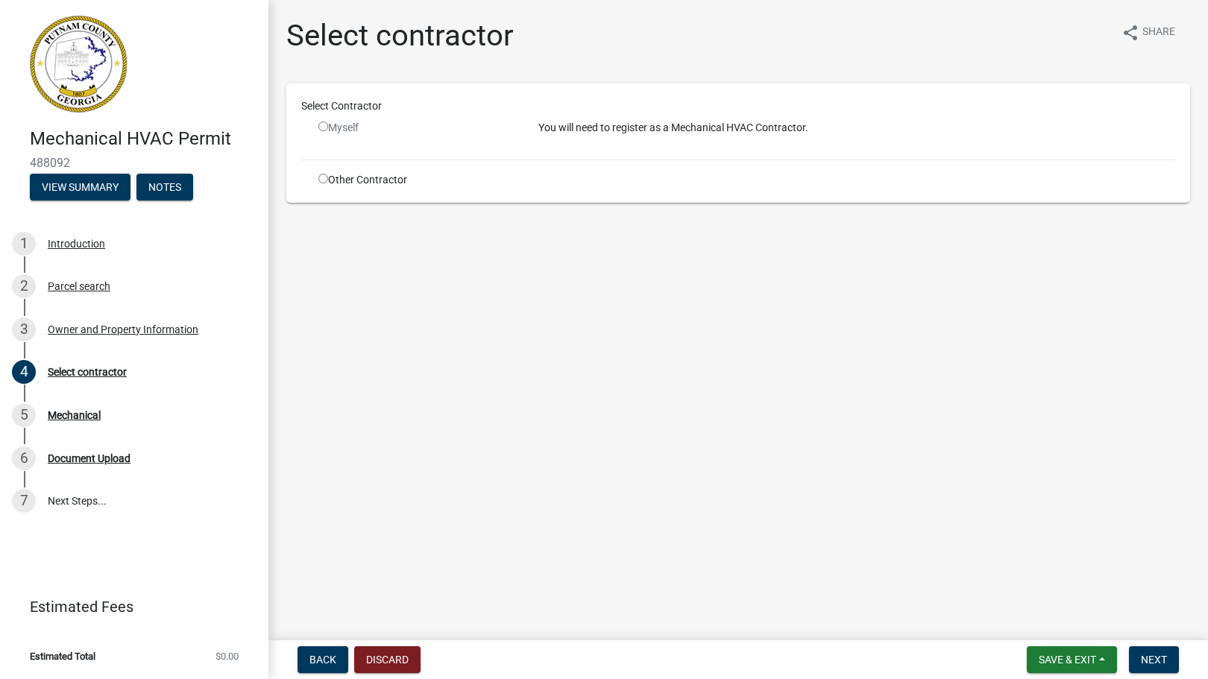
click at [322, 125] on input "radio" at bounding box center [323, 127] width 10 height 10
click at [324, 130] on input "radio" at bounding box center [323, 127] width 10 height 10
radio input "false"
click at [324, 179] on input "radio" at bounding box center [323, 179] width 10 height 10
radio input "true"
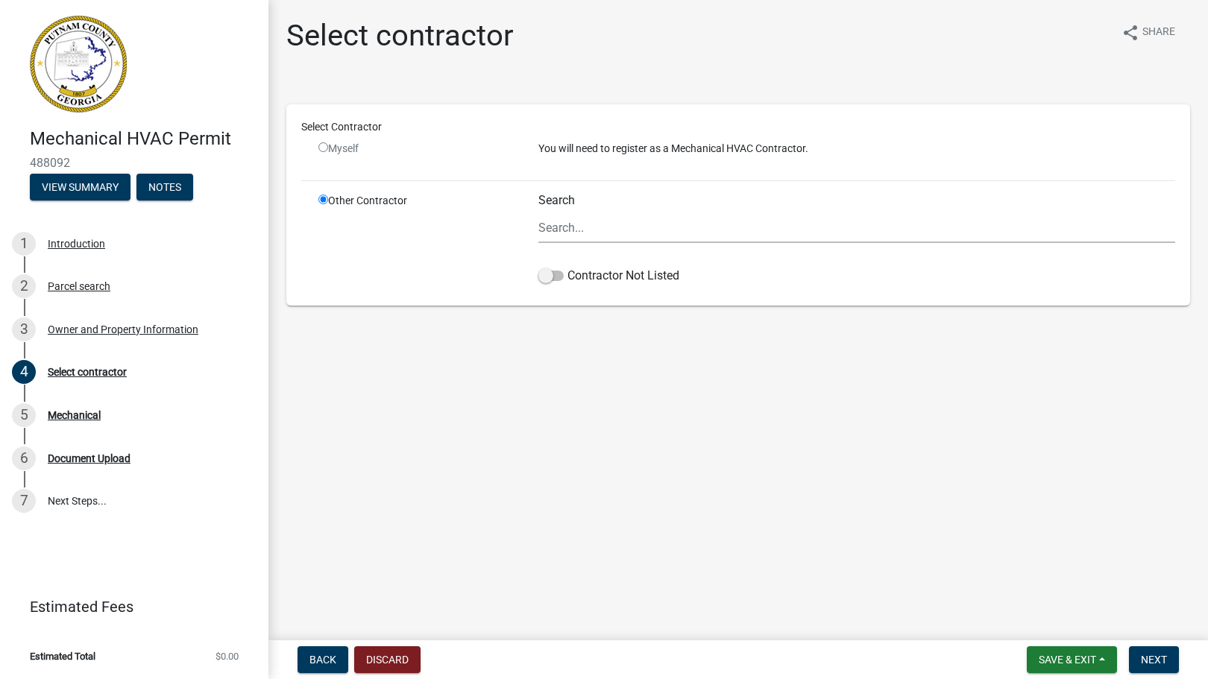
click at [324, 152] on div "Myself" at bounding box center [417, 149] width 198 height 16
click at [321, 145] on input "radio" at bounding box center [323, 147] width 10 height 10
radio input "false"
radio input "true"
click at [591, 225] on input "Search" at bounding box center [856, 227] width 637 height 31
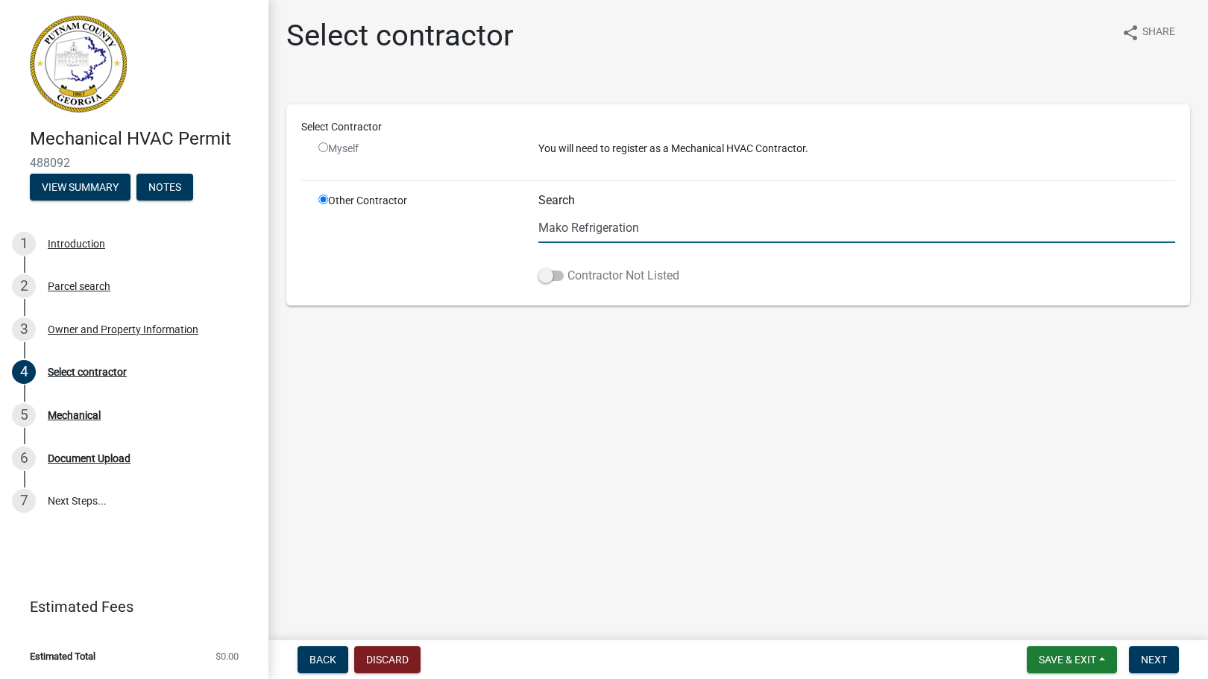
type input "Mako Refrigeration"
click at [555, 281] on label "Contractor Not Listed" at bounding box center [608, 276] width 141 height 18
click at [567, 267] on input "Contractor Not Listed" at bounding box center [567, 267] width 0 height 0
click at [1147, 659] on span "Next" at bounding box center [1154, 660] width 26 height 12
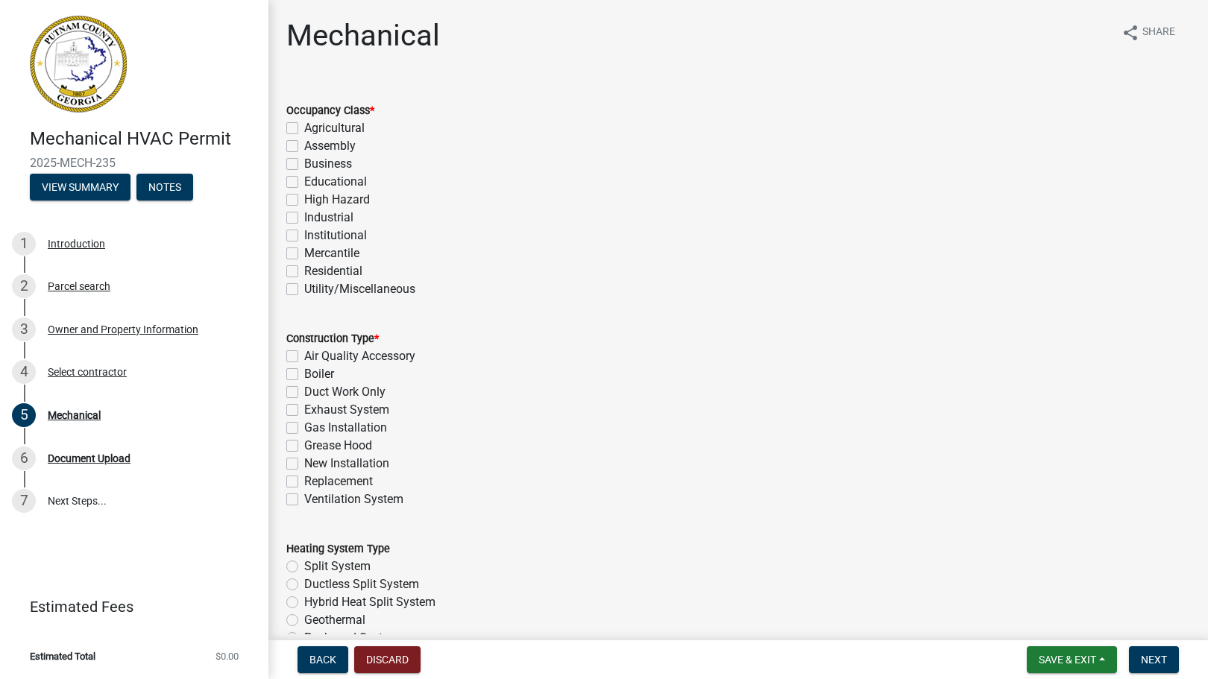
click at [304, 272] on label "Residential" at bounding box center [333, 271] width 58 height 18
click at [304, 272] on input "Residential" at bounding box center [309, 267] width 10 height 10
checkbox input "true"
checkbox input "false"
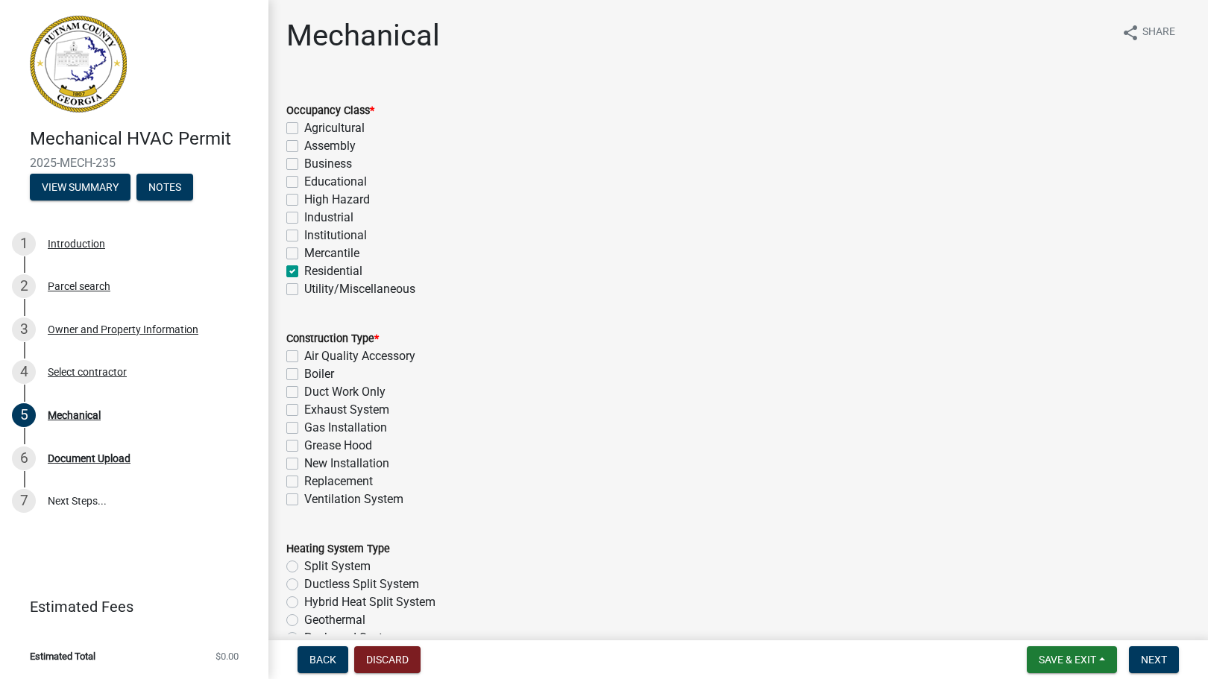
checkbox input "false"
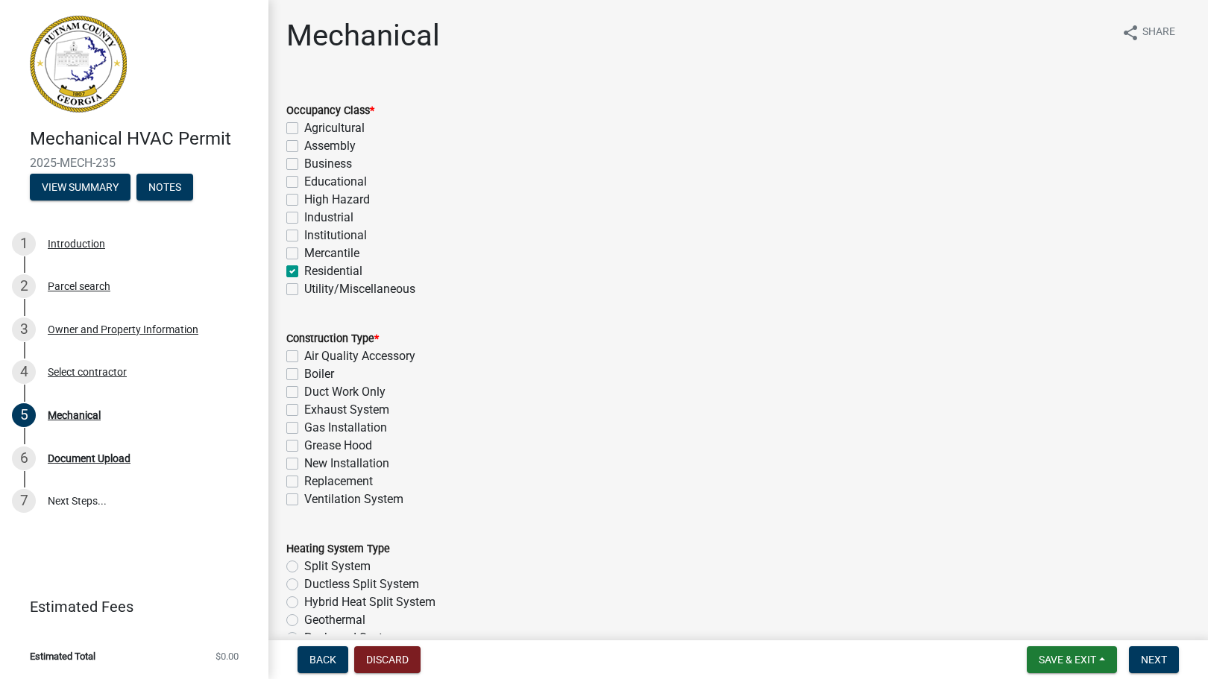
checkbox input "false"
checkbox input "true"
checkbox input "false"
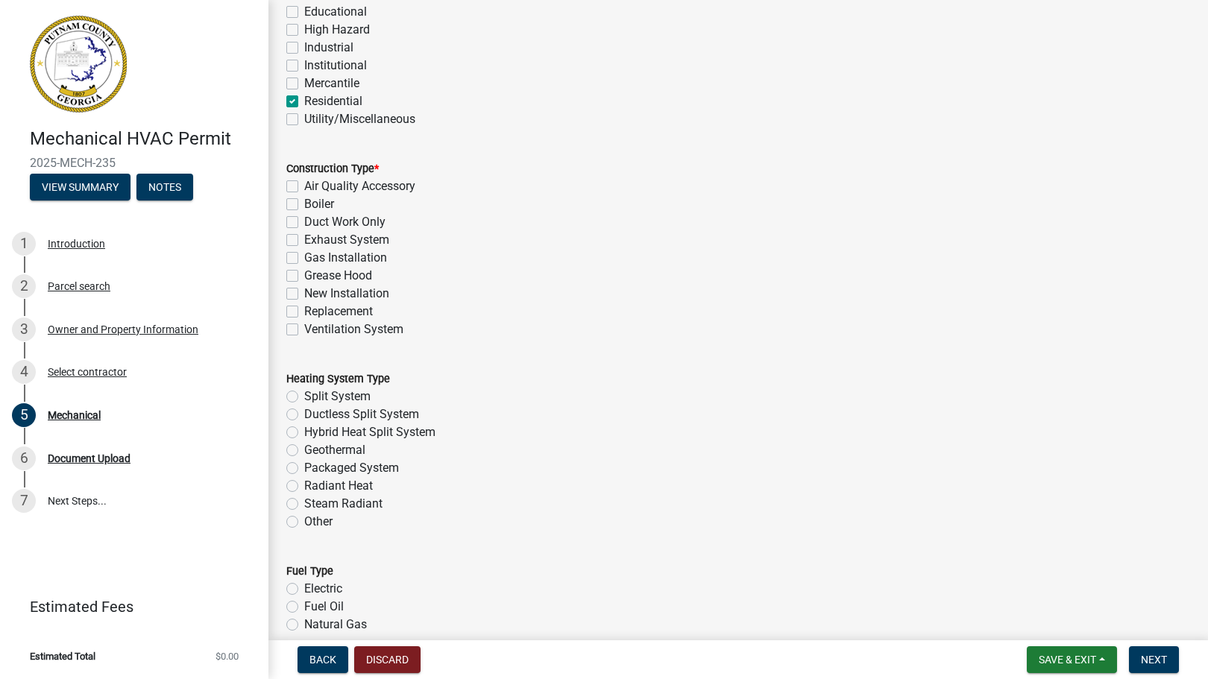
scroll to position [179, 0]
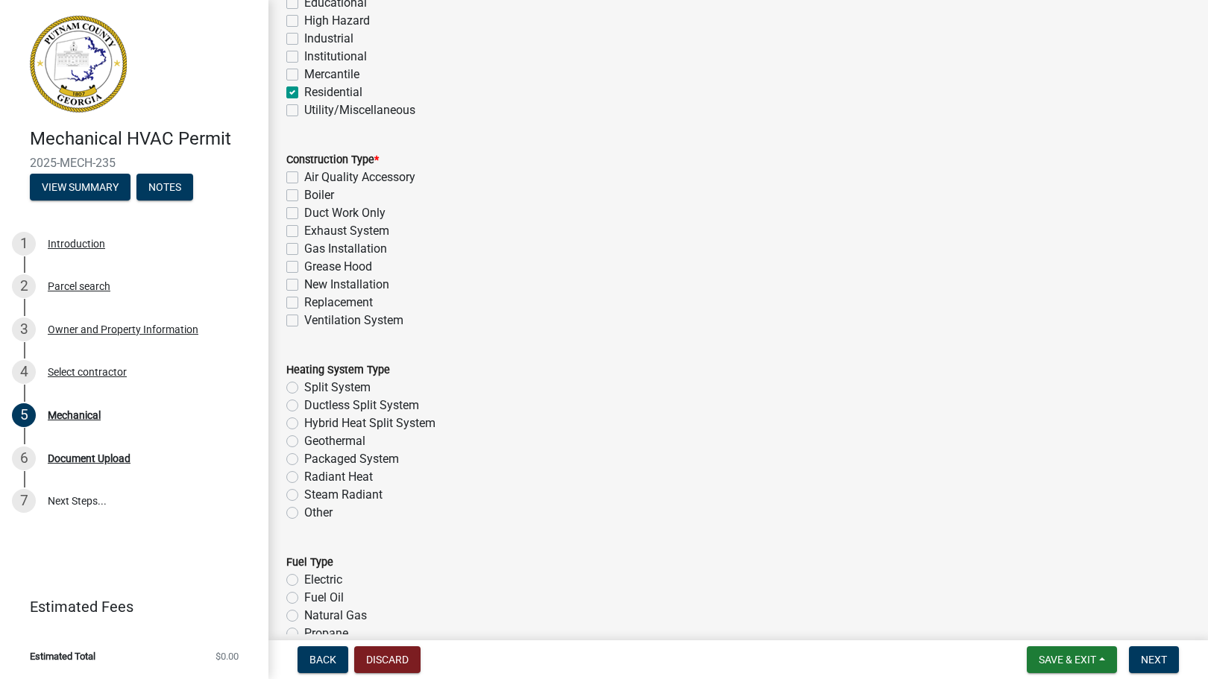
click at [304, 285] on label "New Installation" at bounding box center [346, 285] width 85 height 18
click at [304, 285] on input "New Installation" at bounding box center [309, 281] width 10 height 10
checkbox input "true"
checkbox input "false"
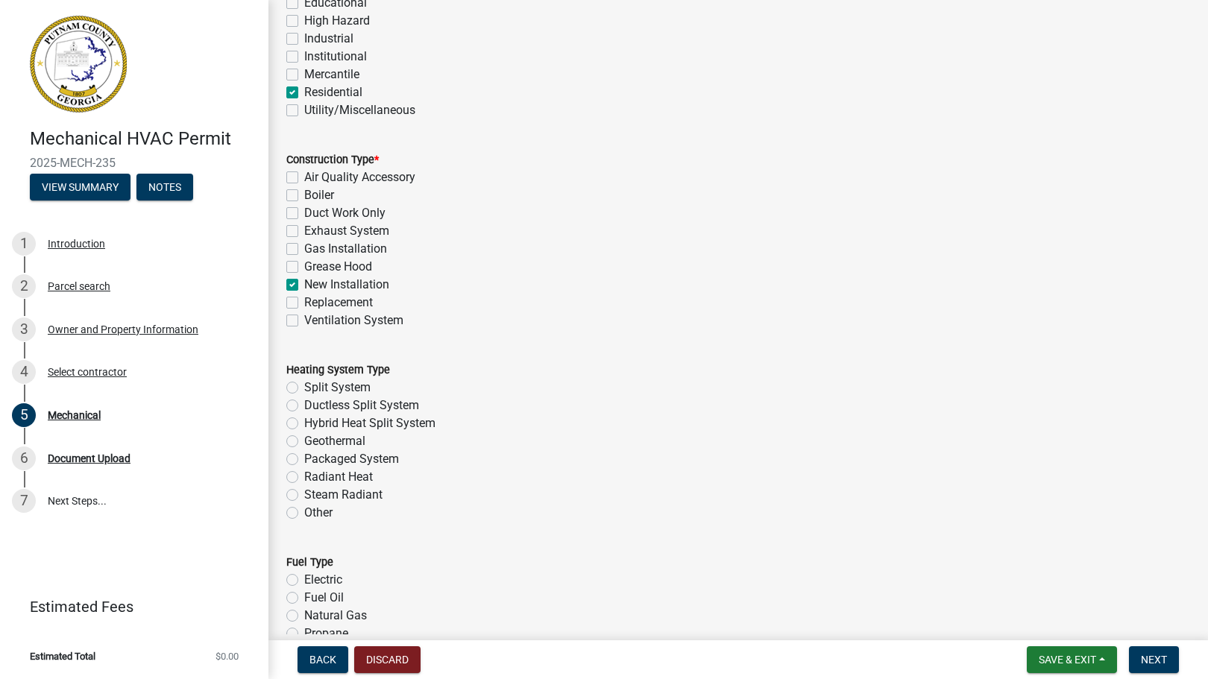
checkbox input "false"
checkbox input "true"
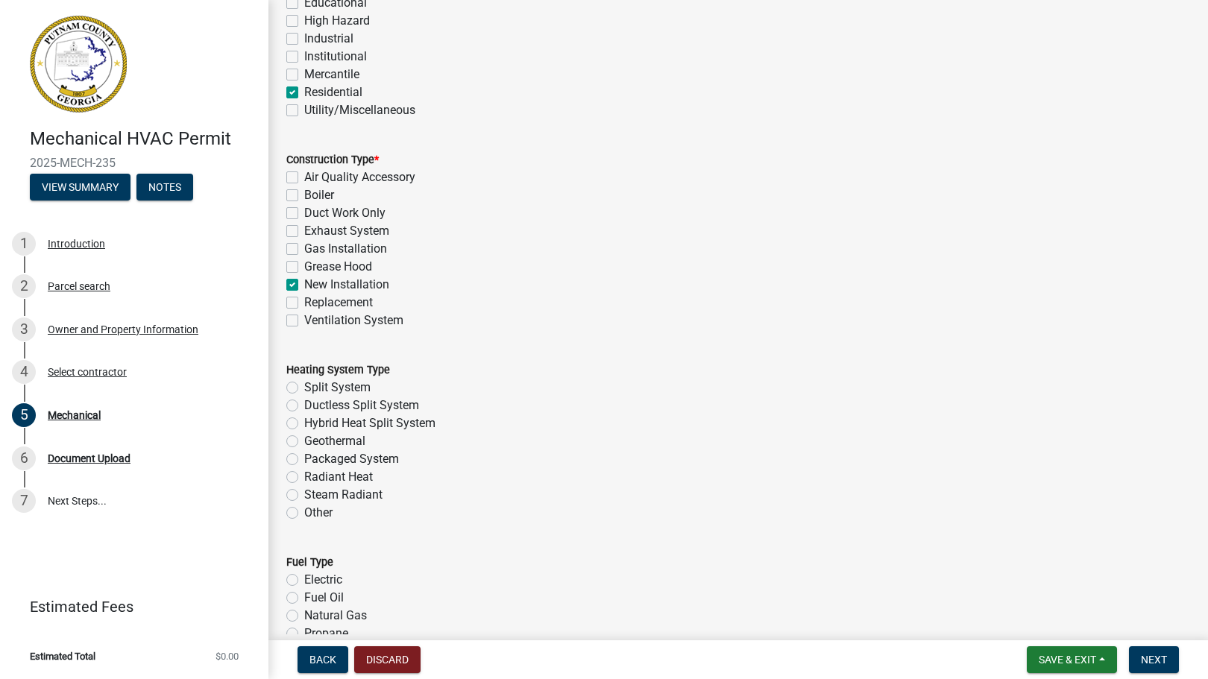
checkbox input "false"
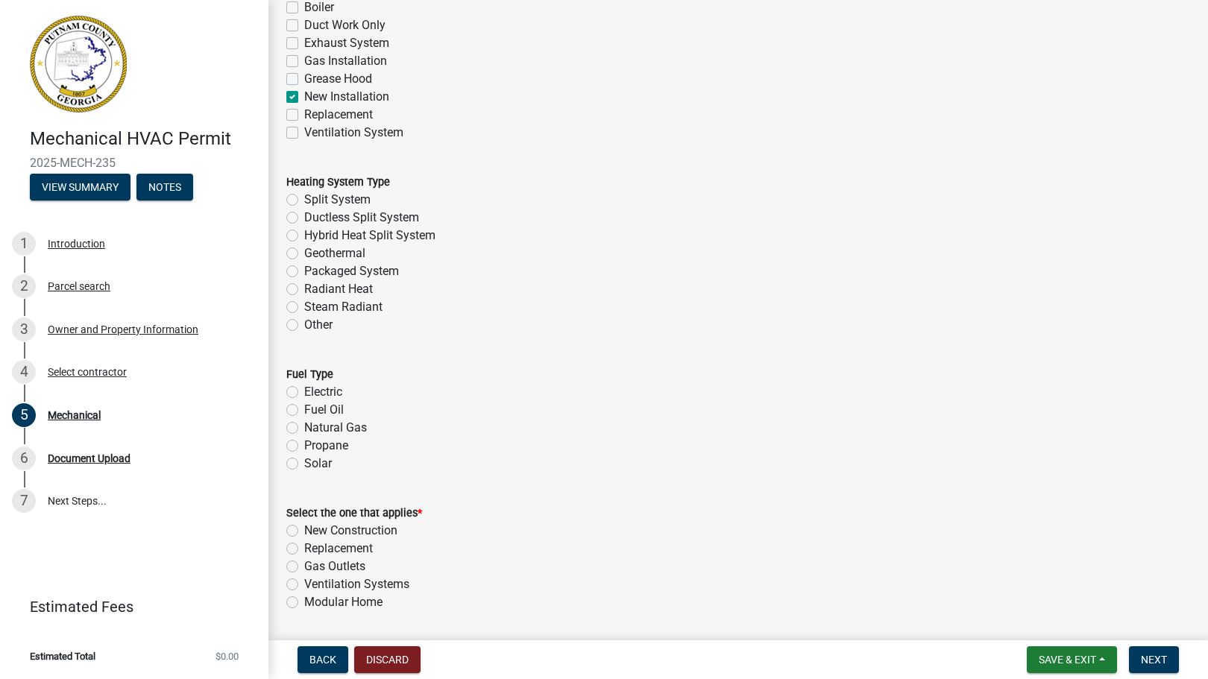
scroll to position [368, 0]
click at [304, 199] on label "Split System" at bounding box center [337, 199] width 66 height 18
click at [304, 199] on input "Split System" at bounding box center [309, 195] width 10 height 10
radio input "true"
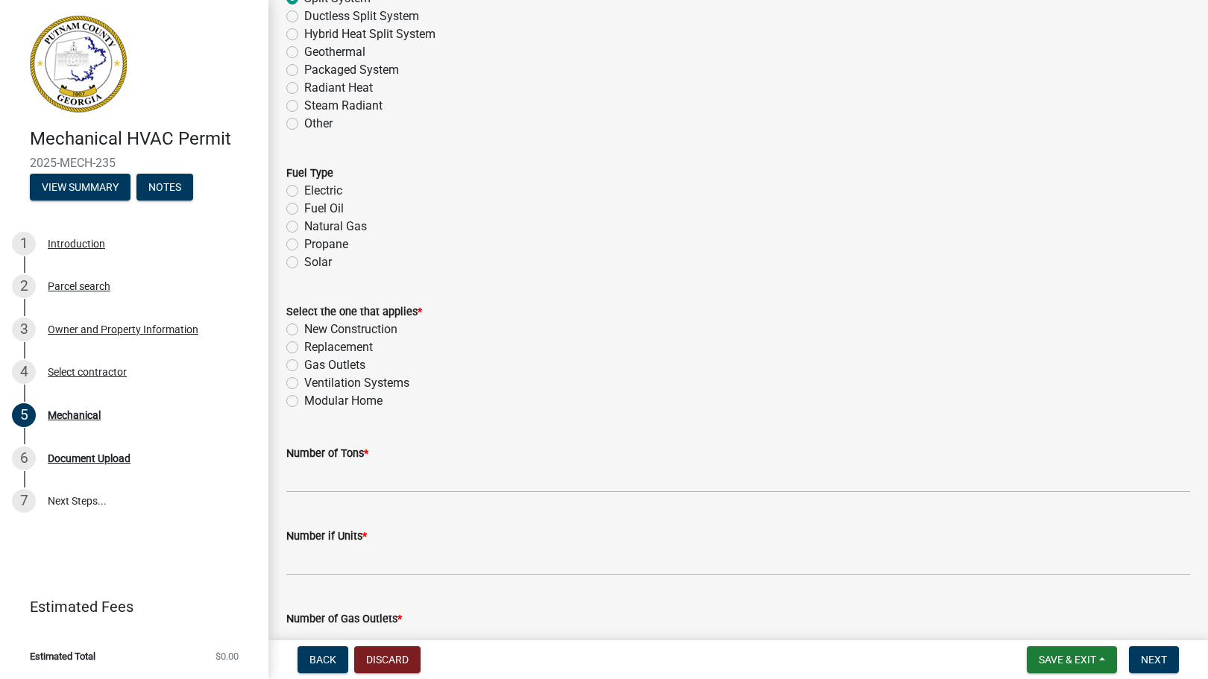
scroll to position [575, 0]
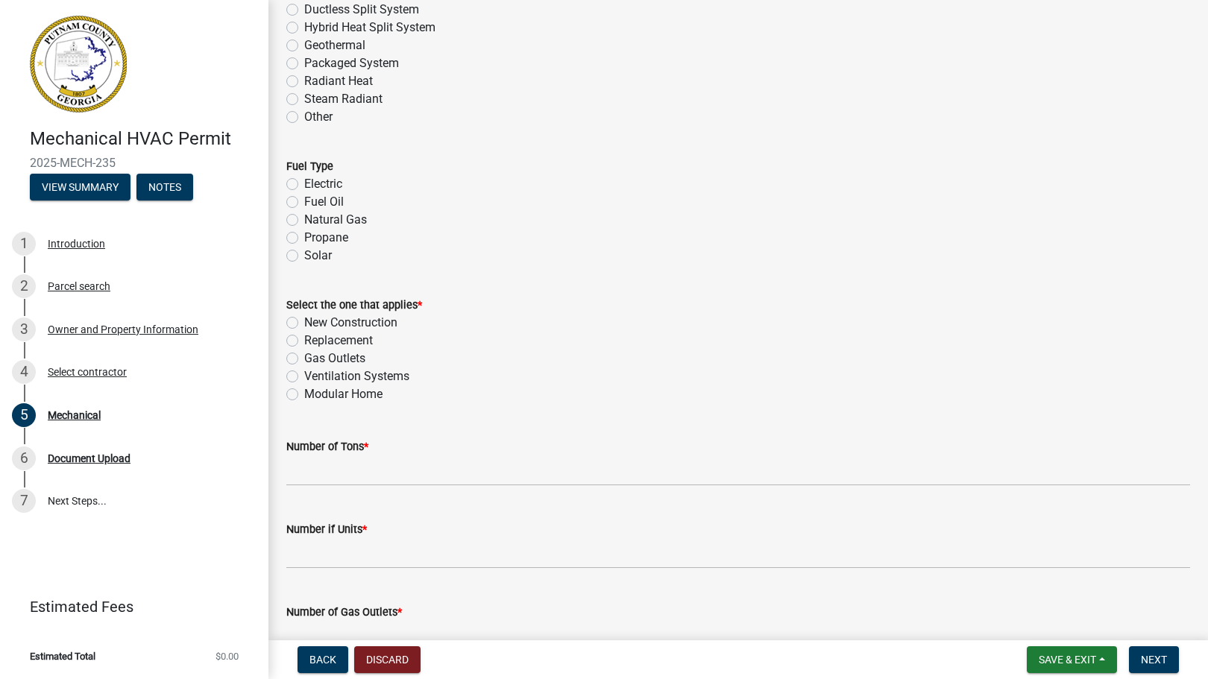
click at [304, 184] on label "Electric" at bounding box center [323, 184] width 38 height 18
click at [304, 184] on input "Electric" at bounding box center [309, 180] width 10 height 10
radio input "true"
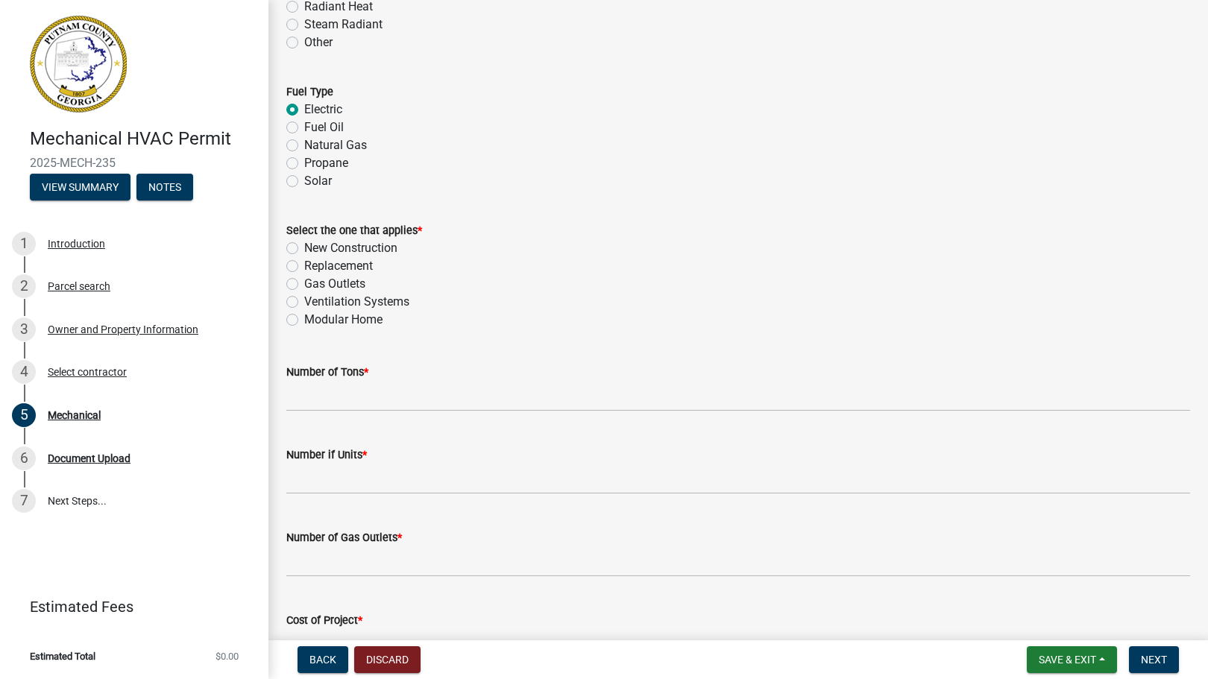
scroll to position [650, 0]
click at [304, 248] on label "New Construction" at bounding box center [350, 248] width 93 height 18
click at [304, 248] on input "New Construction" at bounding box center [309, 244] width 10 height 10
radio input "true"
click at [332, 393] on input "text" at bounding box center [738, 395] width 904 height 31
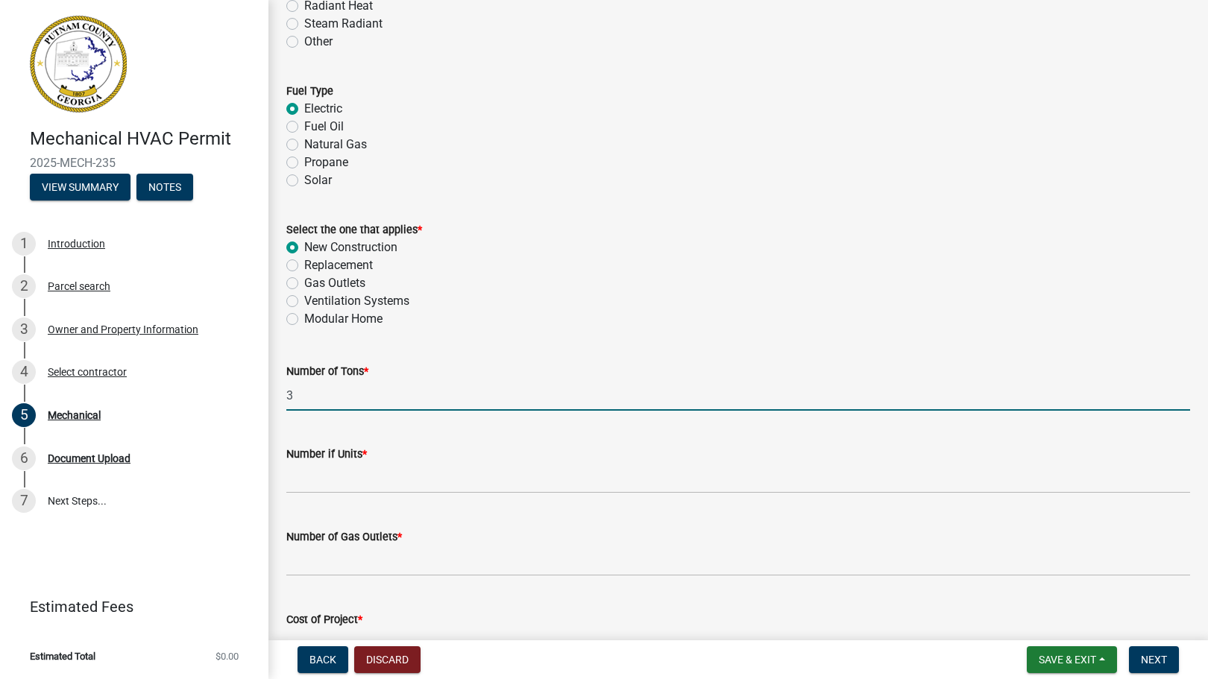
type input "3"
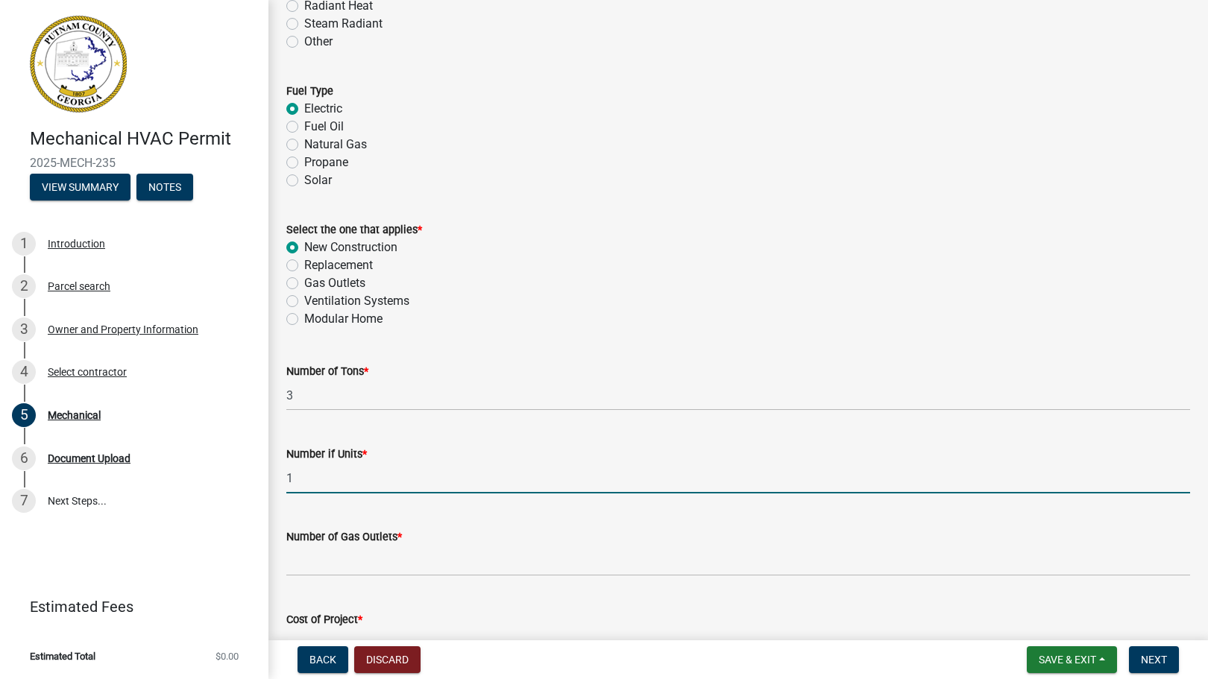
type input "1"
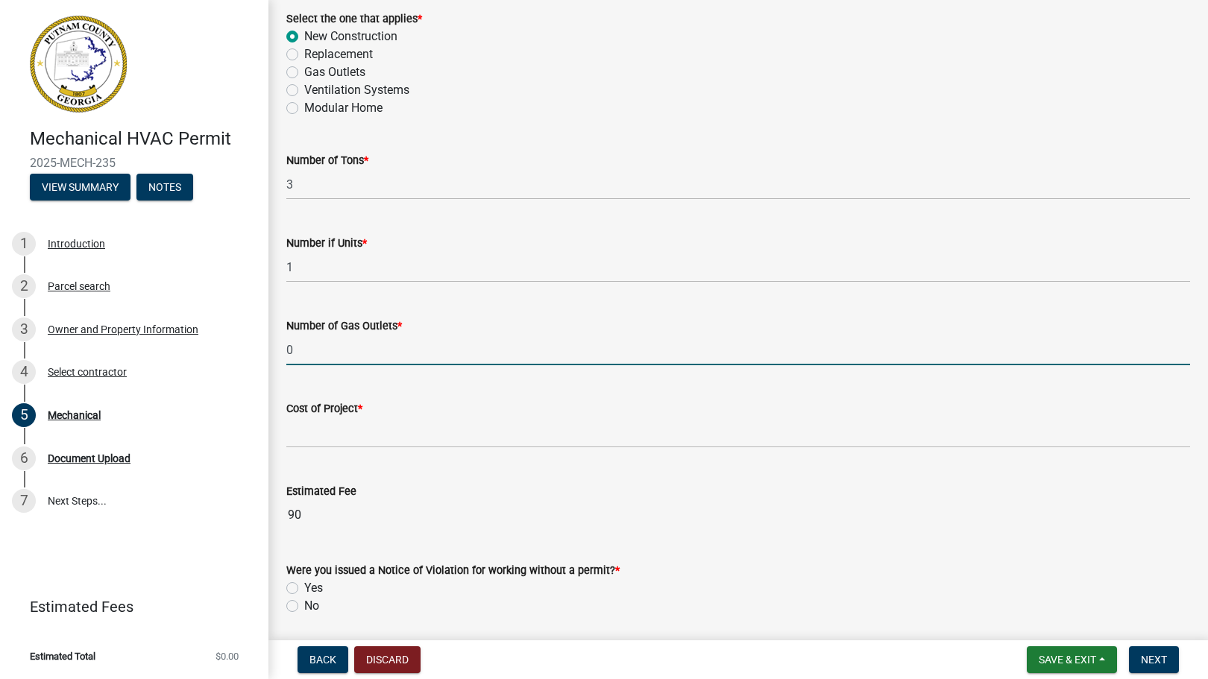
scroll to position [863, 0]
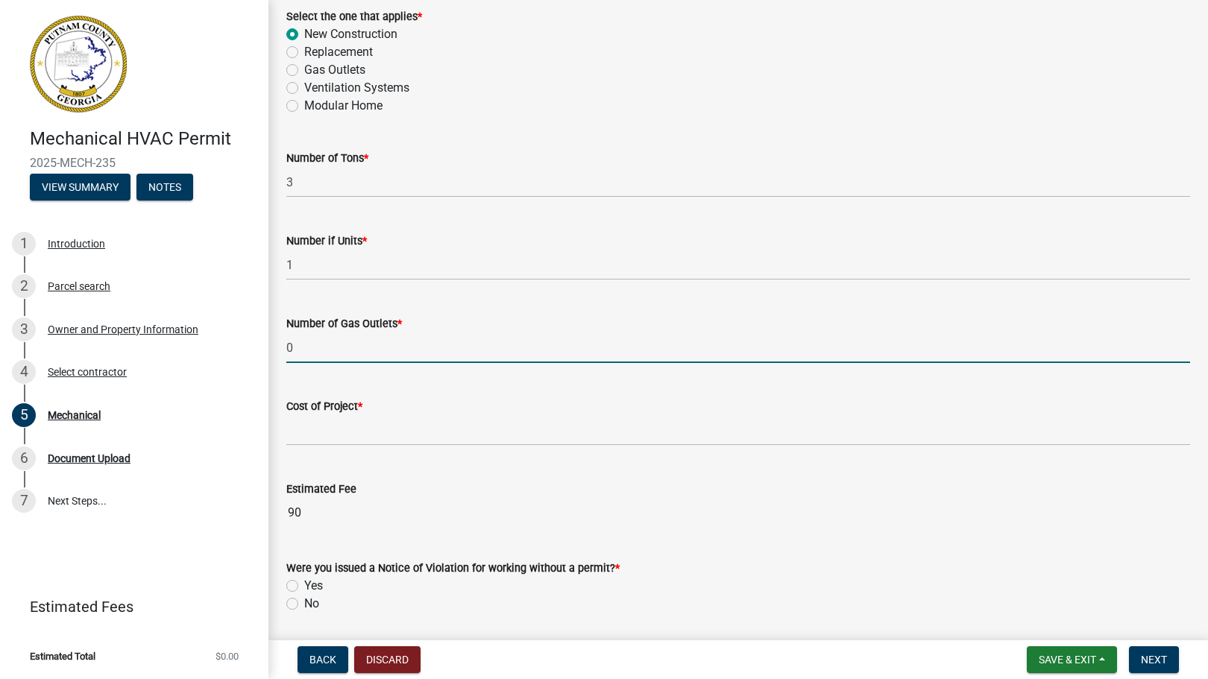
type input "0"
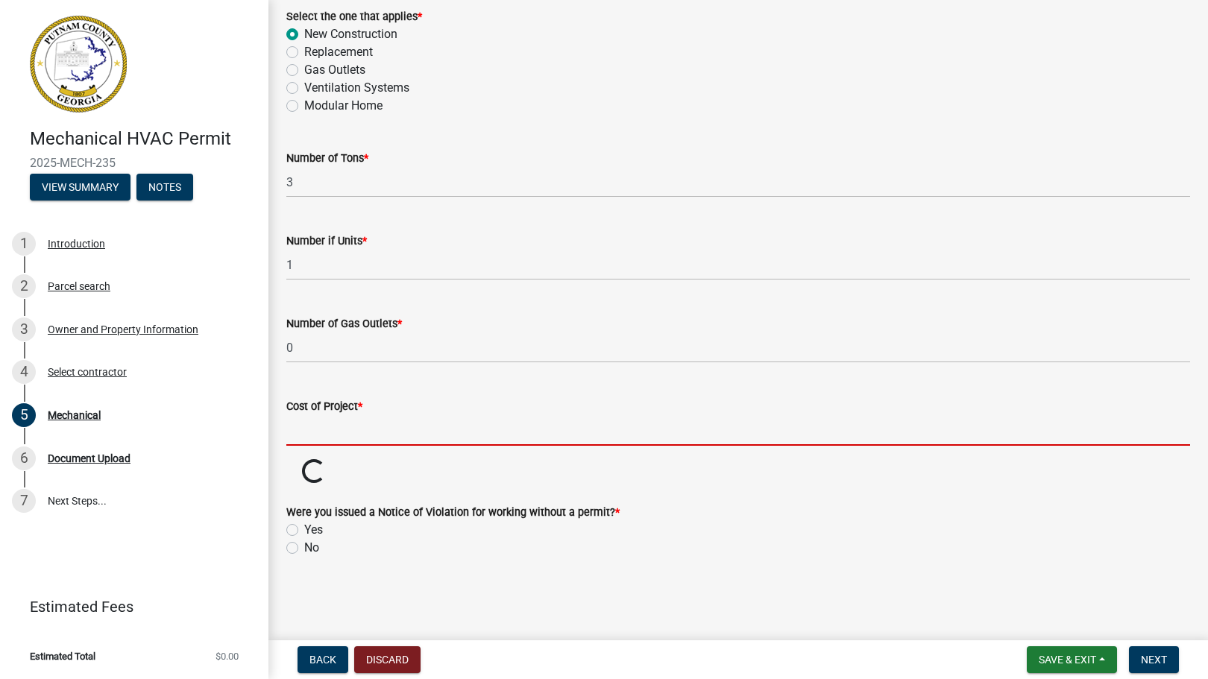
click at [316, 431] on input "text" at bounding box center [738, 430] width 904 height 31
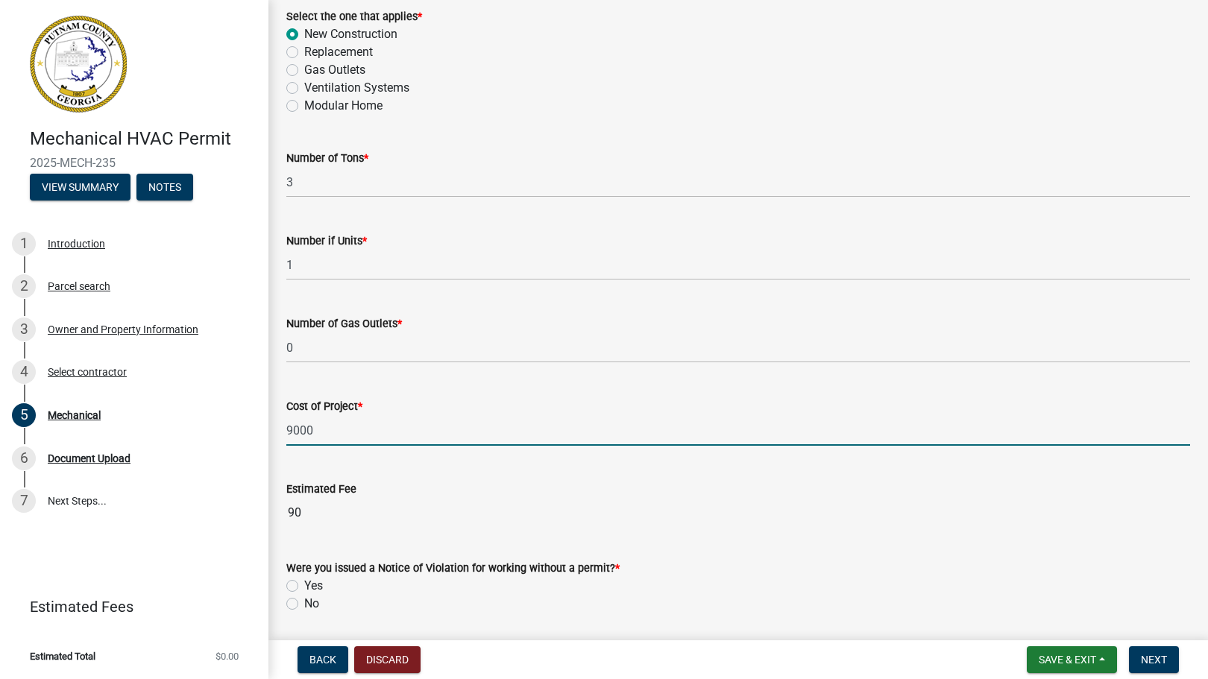
scroll to position [925, 0]
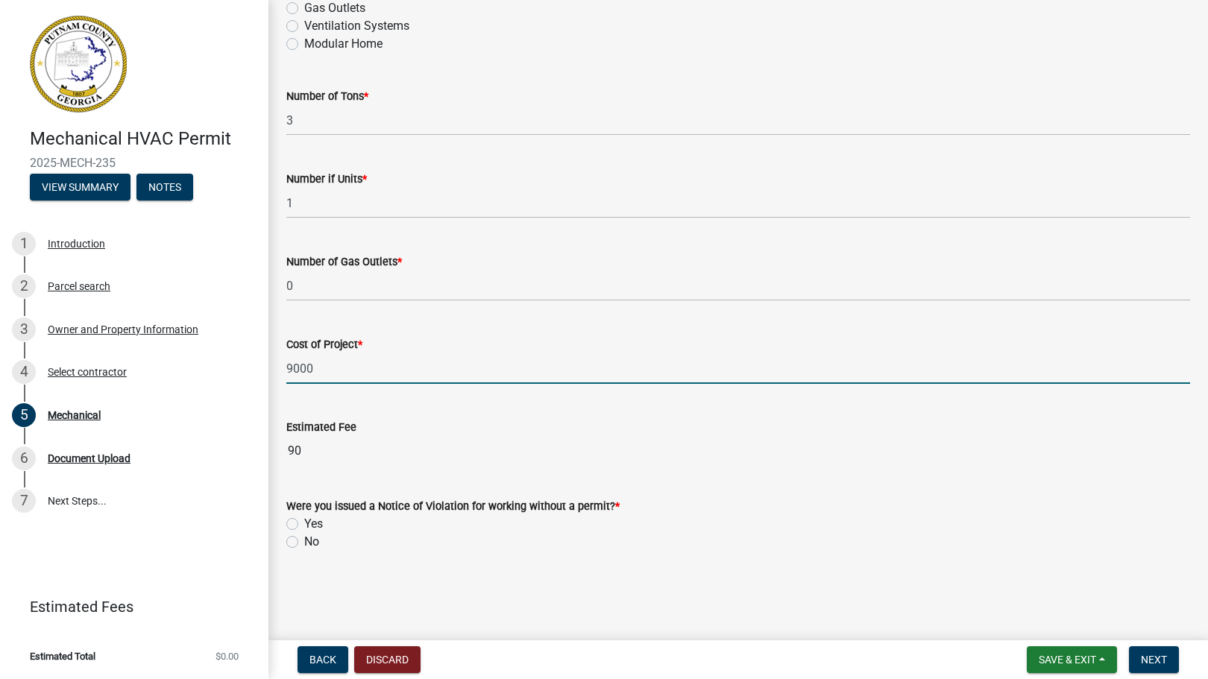
type input "9000"
click at [304, 542] on label "No" at bounding box center [311, 542] width 15 height 18
click at [304, 542] on input "No" at bounding box center [309, 538] width 10 height 10
radio input "true"
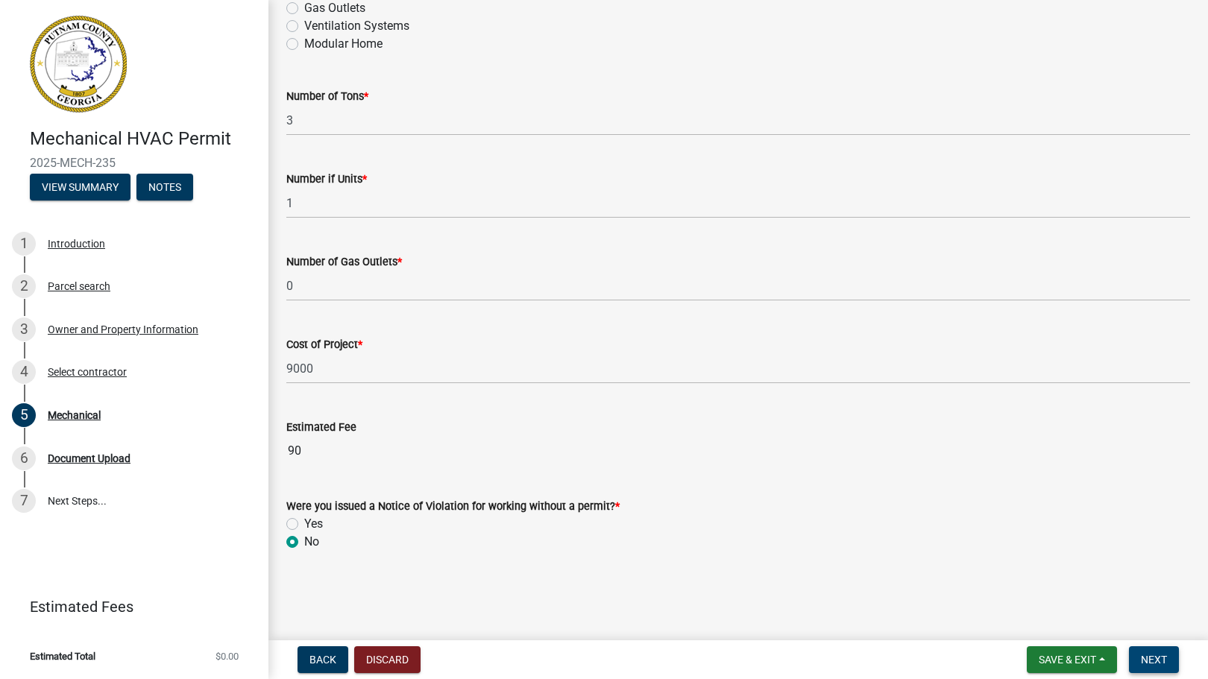
click at [1160, 658] on span "Next" at bounding box center [1154, 660] width 26 height 12
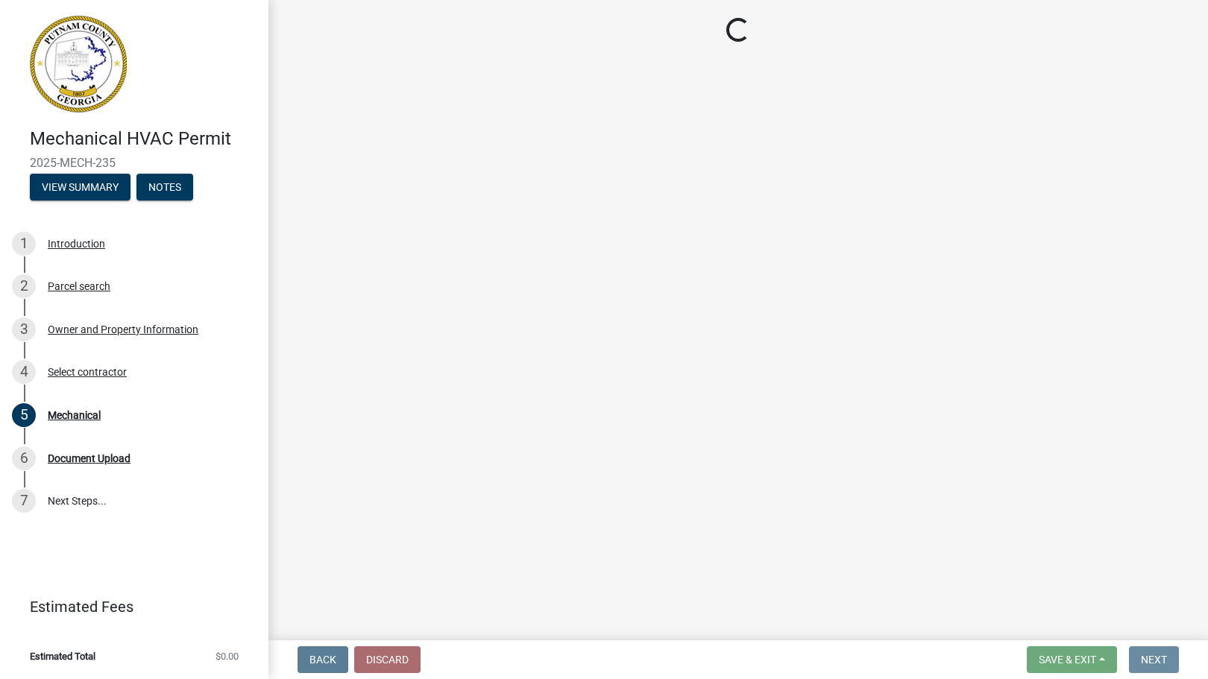
scroll to position [0, 0]
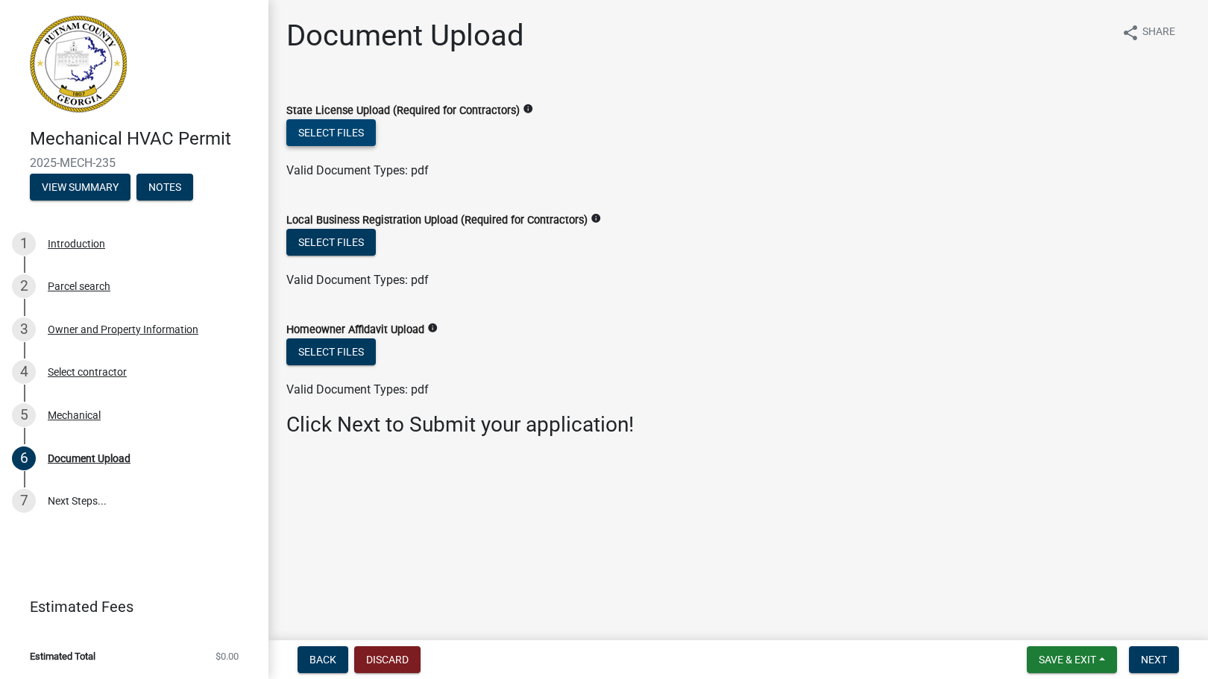
click at [334, 131] on button "Select files" at bounding box center [330, 132] width 89 height 27
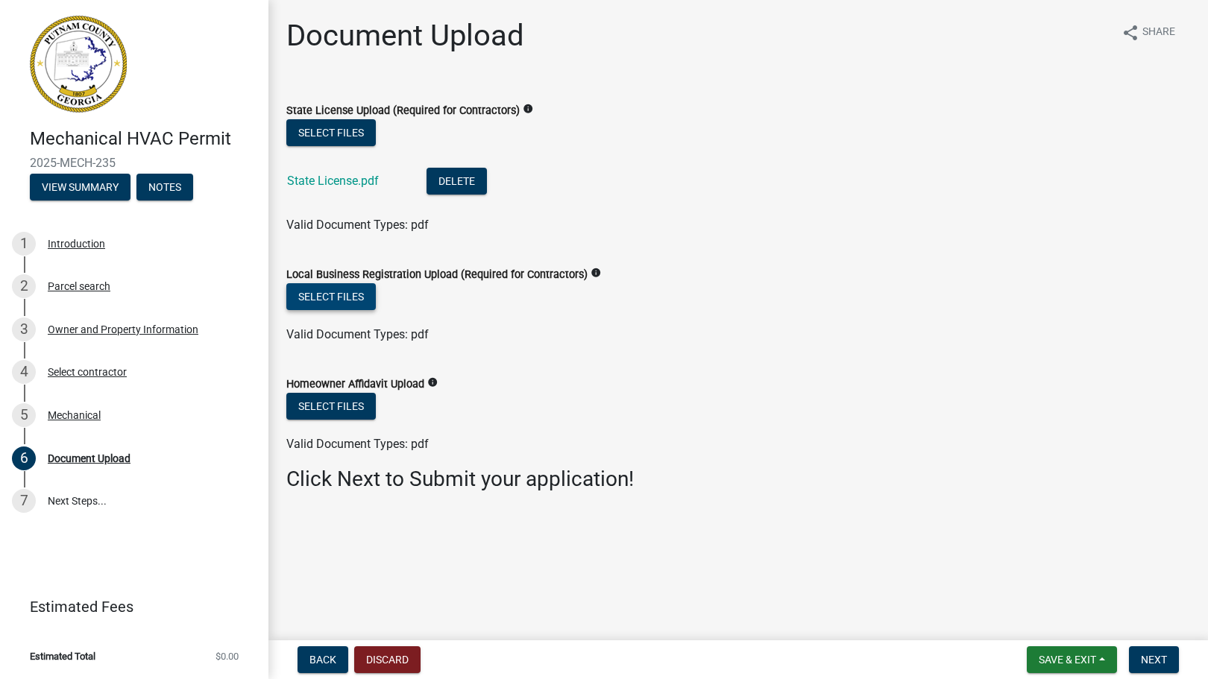
click at [348, 293] on button "Select files" at bounding box center [330, 296] width 89 height 27
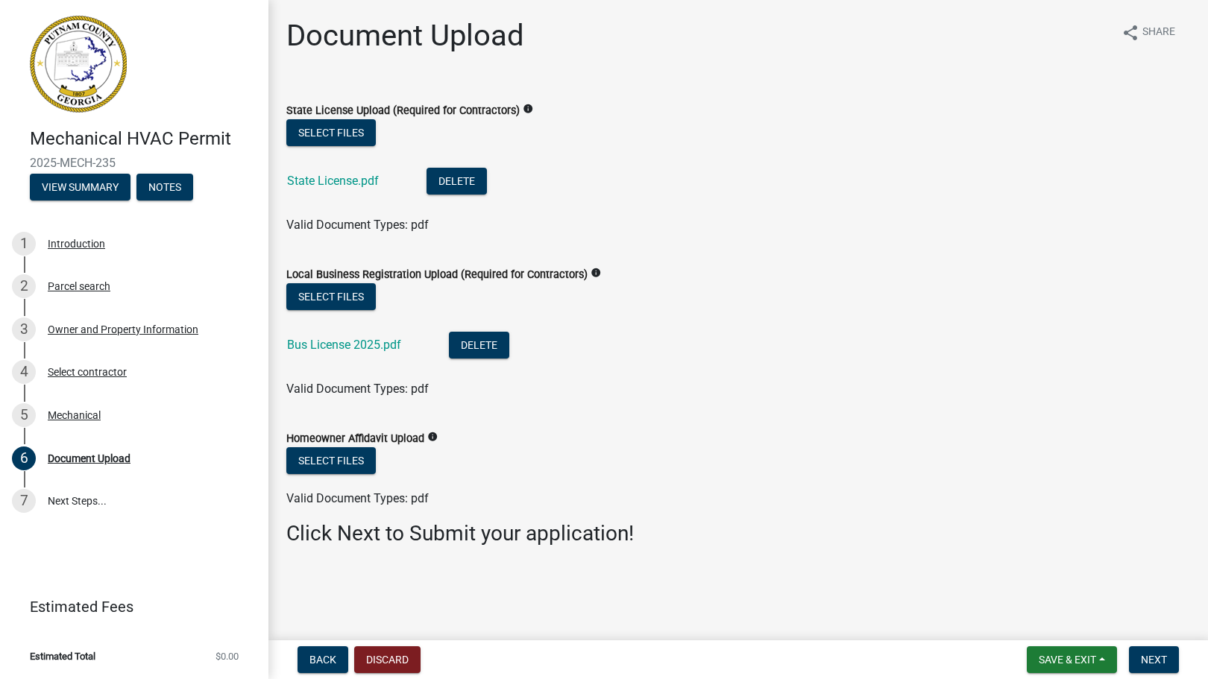
click at [432, 436] on icon "info" at bounding box center [432, 437] width 10 height 10
click at [945, 563] on div "Document Upload share Share State License Upload (Required for Contractors) inf…" at bounding box center [738, 295] width 926 height 554
click at [1149, 654] on span "Next" at bounding box center [1154, 660] width 26 height 12
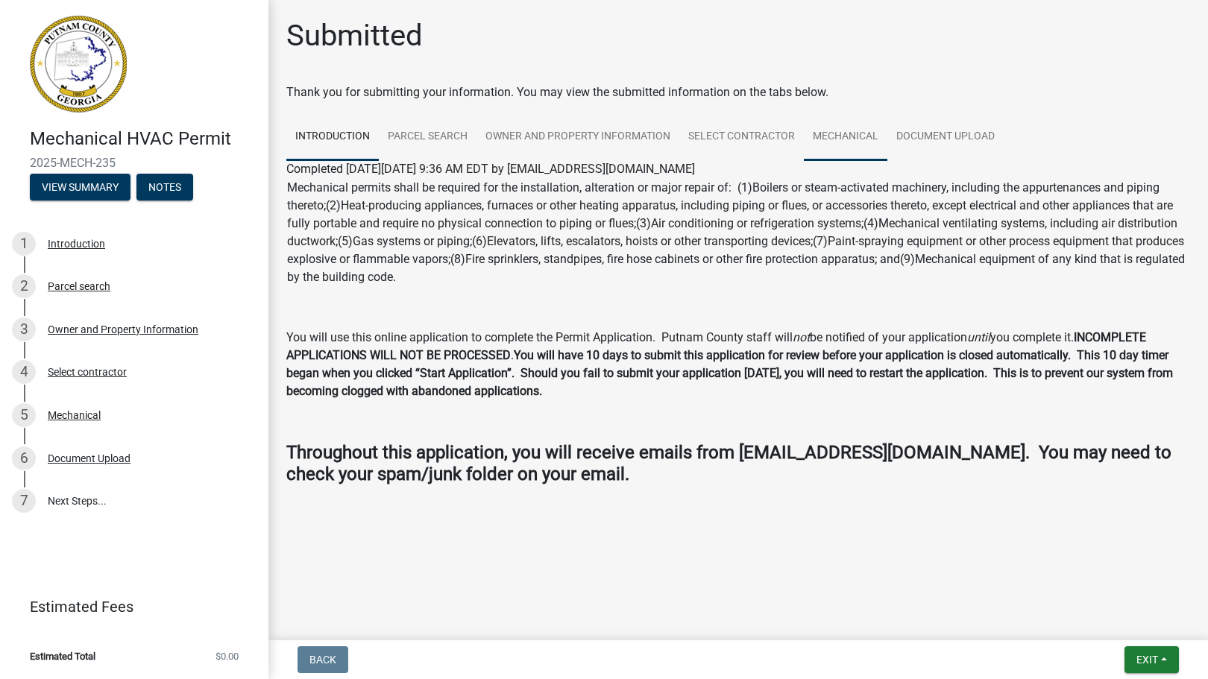
click at [841, 136] on link "Mechanical" at bounding box center [845, 137] width 83 height 48
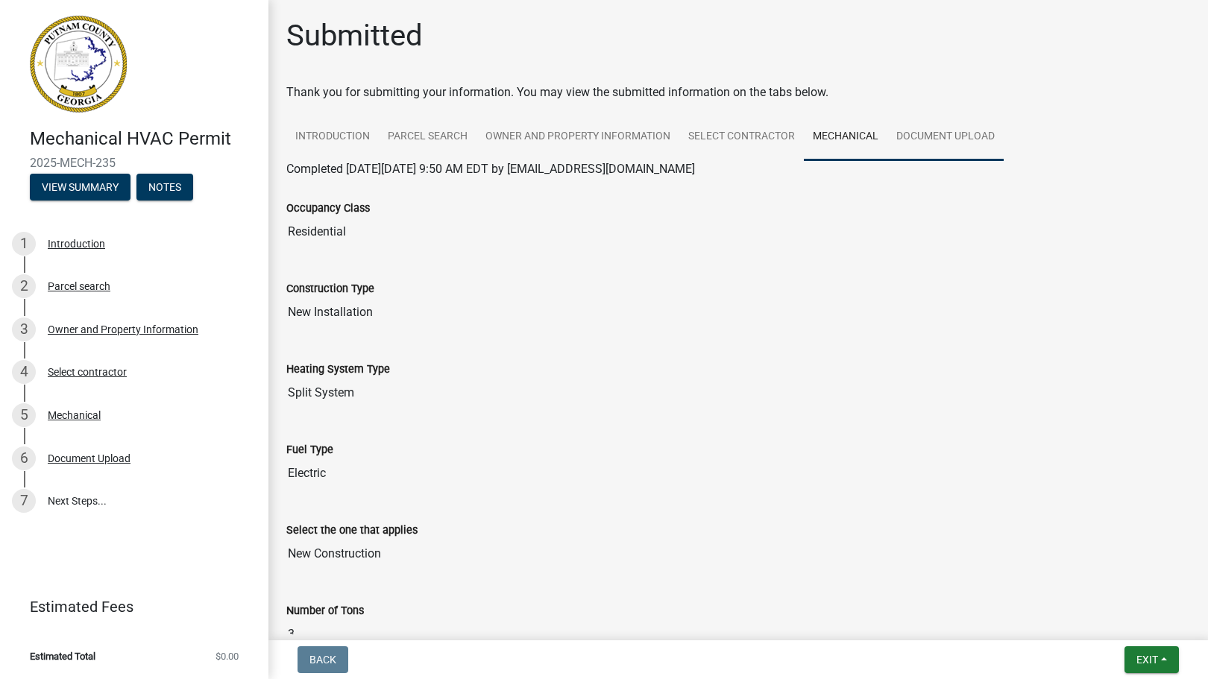
click at [934, 140] on link "Document Upload" at bounding box center [945, 137] width 116 height 48
